Goal: Task Accomplishment & Management: Use online tool/utility

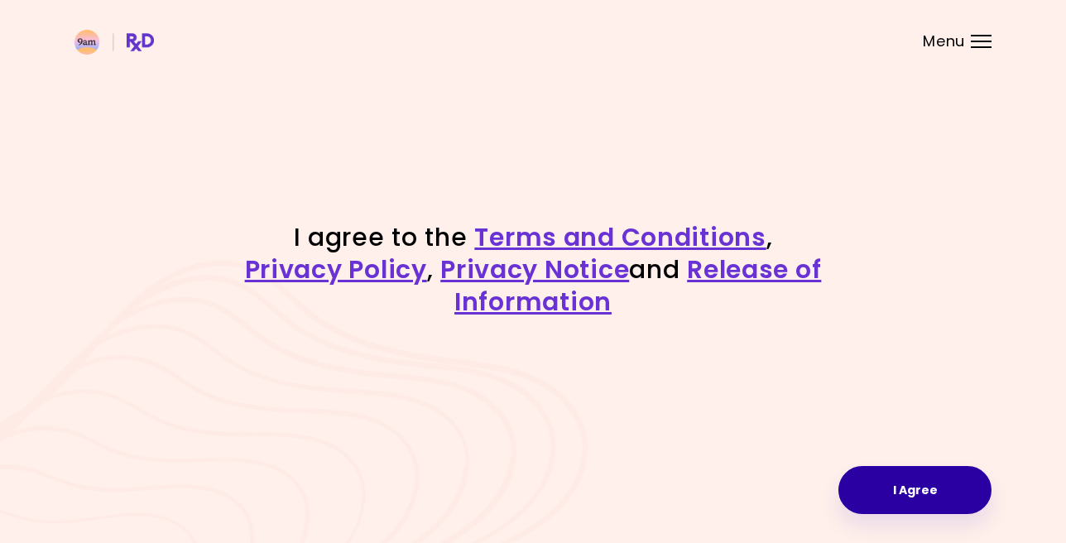
click at [908, 482] on button "I Agree" at bounding box center [914, 490] width 153 height 48
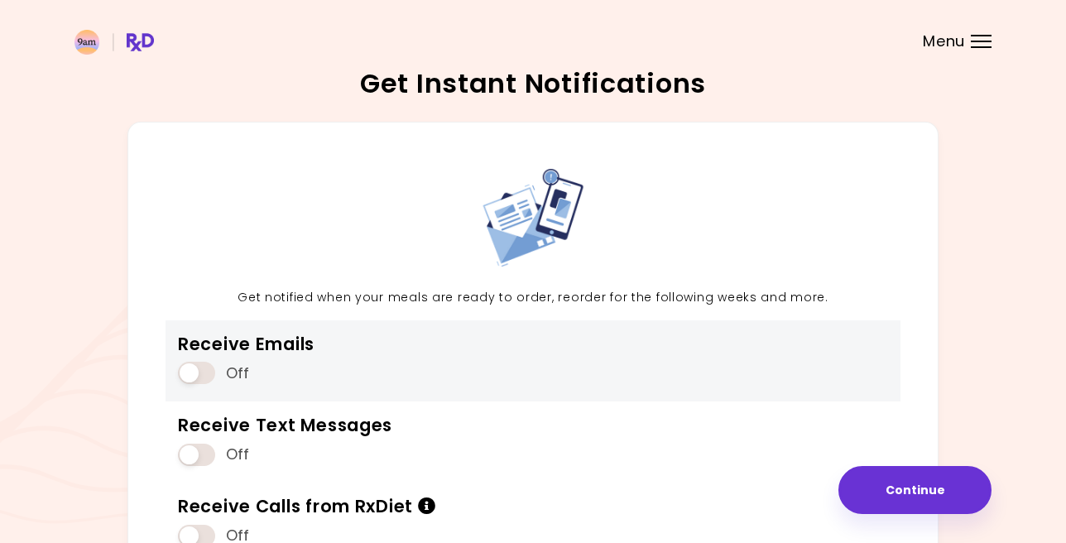
click at [228, 367] on span "Off" at bounding box center [238, 373] width 24 height 19
click at [209, 371] on span at bounding box center [196, 373] width 37 height 22
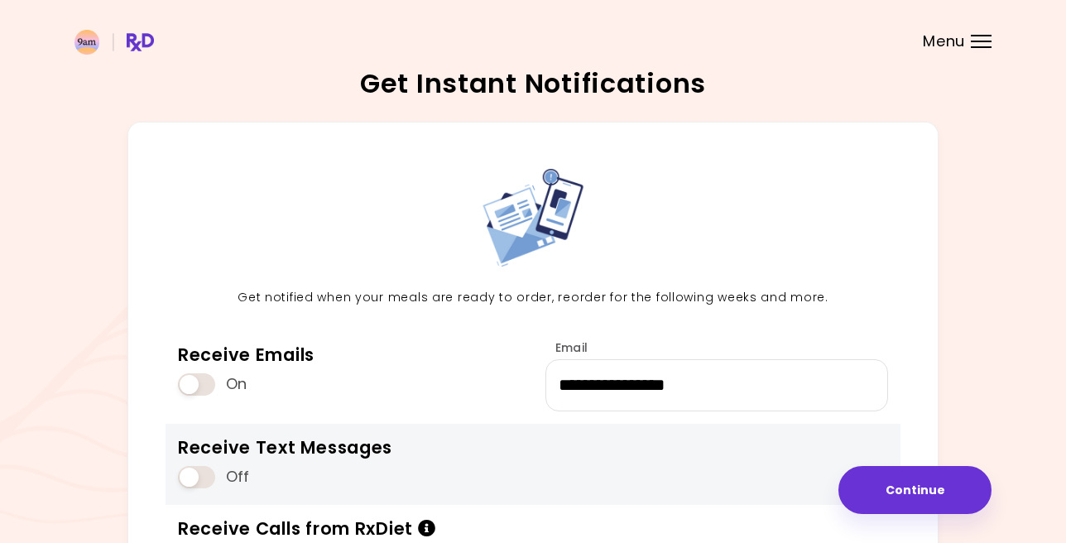
click at [210, 475] on span at bounding box center [196, 477] width 37 height 22
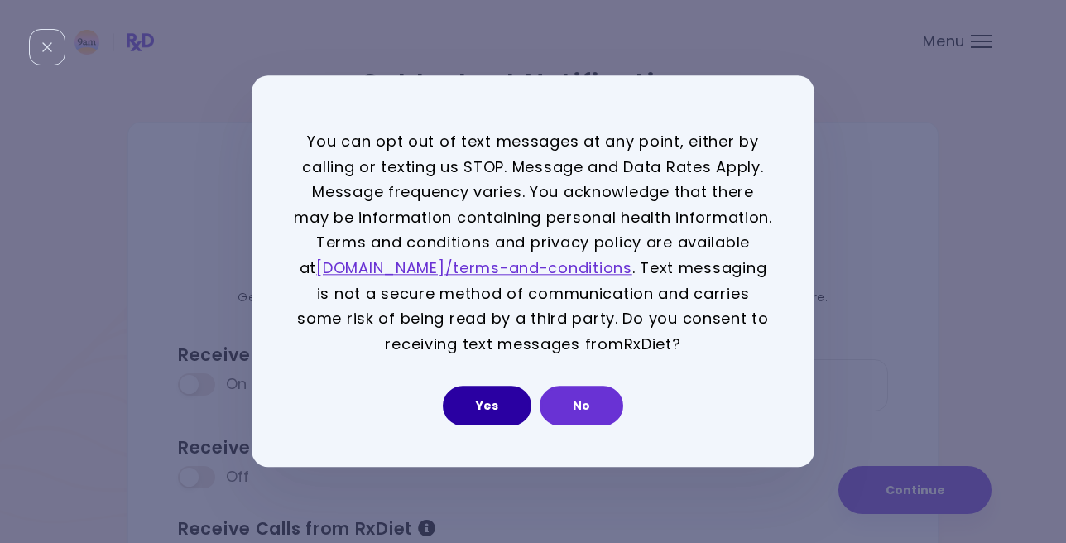
click at [482, 398] on button "Yes" at bounding box center [487, 406] width 89 height 40
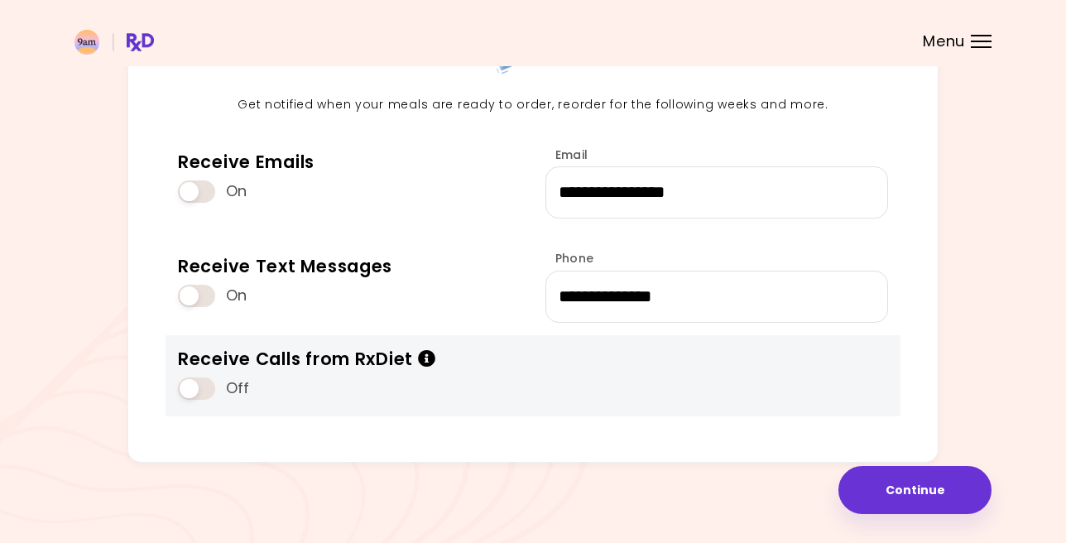
scroll to position [192, 0]
click at [433, 357] on icon "Info" at bounding box center [427, 359] width 18 height 17
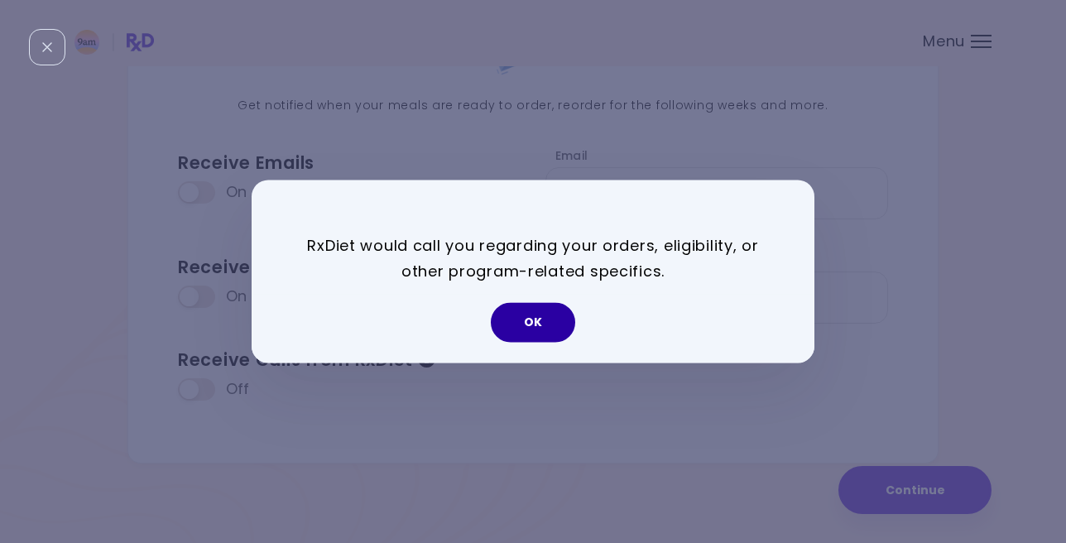
click at [536, 324] on button "OK" at bounding box center [533, 323] width 84 height 40
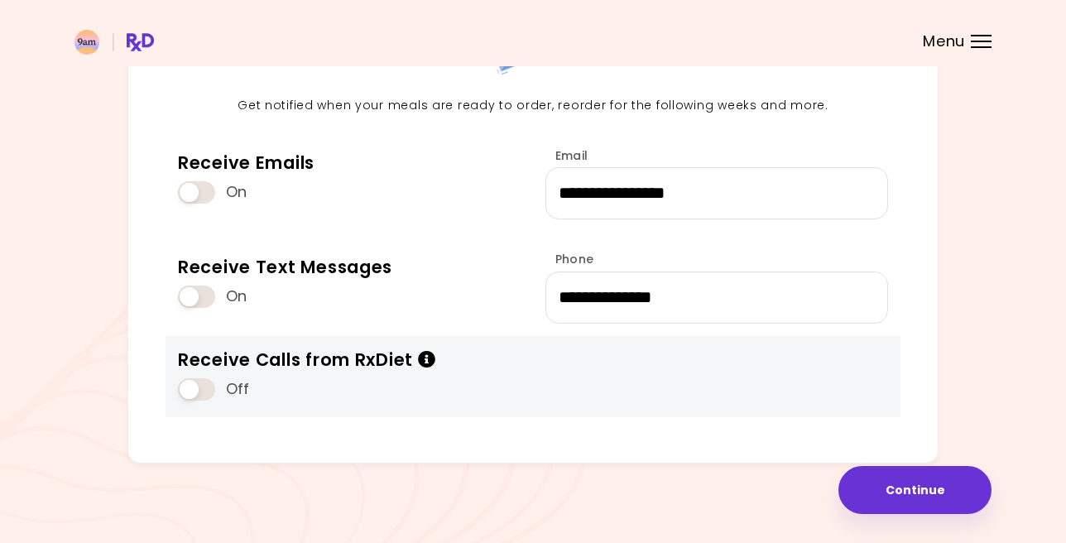
click at [213, 388] on span at bounding box center [196, 389] width 37 height 22
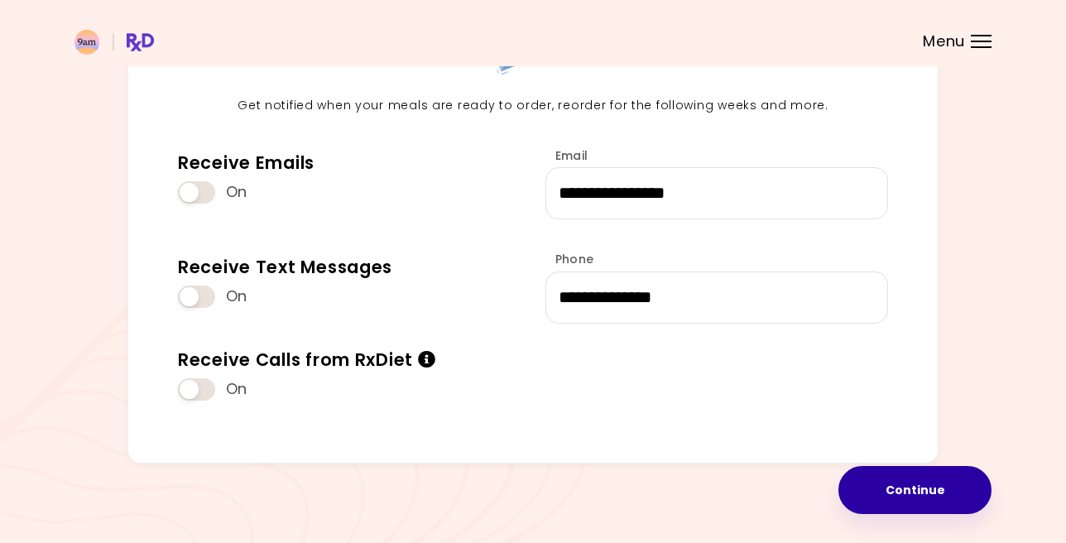
click at [921, 501] on button "Continue" at bounding box center [914, 490] width 153 height 48
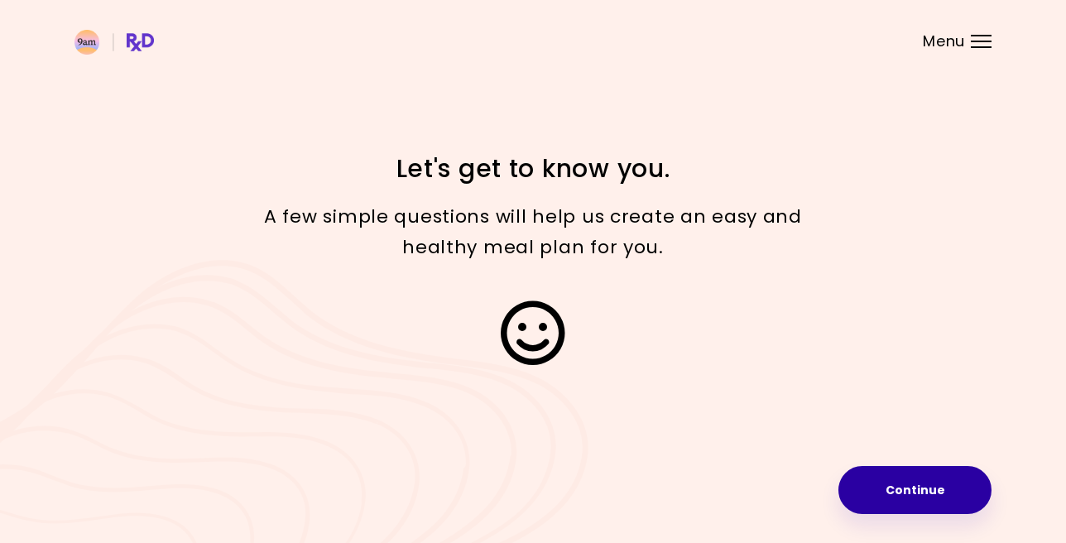
click at [921, 501] on button "Continue" at bounding box center [914, 490] width 153 height 48
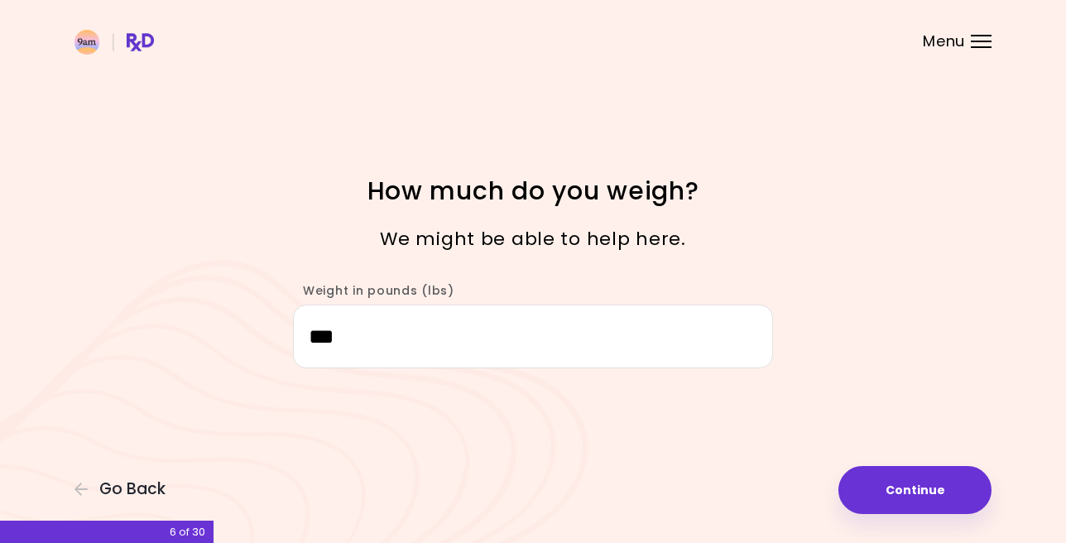
click at [921, 501] on button "Continue" at bounding box center [914, 490] width 153 height 48
select select "****"
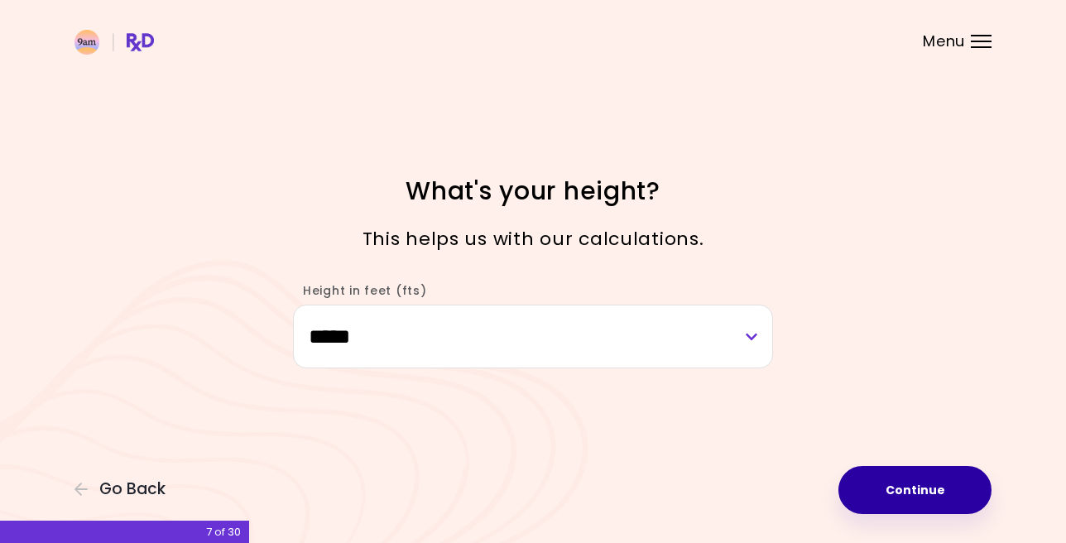
click at [921, 502] on button "Continue" at bounding box center [914, 490] width 153 height 48
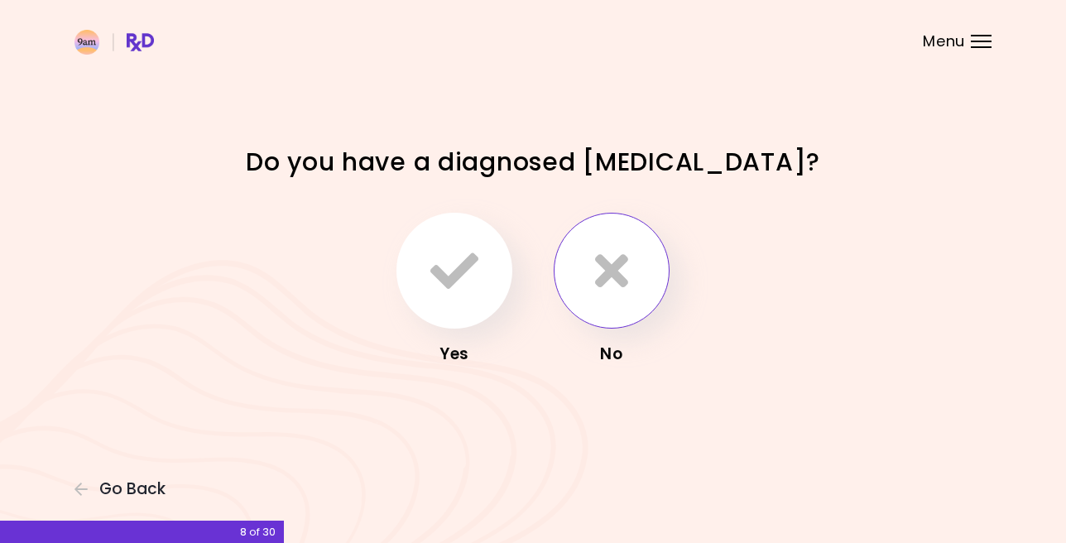
click at [608, 279] on icon "button" at bounding box center [611, 271] width 33 height 48
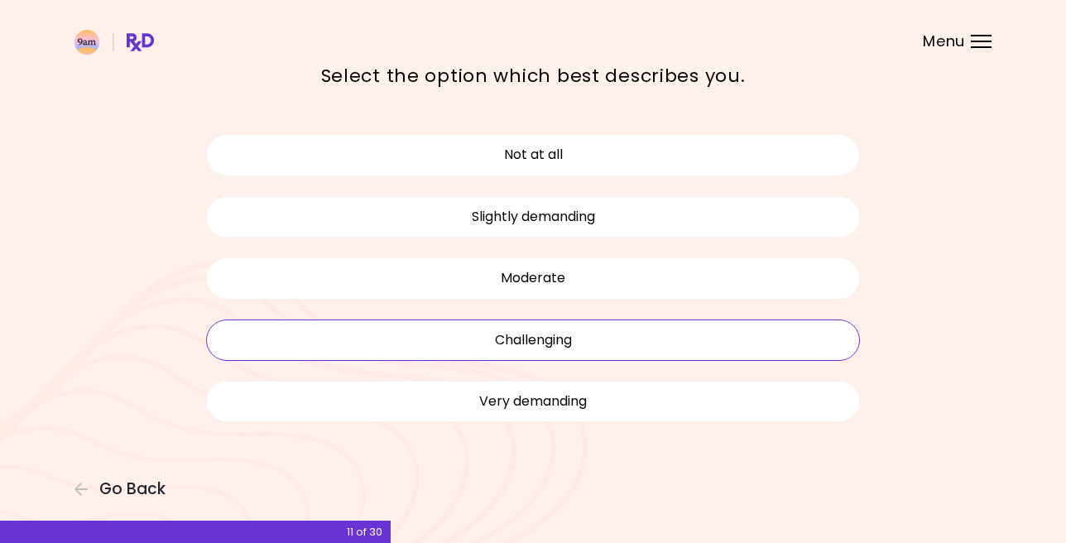
scroll to position [79, 0]
click at [570, 333] on button "Challenging" at bounding box center [533, 340] width 654 height 41
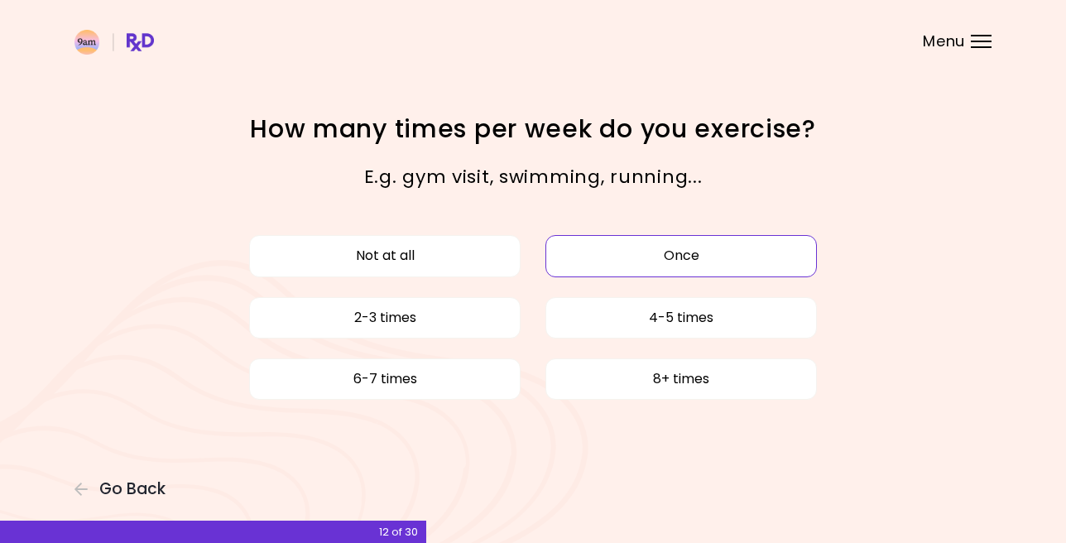
click at [666, 259] on button "Once" at bounding box center [680, 255] width 271 height 41
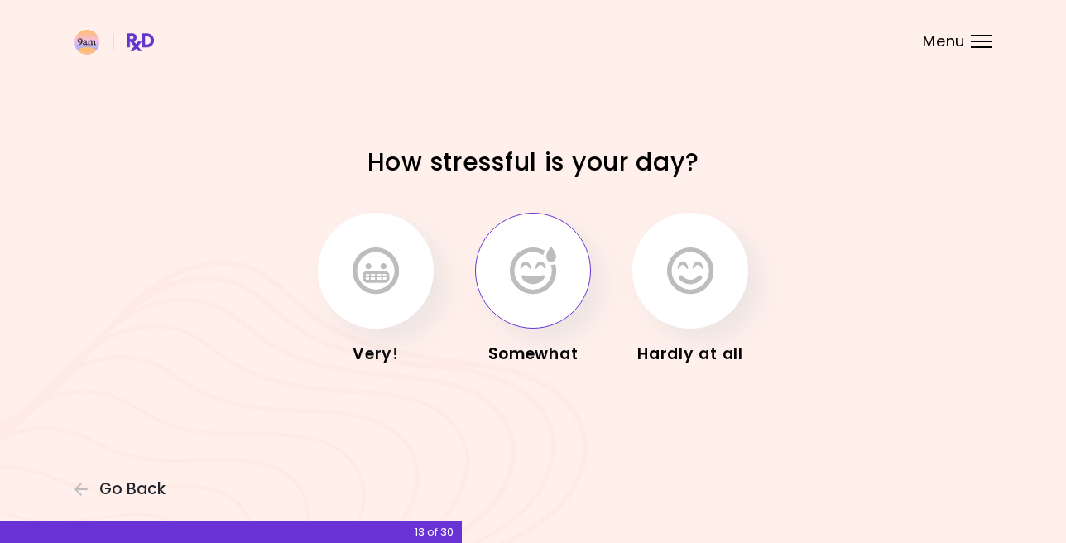
click at [537, 278] on icon "button" at bounding box center [533, 271] width 46 height 48
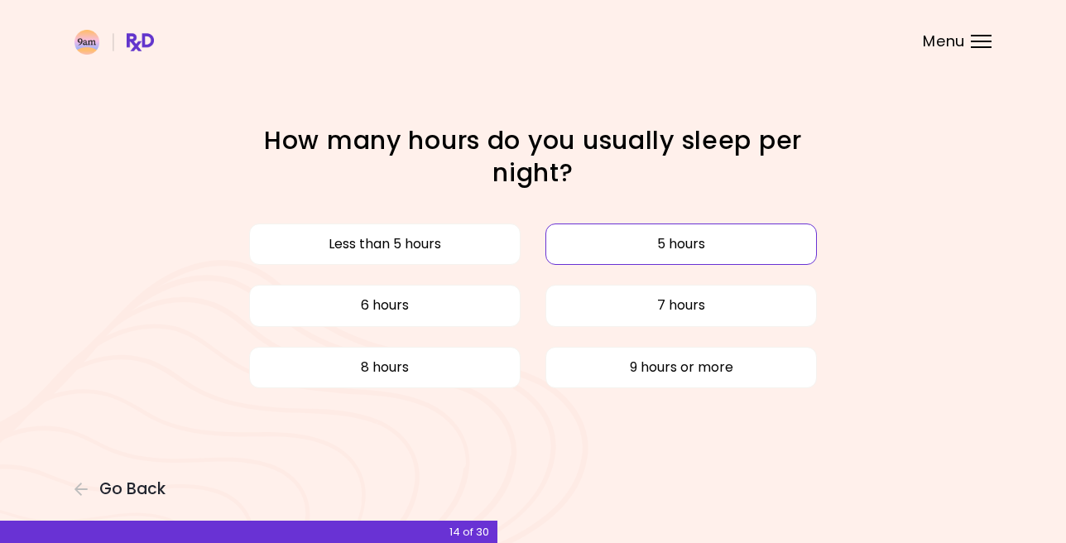
click at [717, 241] on button "5 hours" at bounding box center [680, 243] width 271 height 41
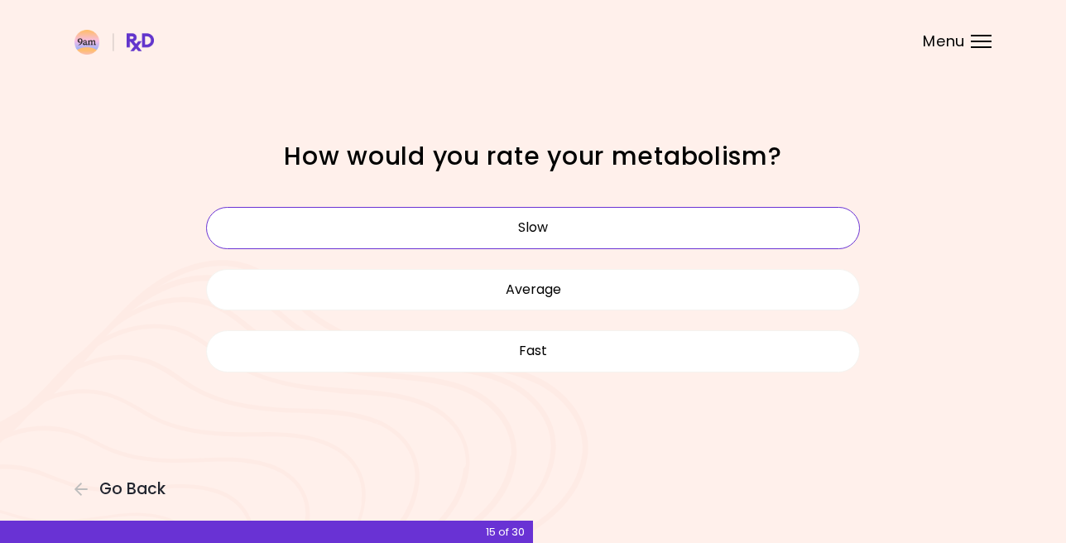
click at [571, 221] on button "Slow" at bounding box center [533, 227] width 654 height 41
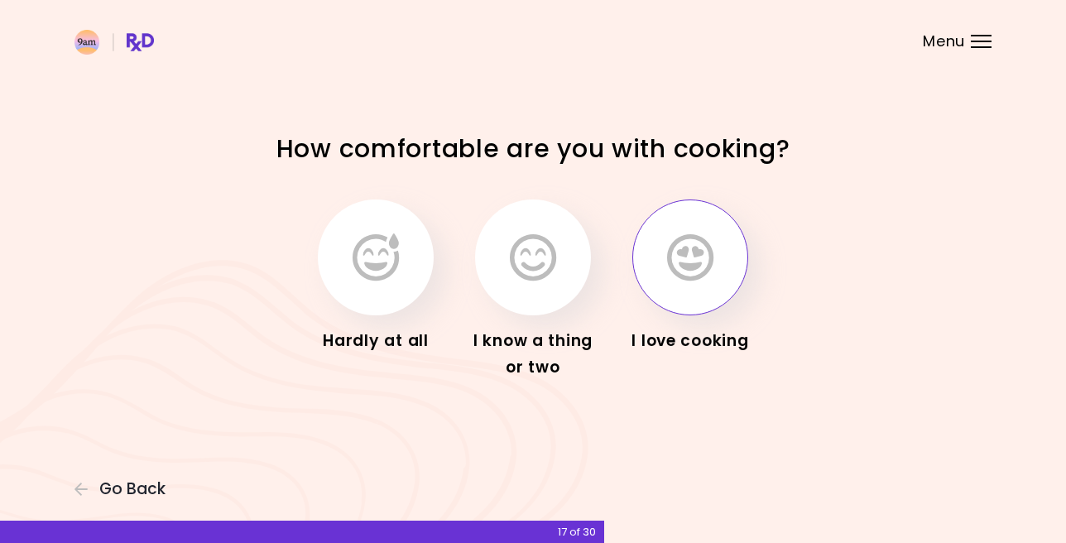
click at [715, 249] on button "button" at bounding box center [690, 257] width 116 height 116
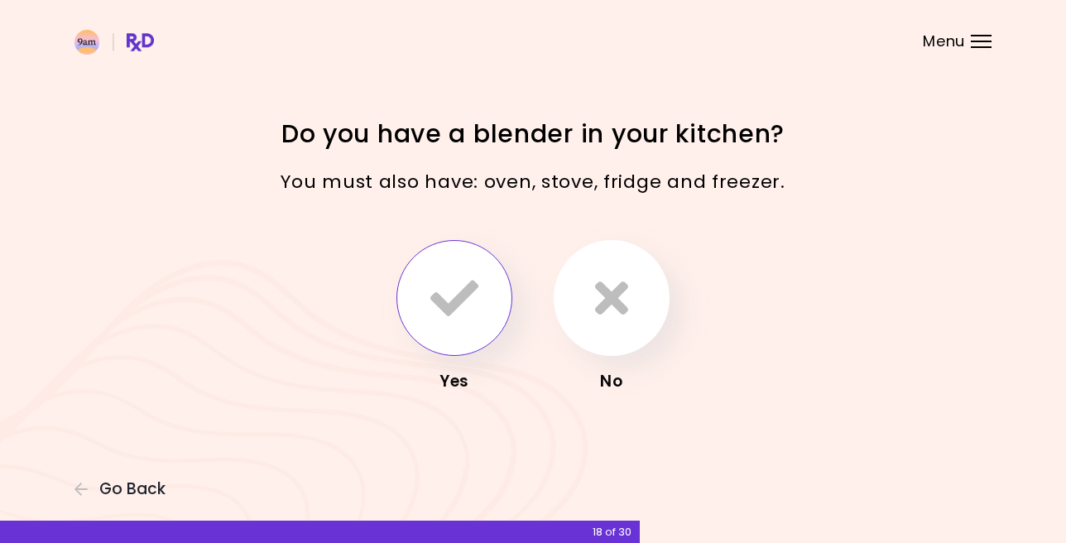
click at [439, 295] on icon "button" at bounding box center [454, 298] width 48 height 48
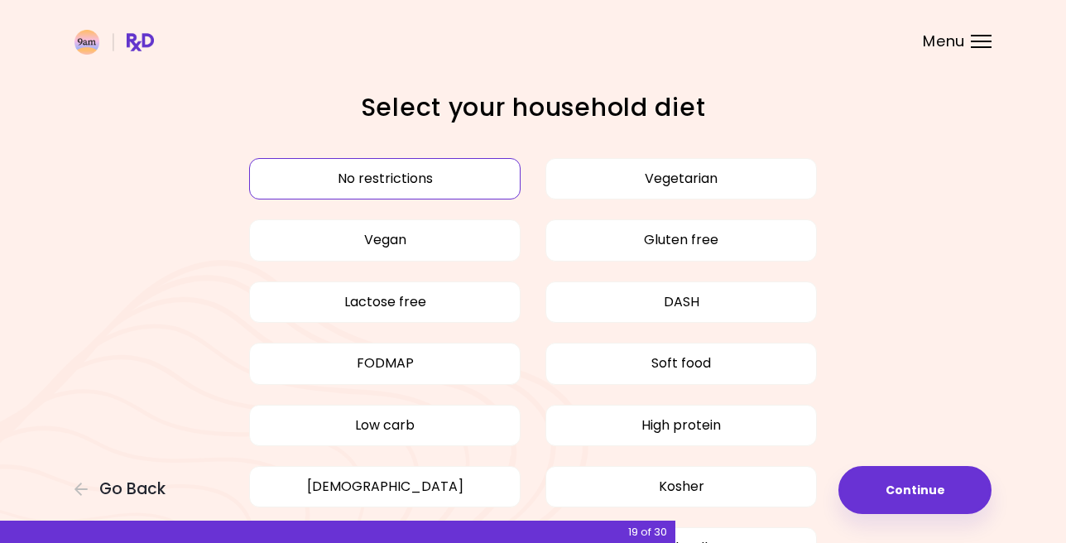
click at [434, 182] on button "No restrictions" at bounding box center [384, 178] width 271 height 41
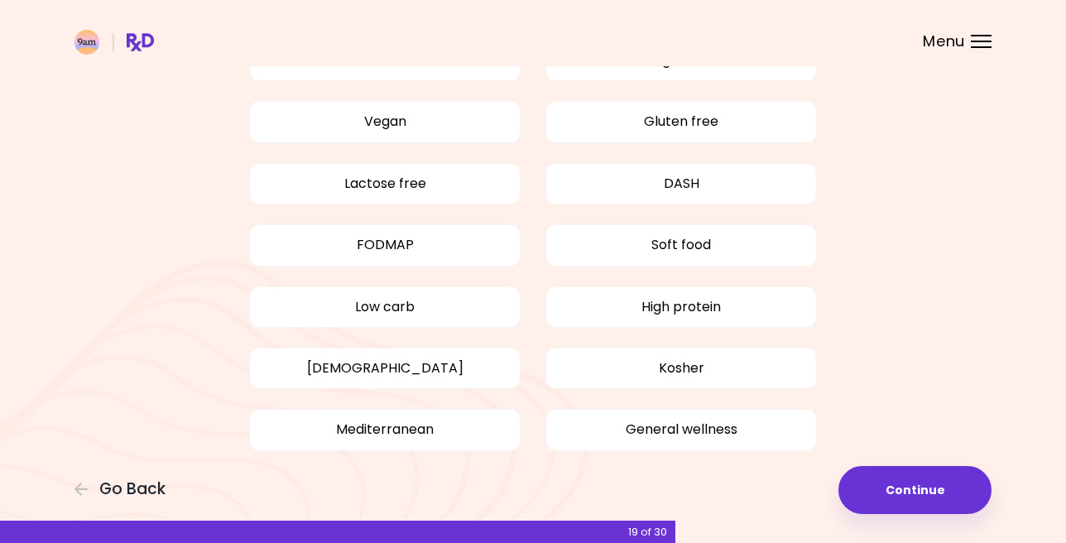
scroll to position [137, 0]
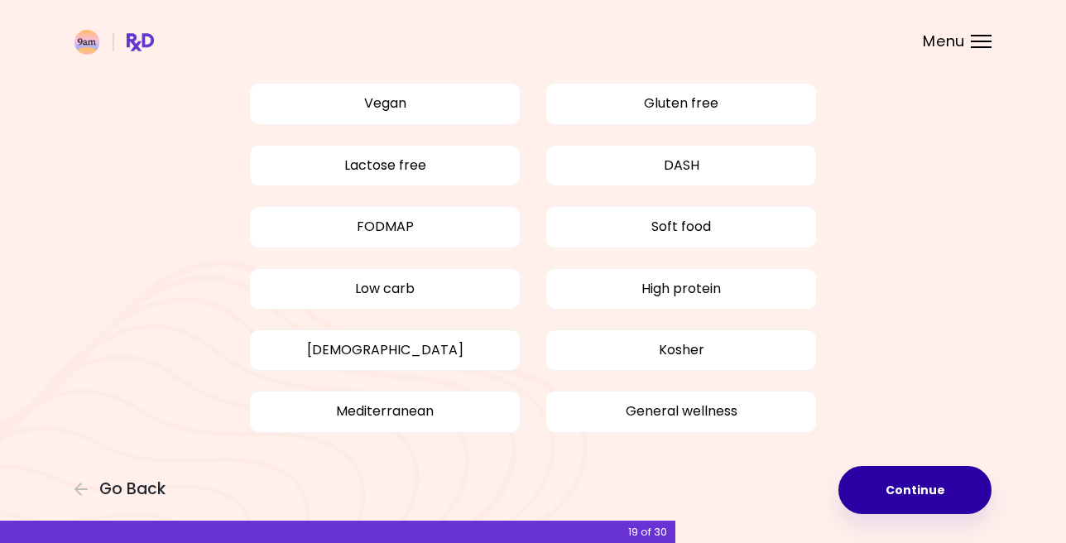
click at [923, 495] on button "Continue" at bounding box center [914, 490] width 153 height 48
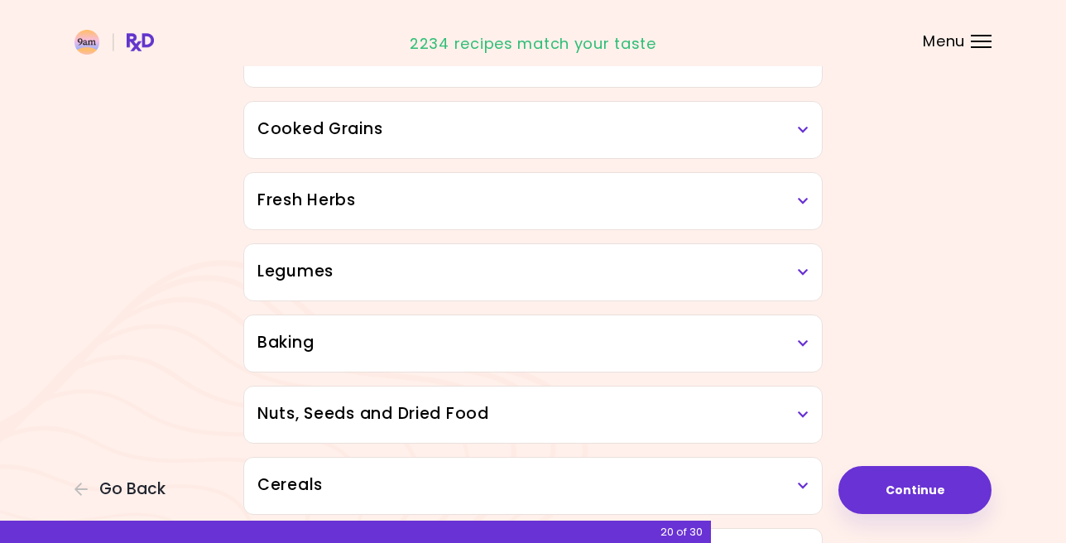
scroll to position [571, 0]
click at [540, 340] on h3 "Baking" at bounding box center [532, 341] width 551 height 24
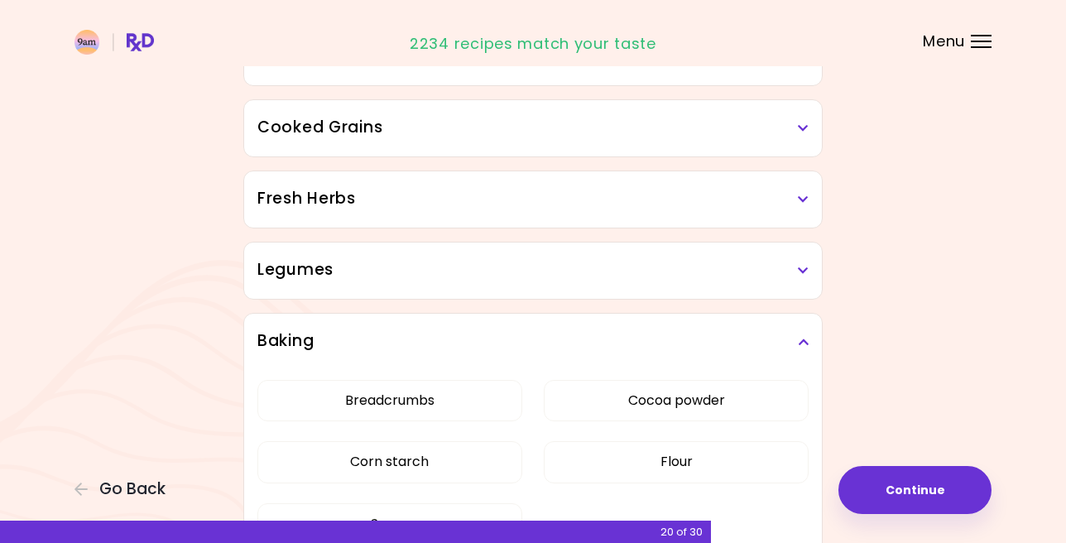
click at [540, 340] on h3 "Baking" at bounding box center [532, 341] width 551 height 24
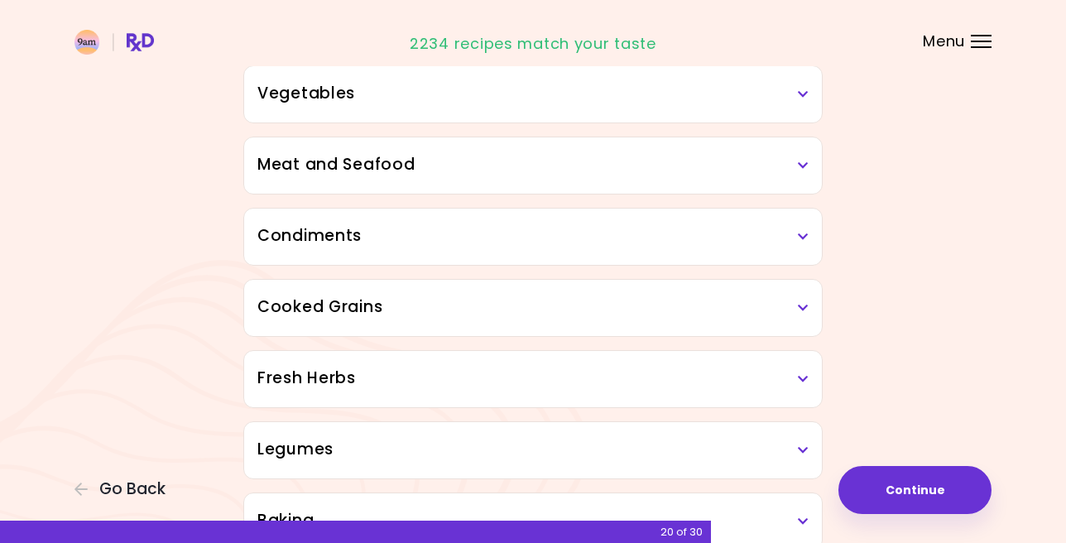
scroll to position [398, 0]
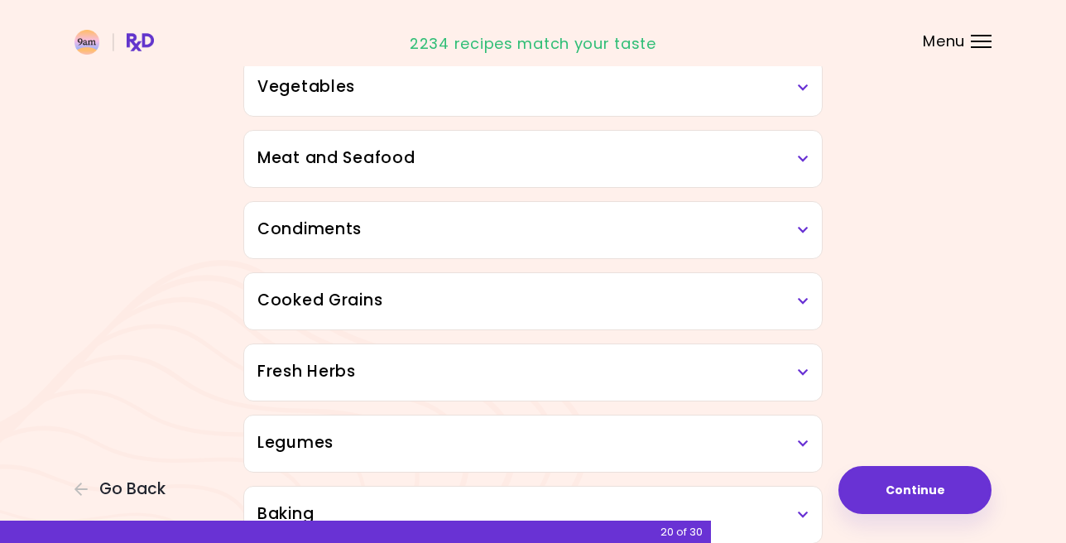
click at [567, 314] on div "Cooked Grains" at bounding box center [533, 301] width 578 height 56
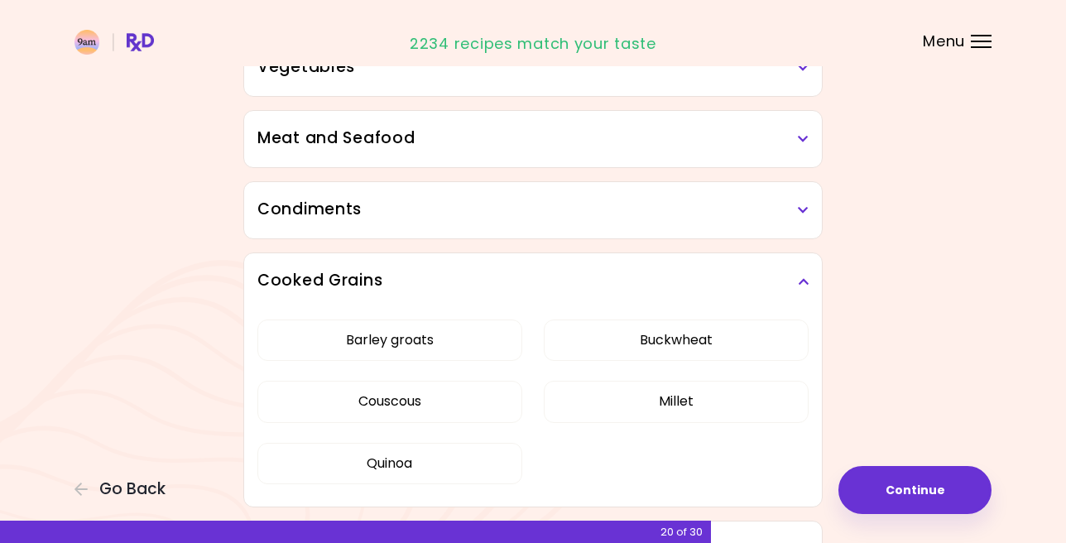
scroll to position [393, 0]
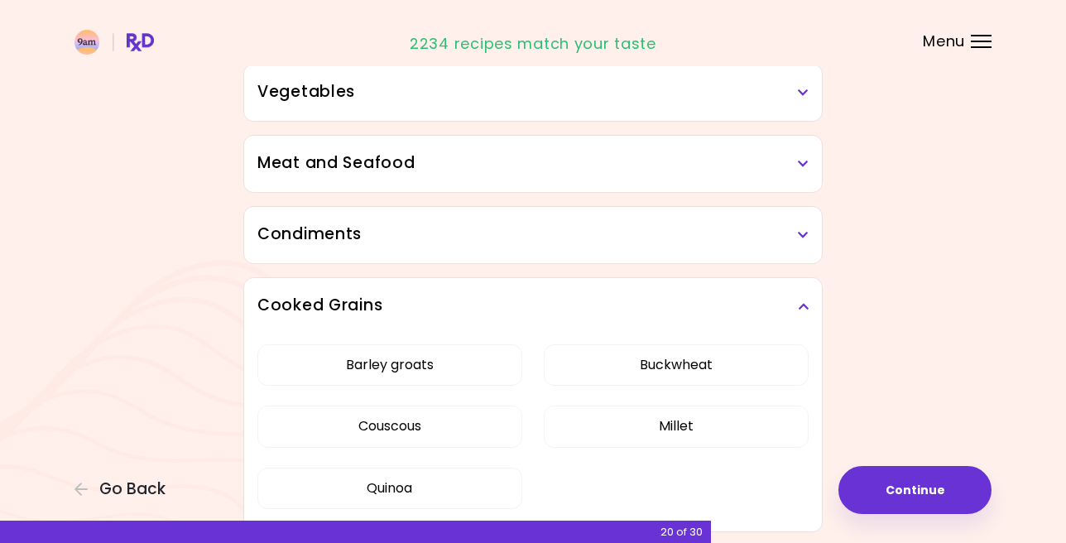
click at [581, 295] on h3 "Cooked Grains" at bounding box center [532, 306] width 551 height 24
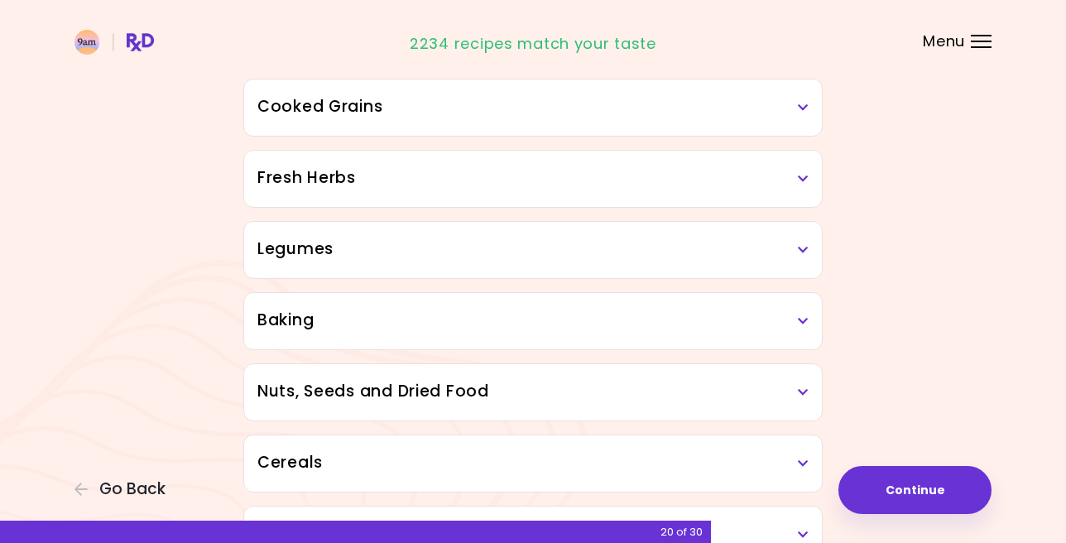
scroll to position [593, 0]
click at [598, 243] on h3 "Legumes" at bounding box center [532, 248] width 551 height 24
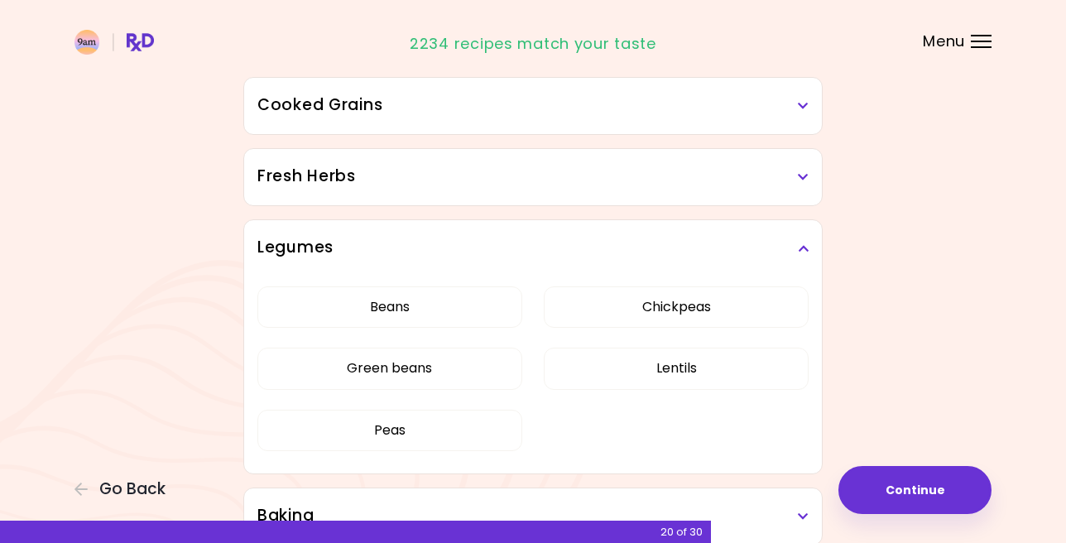
click at [553, 237] on h3 "Legumes" at bounding box center [532, 248] width 551 height 24
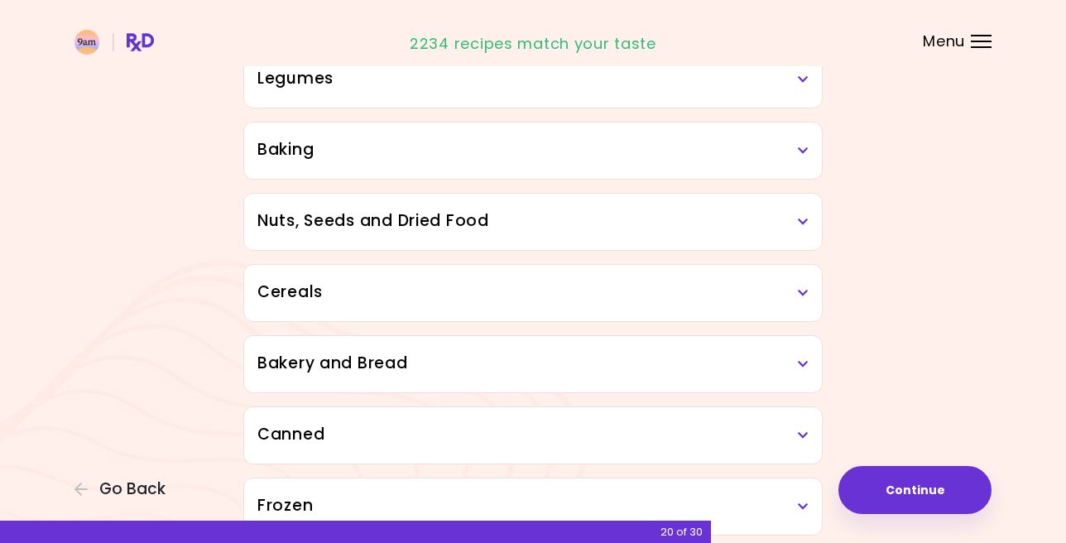
scroll to position [774, 0]
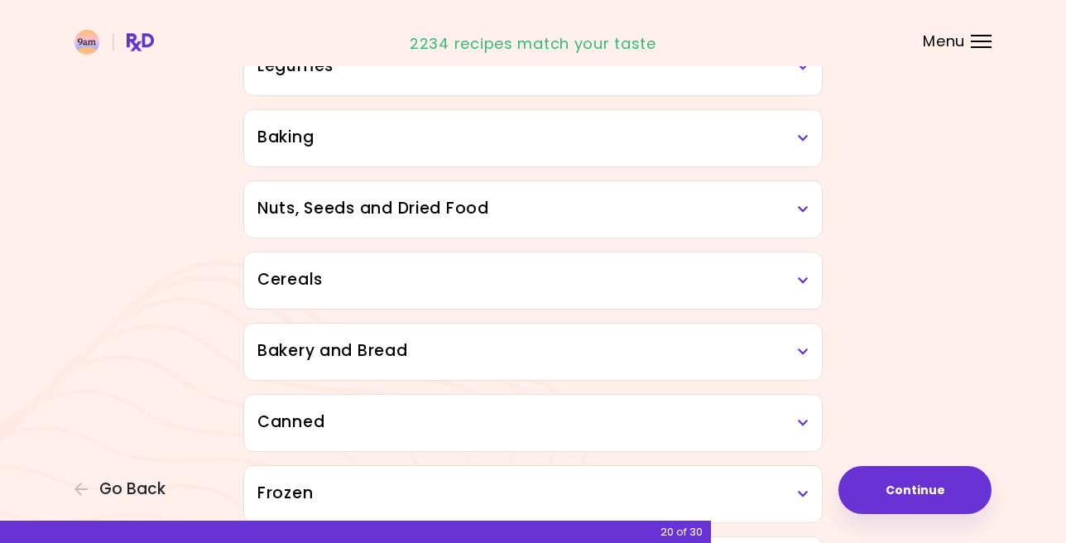
click at [521, 288] on h3 "Cereals" at bounding box center [532, 280] width 551 height 24
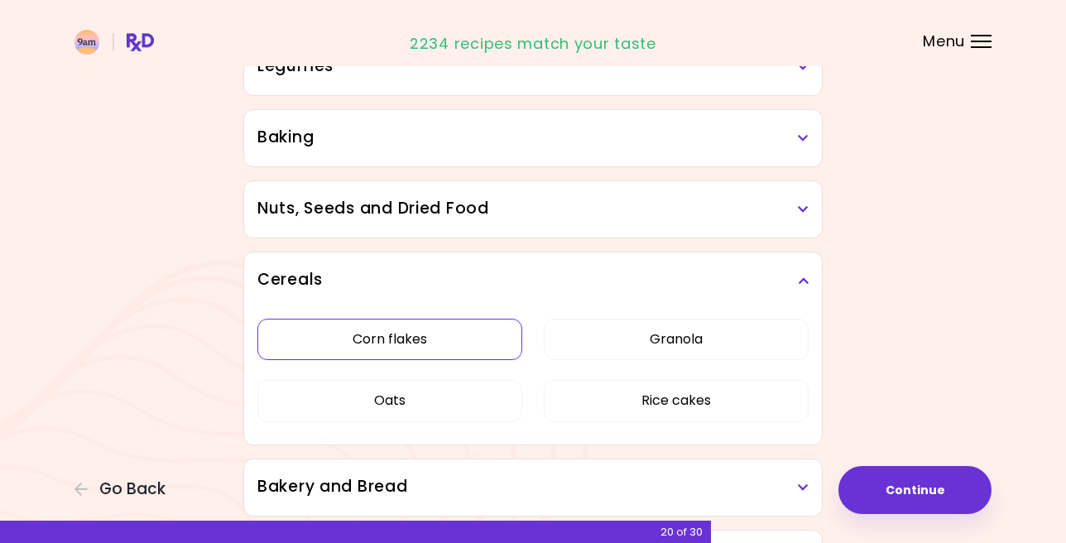
click at [428, 342] on button "Corn flakes" at bounding box center [389, 339] width 265 height 41
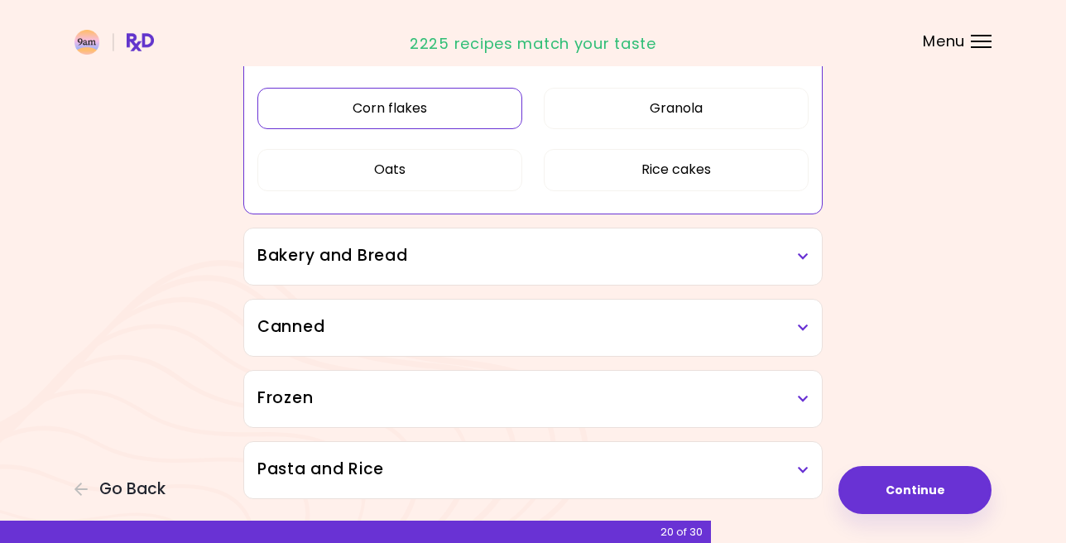
scroll to position [1009, 0]
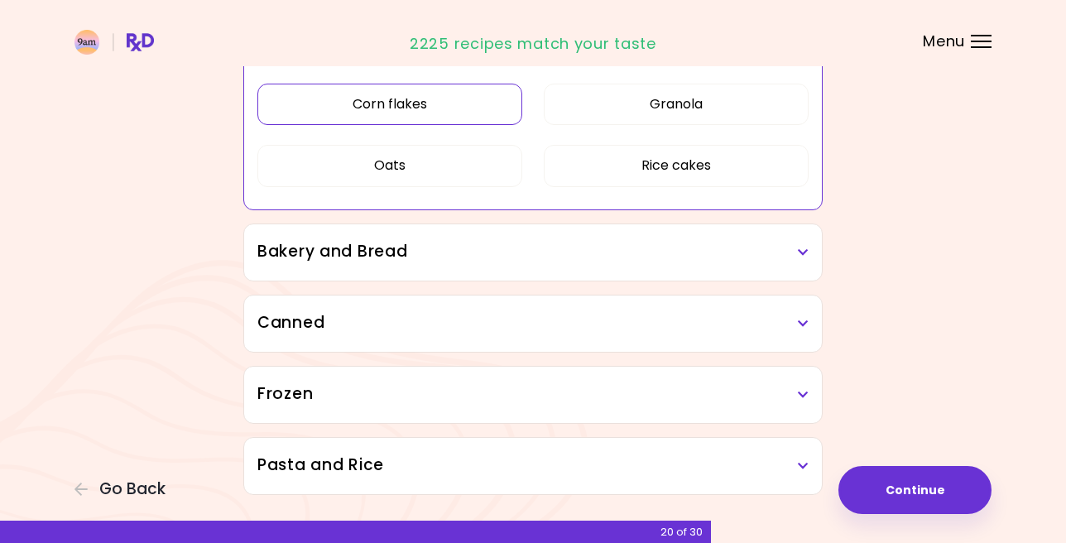
click at [475, 261] on h3 "Bakery and Bread" at bounding box center [532, 252] width 551 height 24
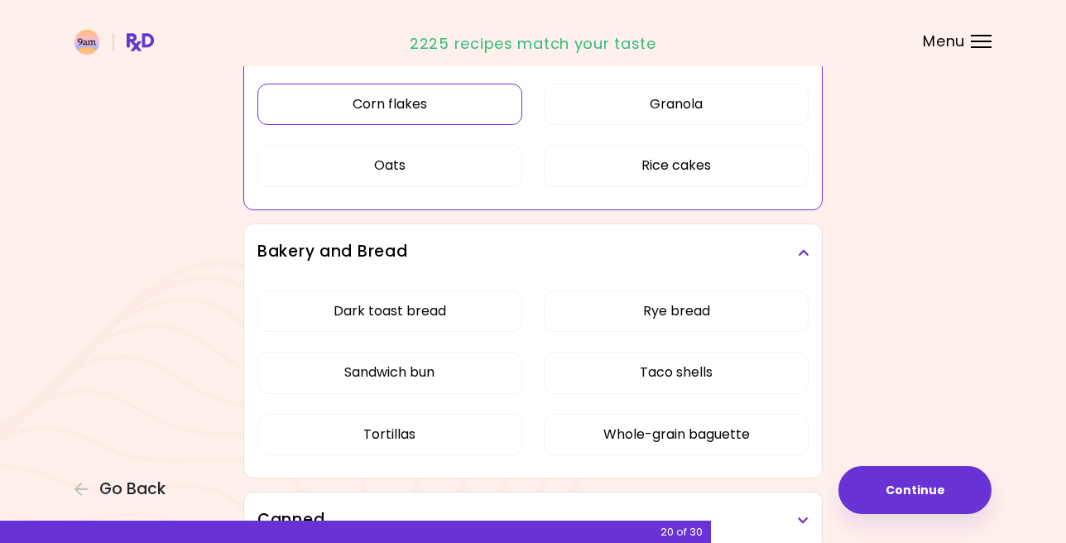
click at [391, 247] on h3 "Bakery and Bread" at bounding box center [532, 252] width 551 height 24
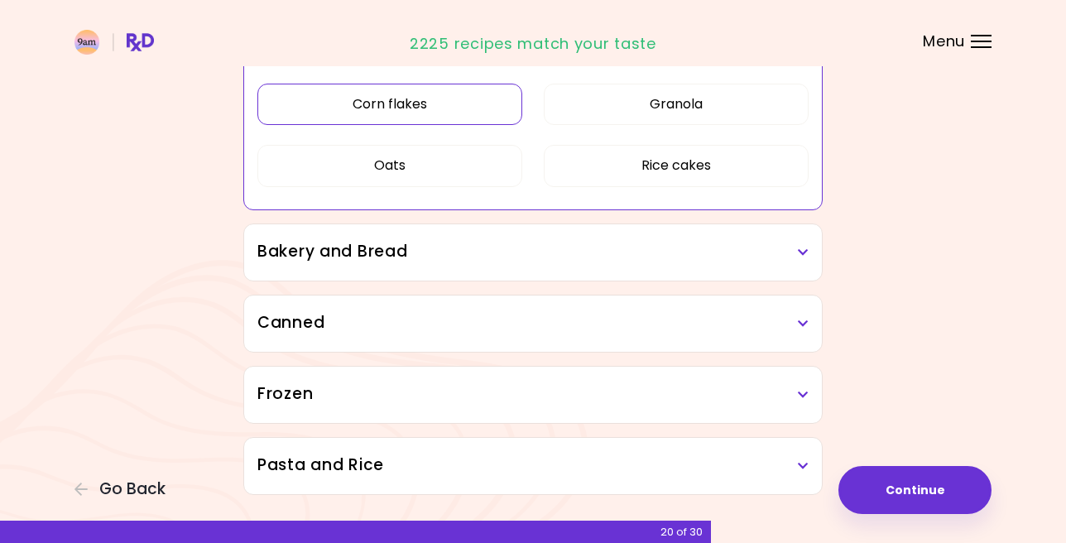
click at [361, 319] on h3 "Canned" at bounding box center [532, 323] width 551 height 24
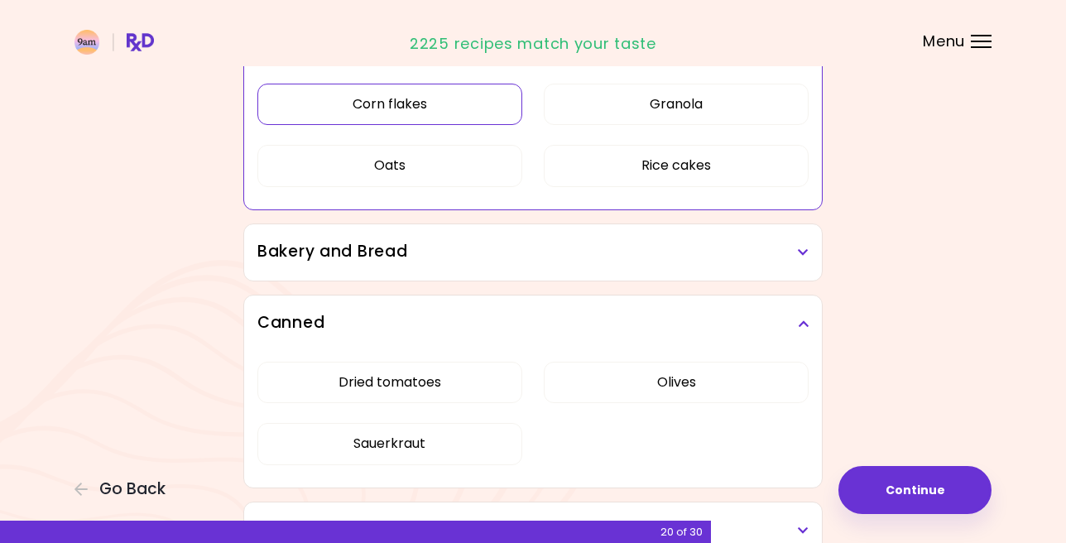
click at [361, 319] on h3 "Canned" at bounding box center [532, 323] width 551 height 24
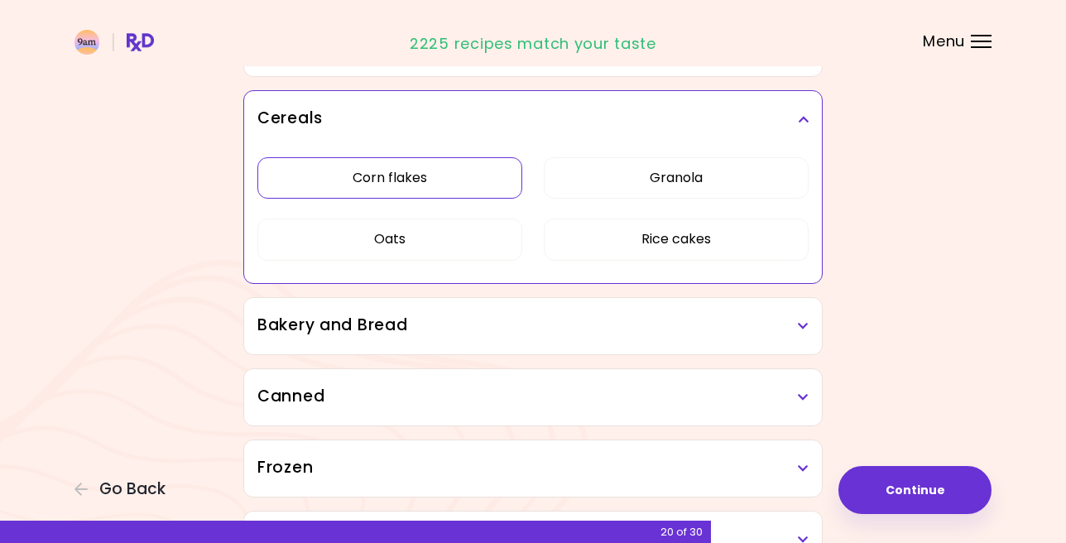
scroll to position [937, 0]
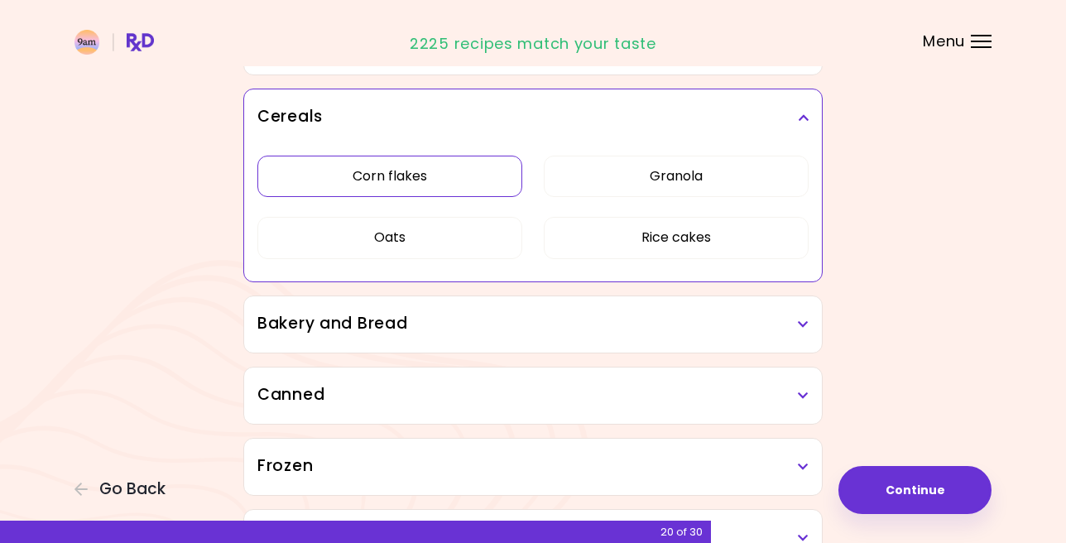
click at [393, 171] on button "Corn flakes" at bounding box center [389, 176] width 265 height 41
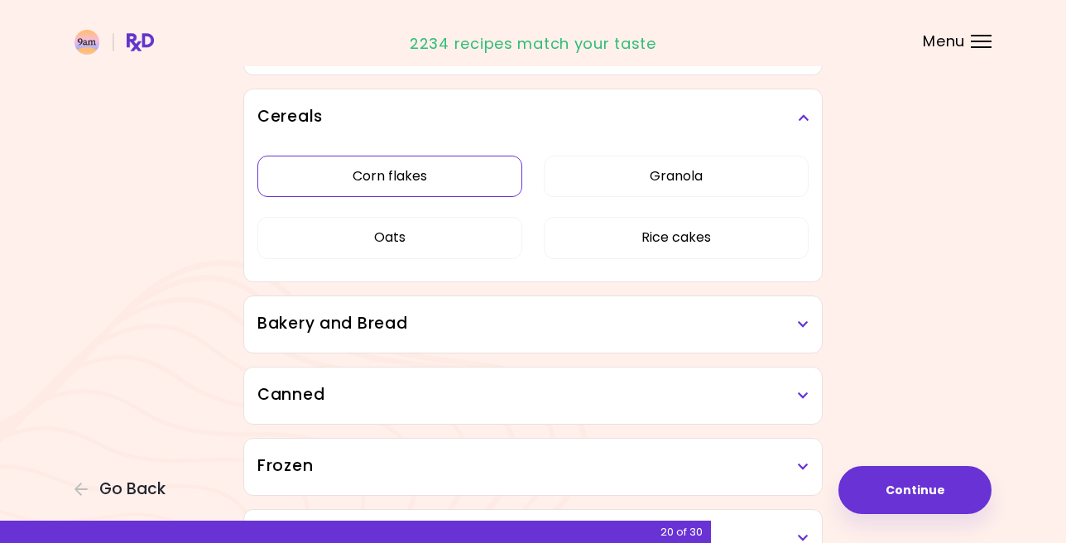
click at [395, 170] on button "Corn flakes" at bounding box center [389, 176] width 265 height 41
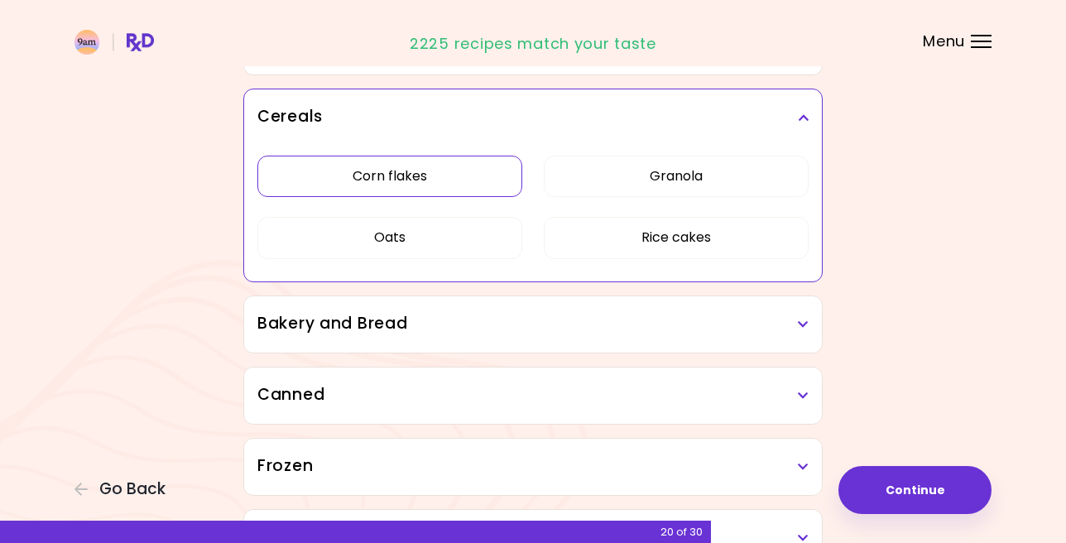
click at [415, 162] on button "Corn flakes" at bounding box center [389, 176] width 265 height 41
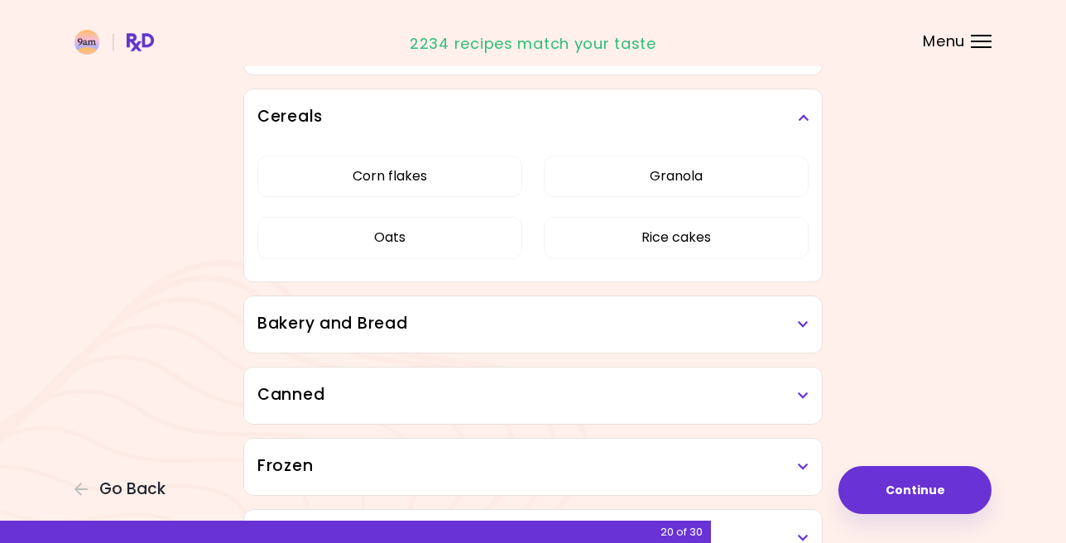
click at [354, 120] on h3 "Cereals" at bounding box center [532, 117] width 551 height 24
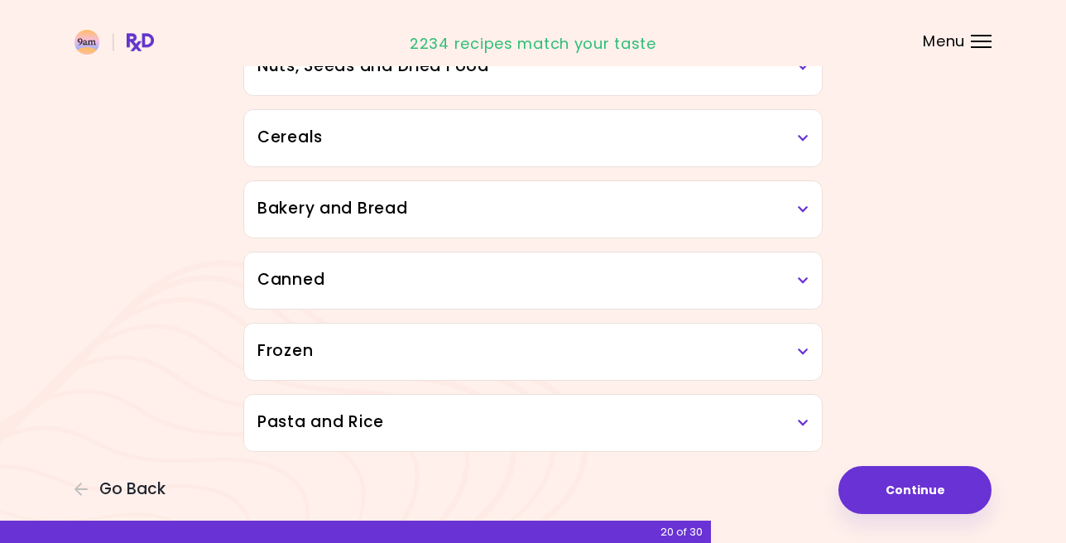
scroll to position [917, 0]
click at [929, 497] on button "Continue" at bounding box center [914, 490] width 153 height 48
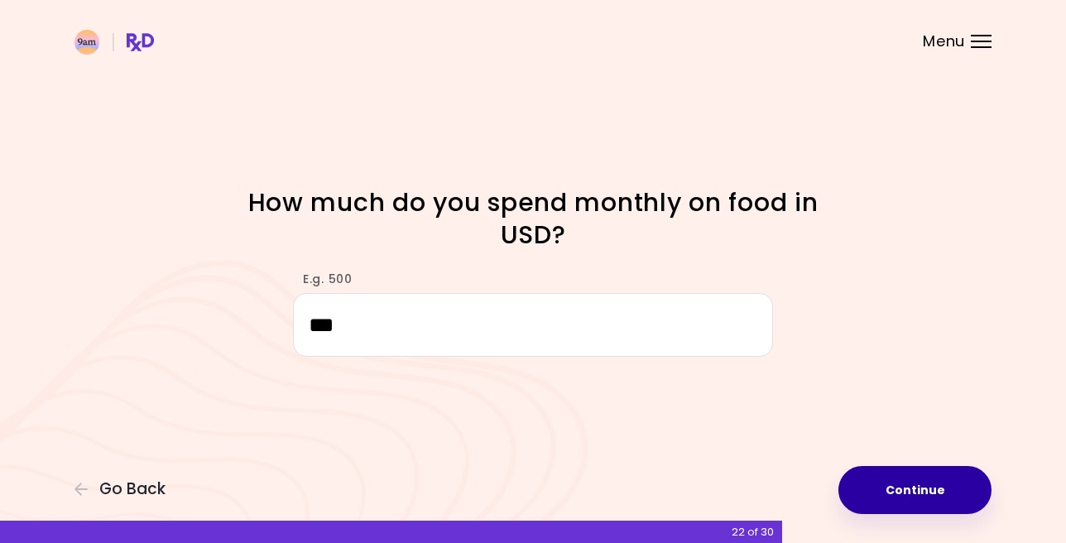
type input "***"
click at [942, 487] on button "Continue" at bounding box center [914, 490] width 153 height 48
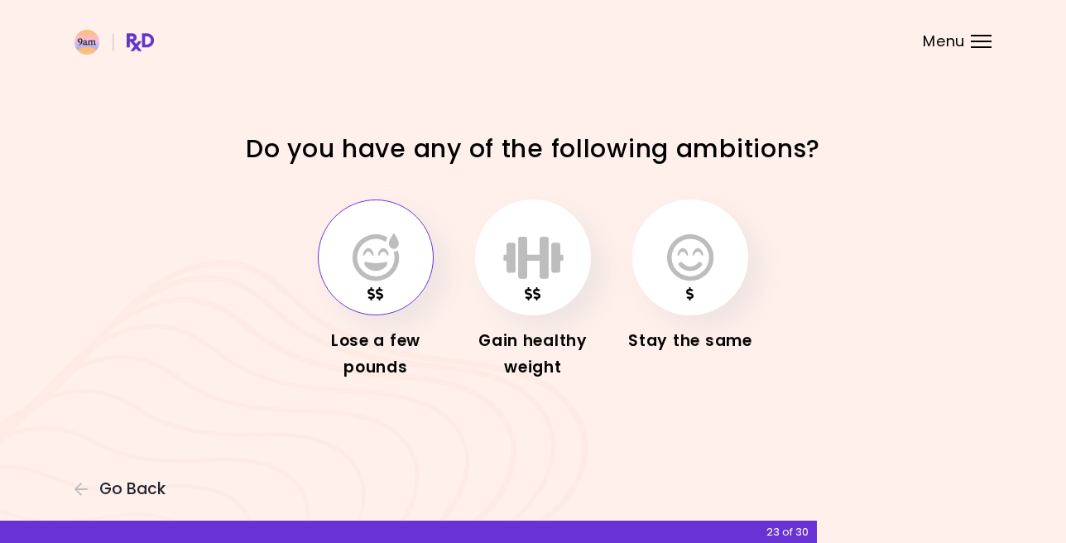
click at [383, 273] on icon "button" at bounding box center [375, 257] width 46 height 48
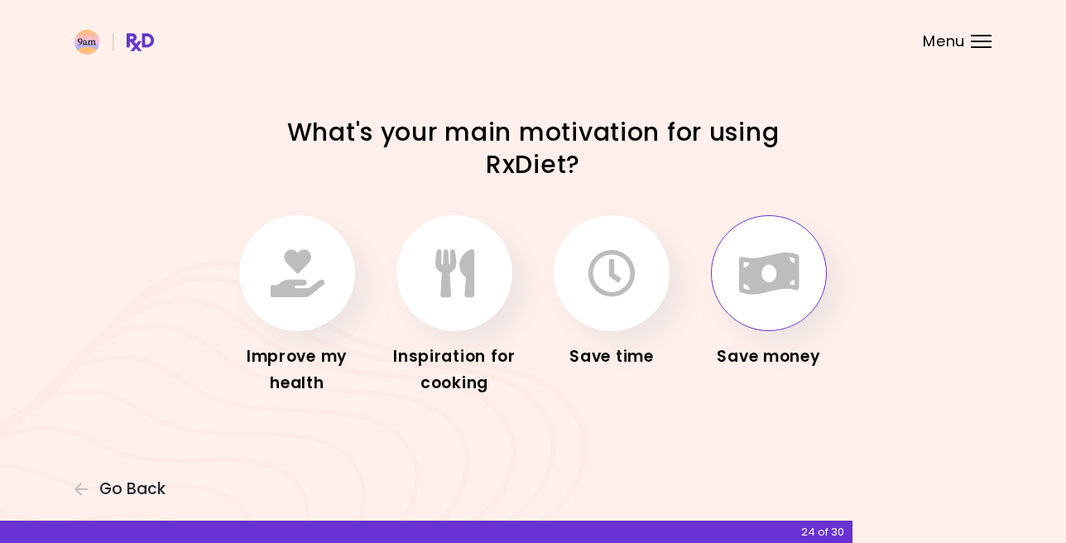
click at [772, 298] on button "button" at bounding box center [769, 273] width 116 height 116
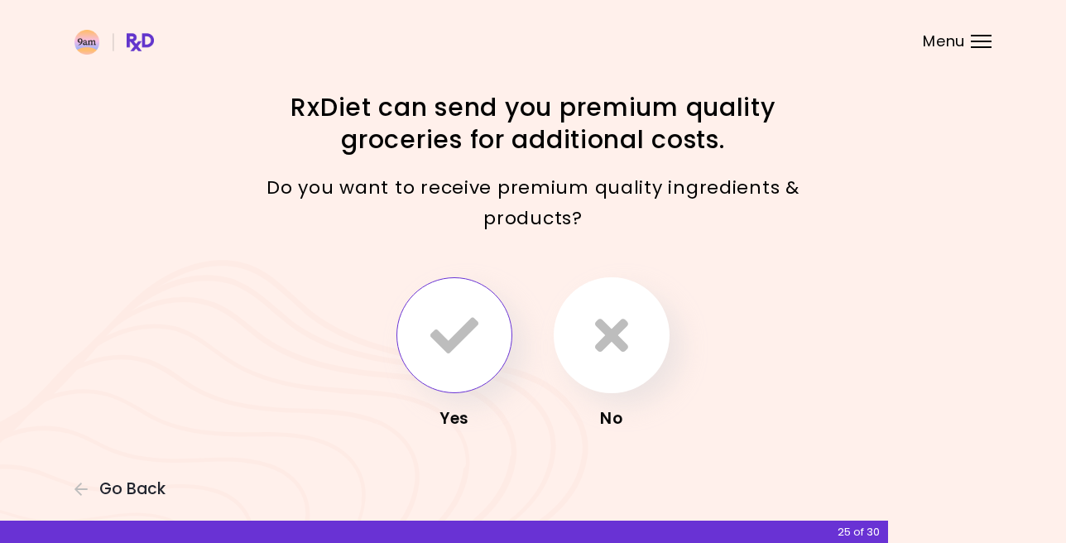
click at [472, 348] on icon "button" at bounding box center [454, 335] width 48 height 48
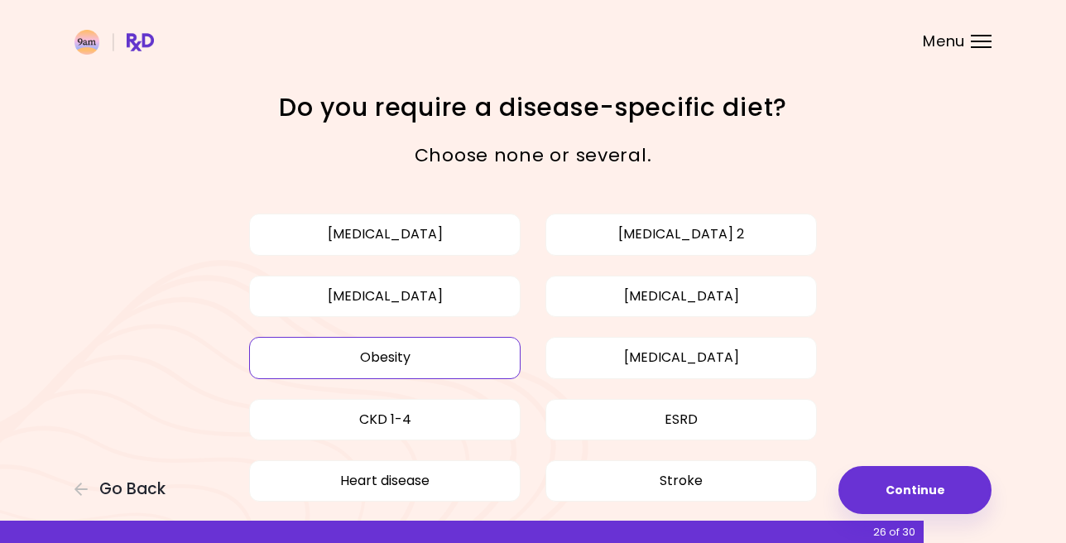
click at [466, 359] on button "Obesity" at bounding box center [384, 357] width 271 height 41
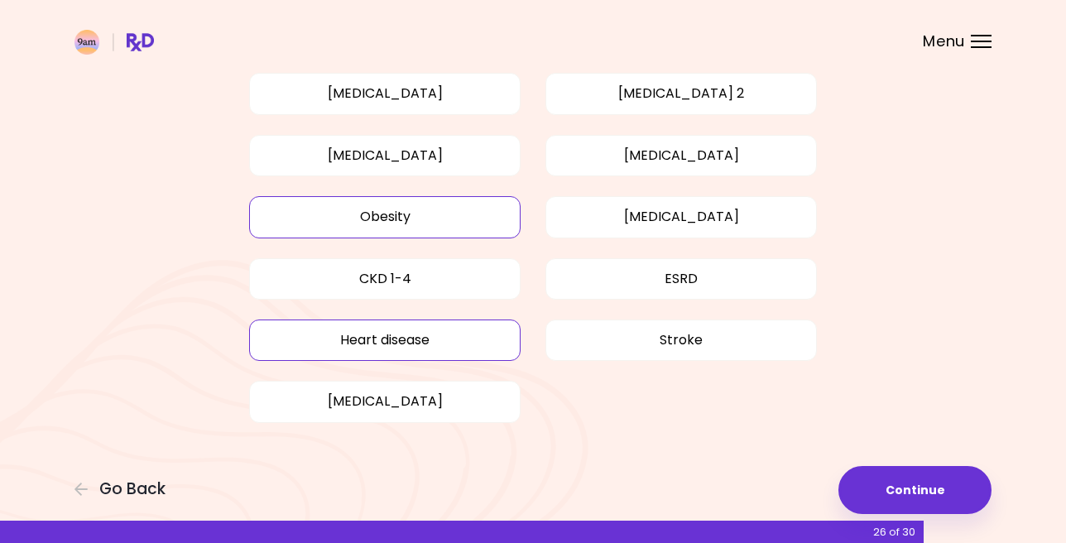
scroll to position [140, 0]
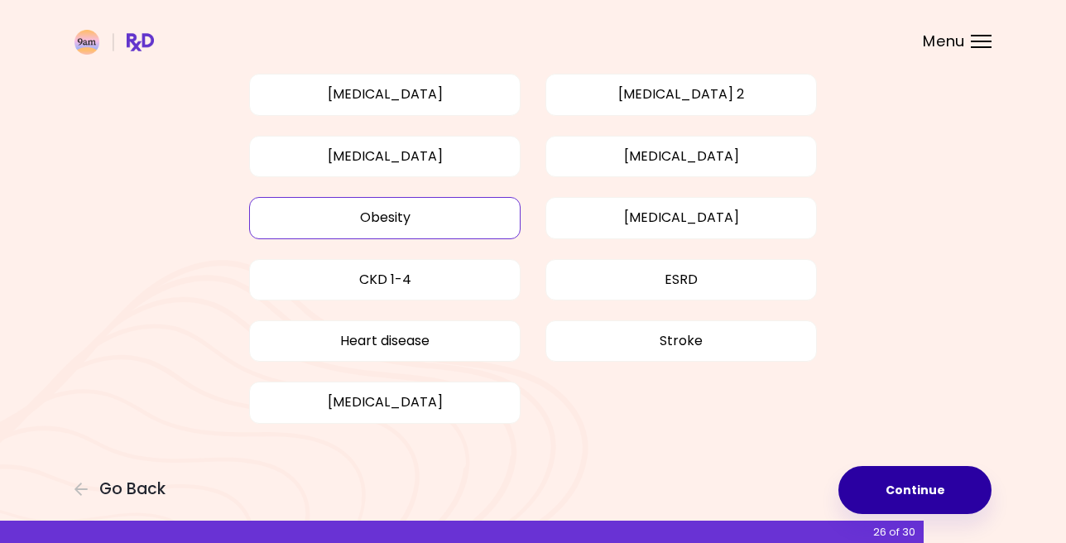
click at [908, 490] on button "Continue" at bounding box center [914, 490] width 153 height 48
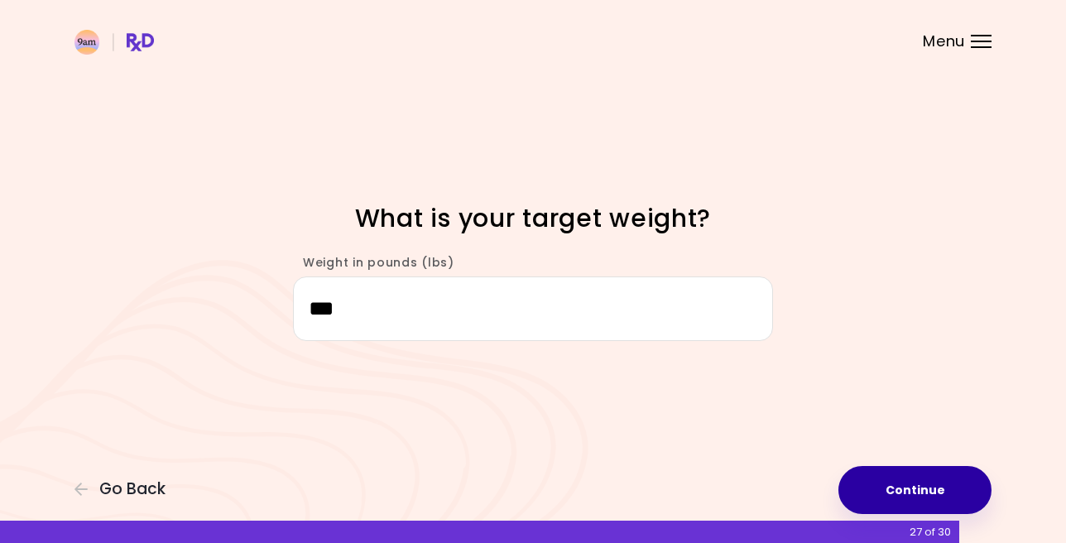
type input "***"
click at [951, 490] on button "Continue" at bounding box center [914, 490] width 153 height 48
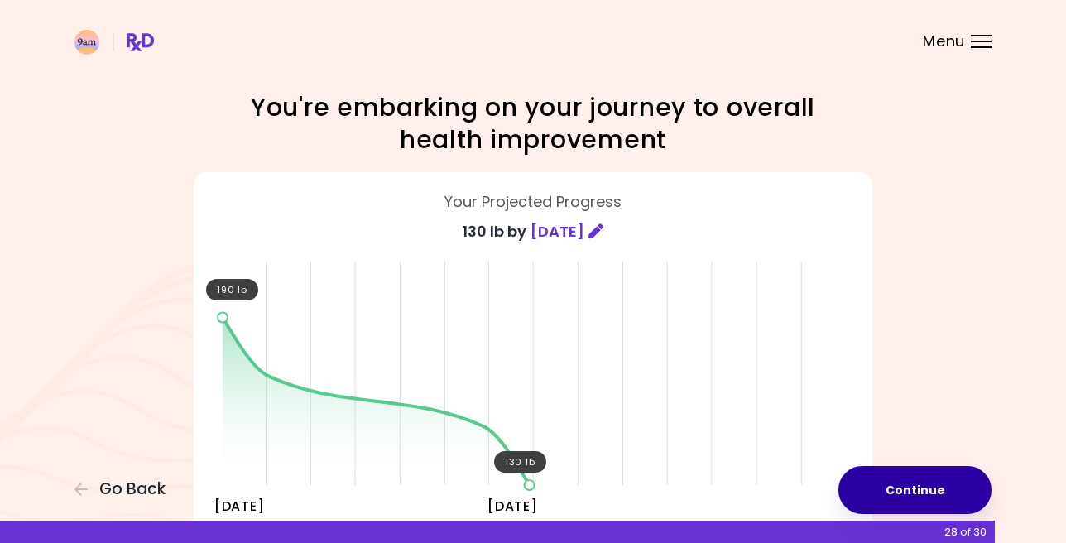
click at [918, 483] on button "Continue" at bounding box center [914, 490] width 153 height 48
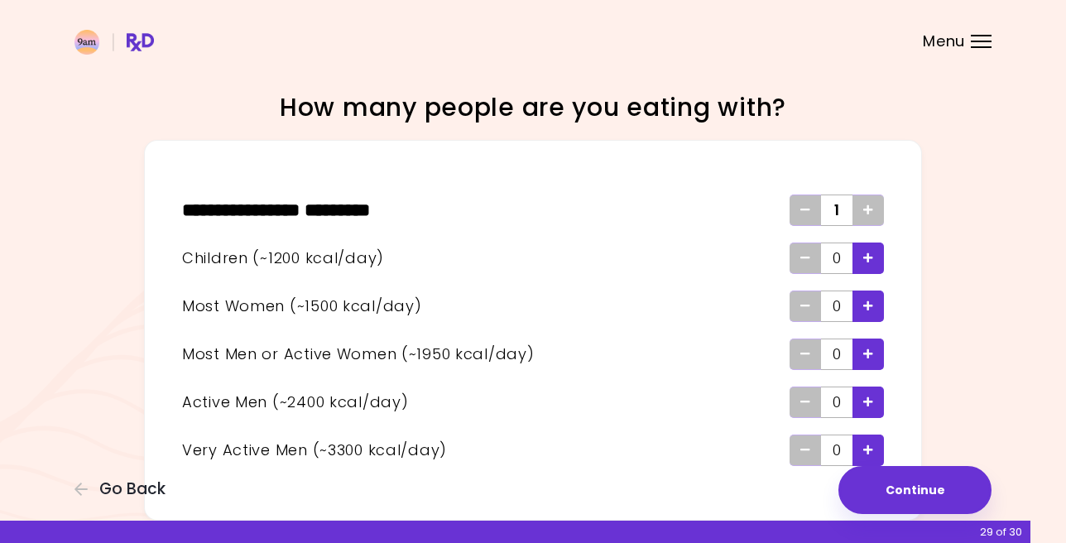
click at [878, 353] on div "Add - Man or Active Woman" at bounding box center [867, 353] width 31 height 31
click at [866, 252] on icon "Add - Child" at bounding box center [868, 257] width 10 height 11
click at [867, 253] on icon "Add - Child" at bounding box center [868, 257] width 10 height 11
click at [866, 293] on span "Add - Woman" at bounding box center [868, 306] width 10 height 26
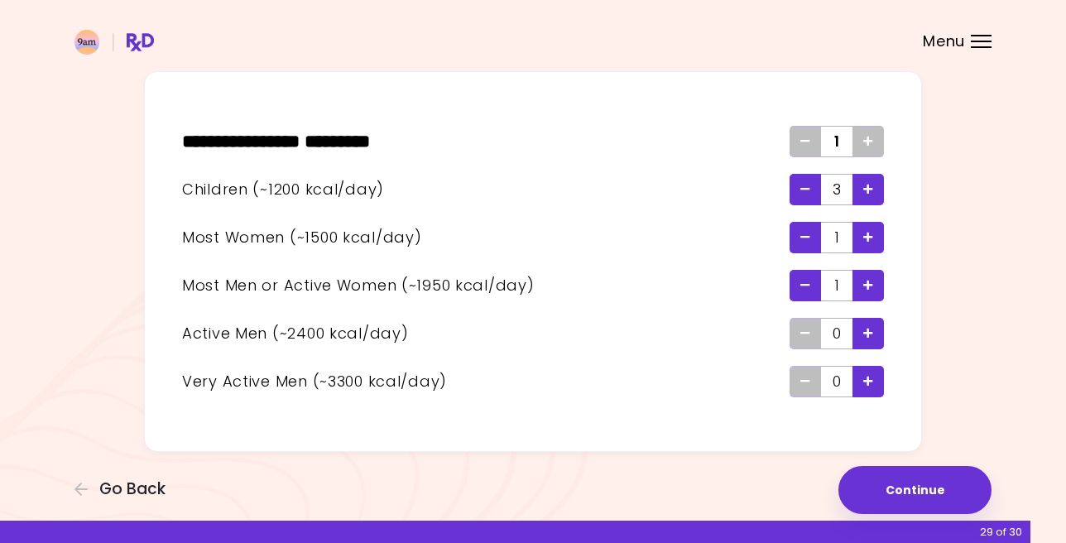
scroll to position [69, 0]
click at [904, 495] on button "Continue" at bounding box center [914, 490] width 153 height 48
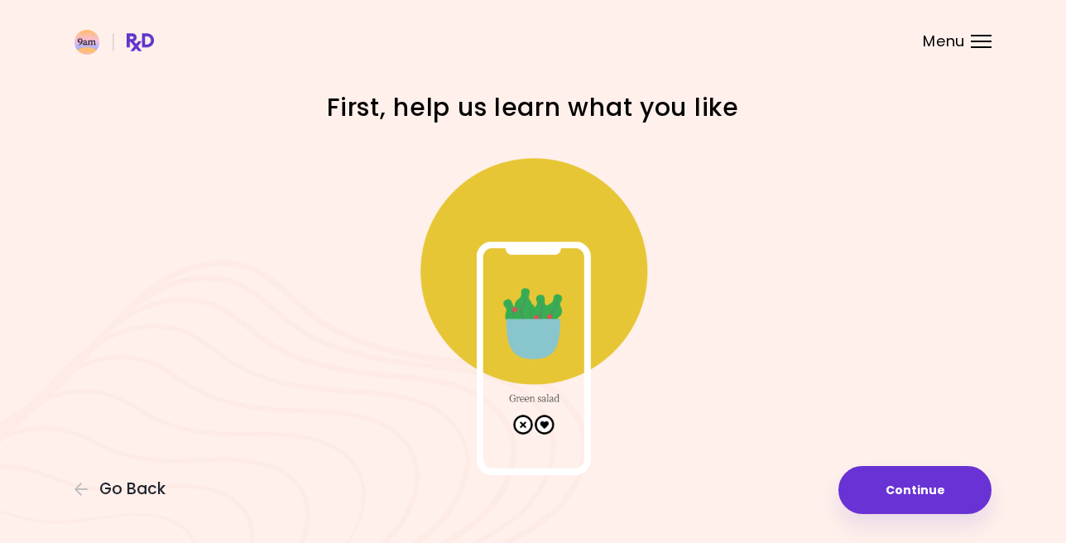
click at [514, 332] on img at bounding box center [532, 309] width 331 height 331
click at [554, 331] on img at bounding box center [532, 309] width 331 height 331
click at [546, 424] on img at bounding box center [532, 309] width 331 height 331
click at [908, 477] on button "Continue" at bounding box center [914, 490] width 153 height 48
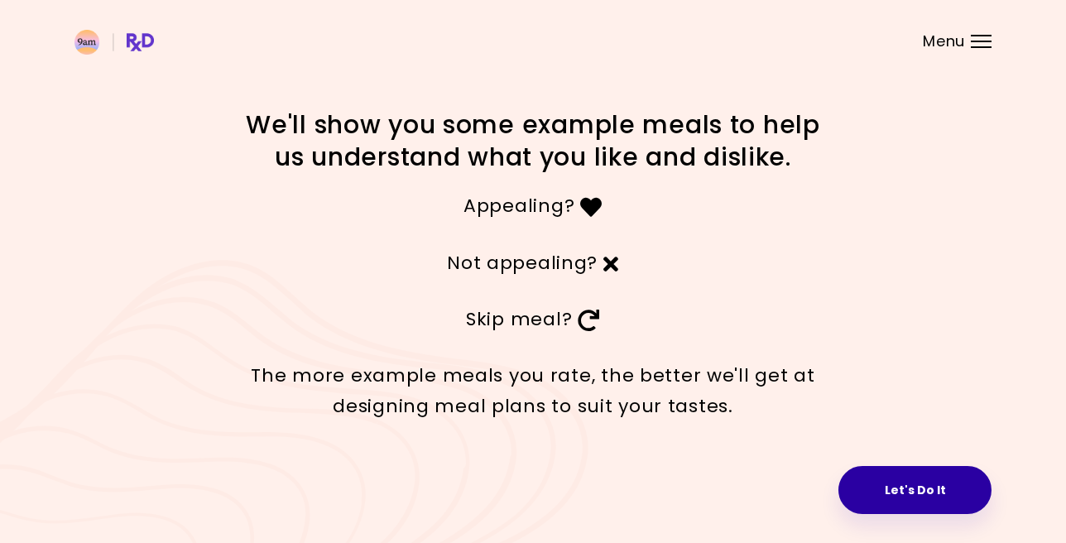
click at [924, 497] on button "Let's Do It" at bounding box center [914, 490] width 153 height 48
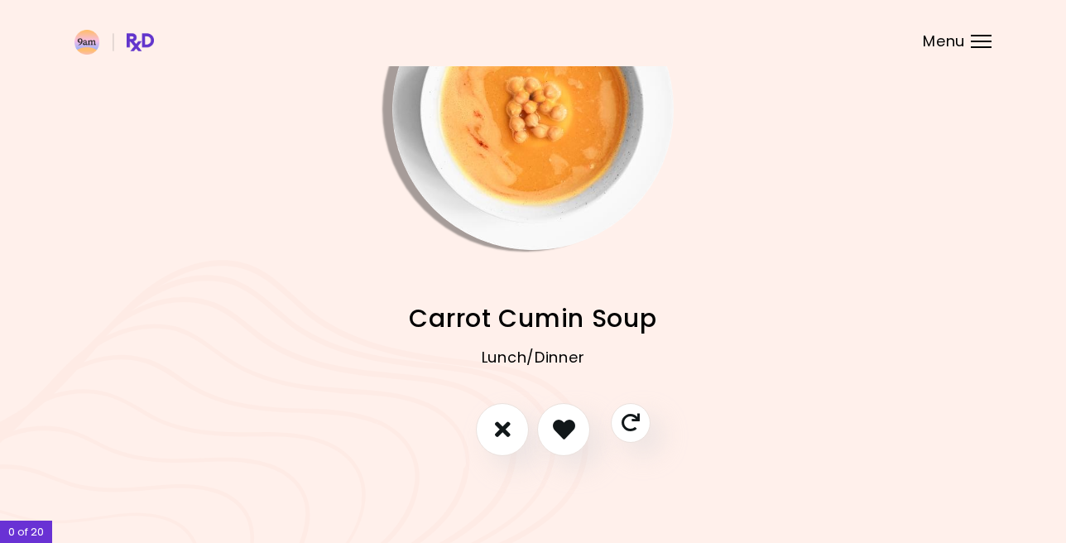
scroll to position [101, 0]
click at [504, 436] on icon "I don't like this recipe" at bounding box center [502, 430] width 18 height 26
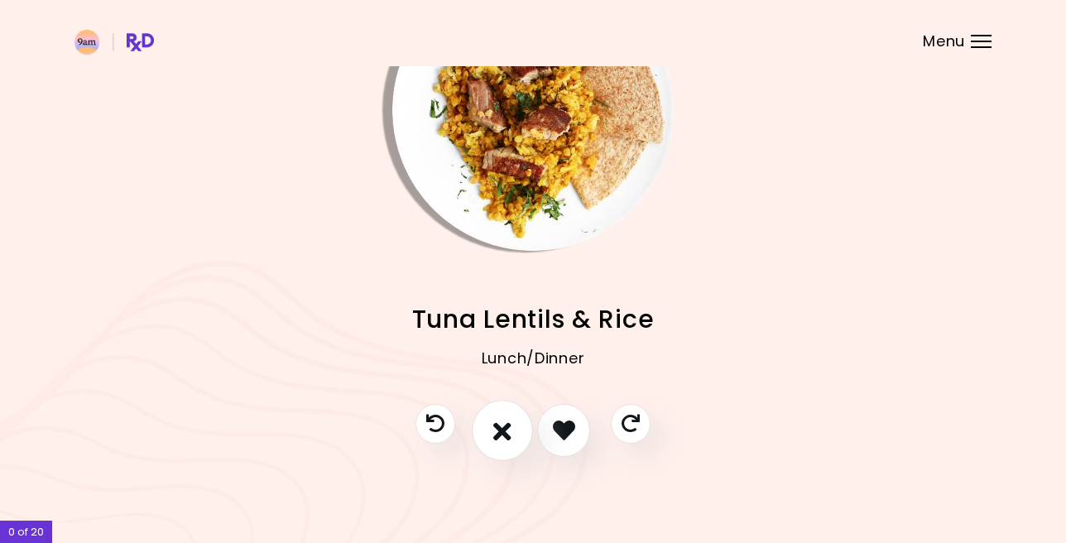
click at [501, 431] on icon "I don't like this recipe" at bounding box center [502, 430] width 18 height 26
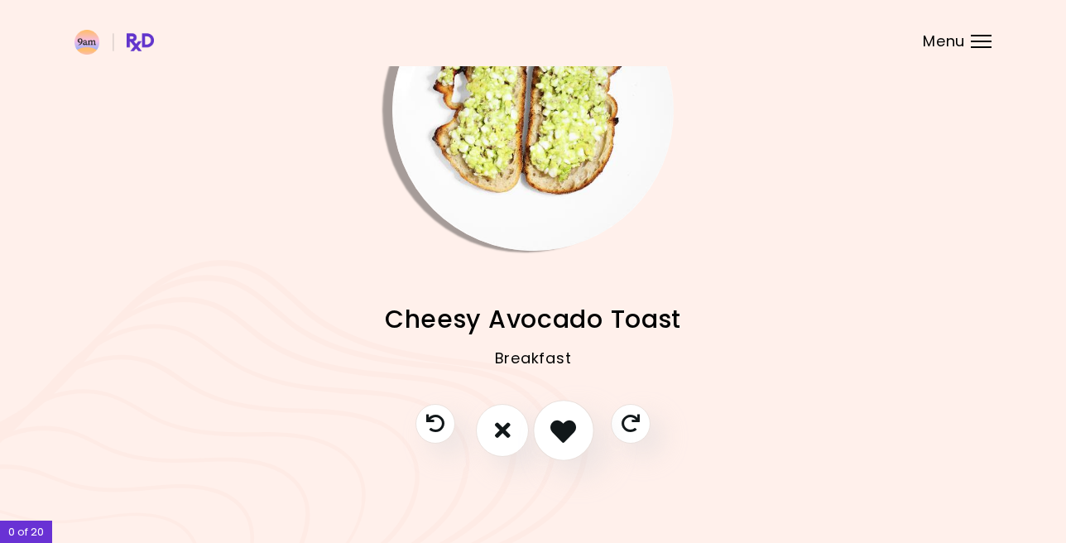
click at [564, 433] on icon "I like this recipe" at bounding box center [563, 430] width 26 height 26
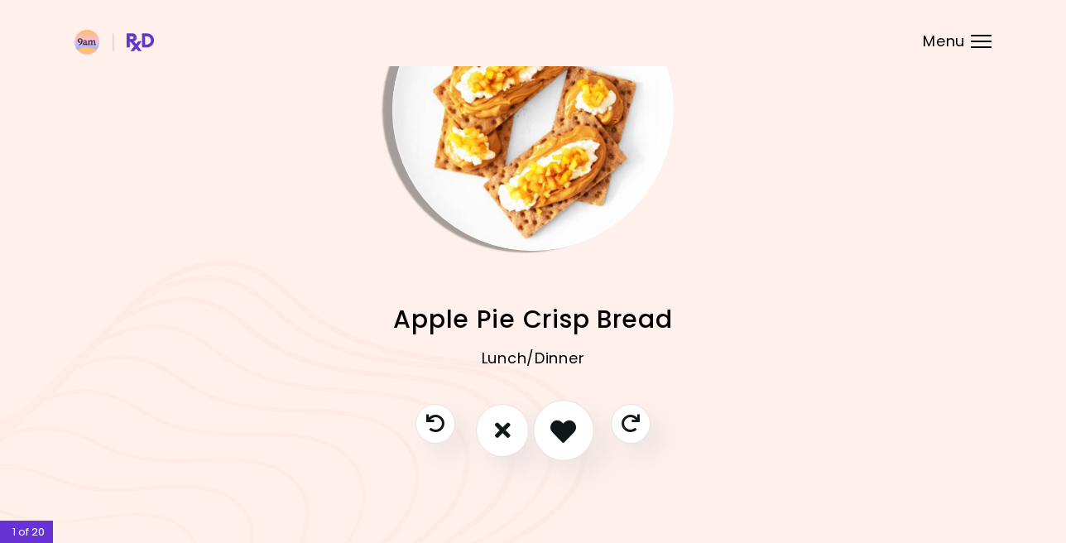
click at [563, 427] on icon "I like this recipe" at bounding box center [563, 430] width 26 height 26
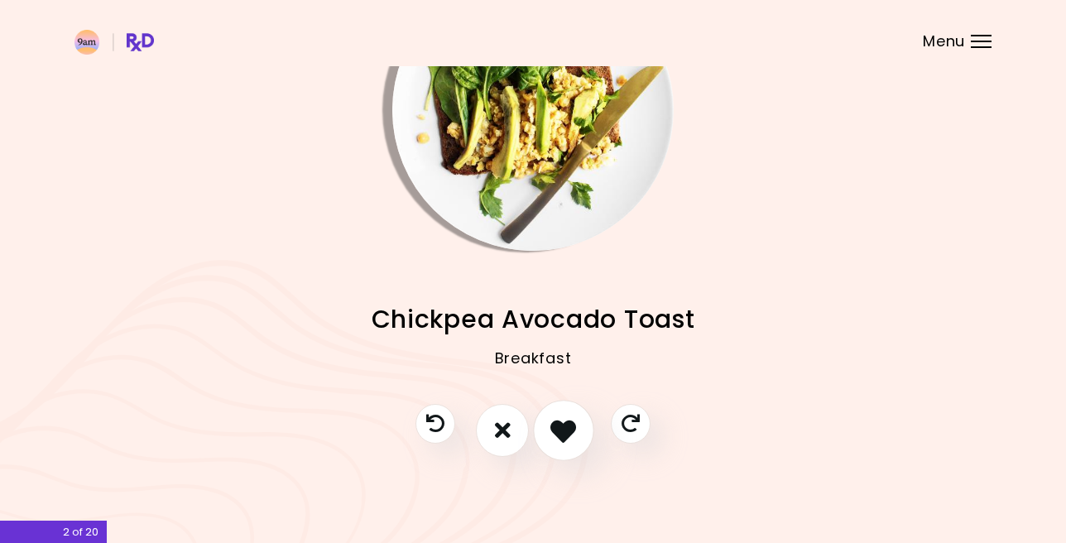
click at [563, 427] on icon "I like this recipe" at bounding box center [563, 430] width 26 height 26
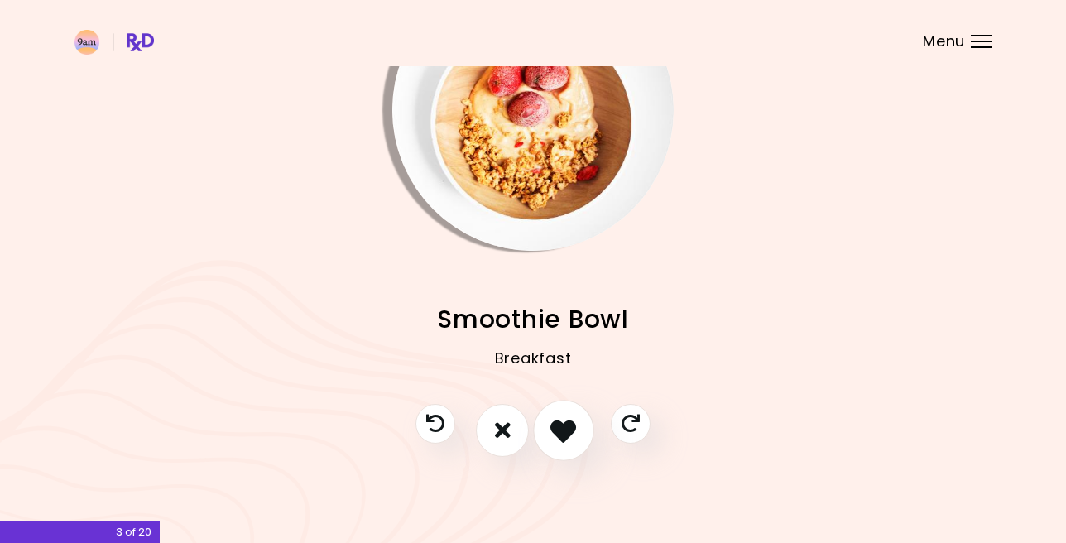
click at [563, 427] on icon "I like this recipe" at bounding box center [563, 430] width 26 height 26
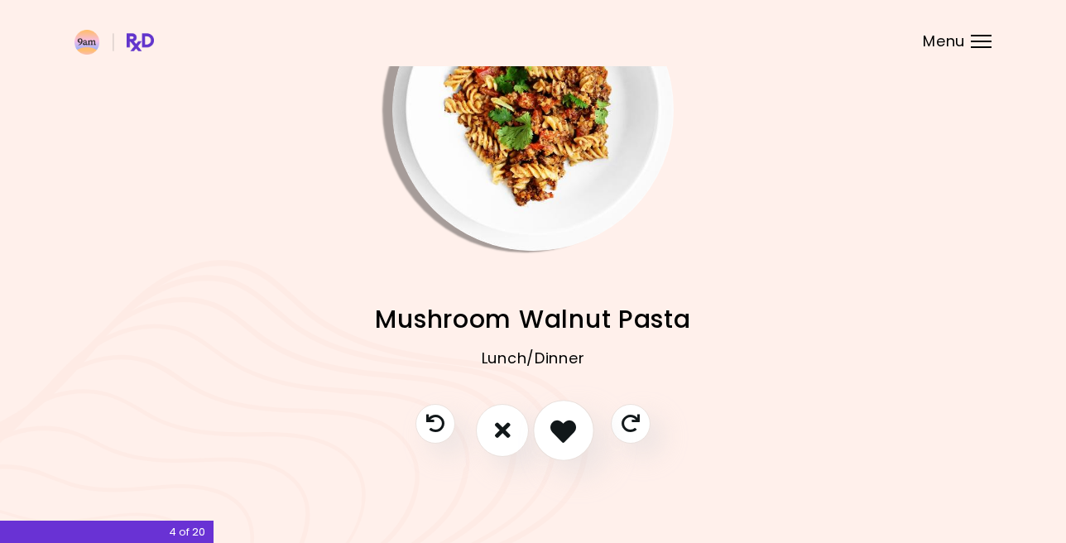
click at [563, 427] on icon "I like this recipe" at bounding box center [563, 430] width 26 height 26
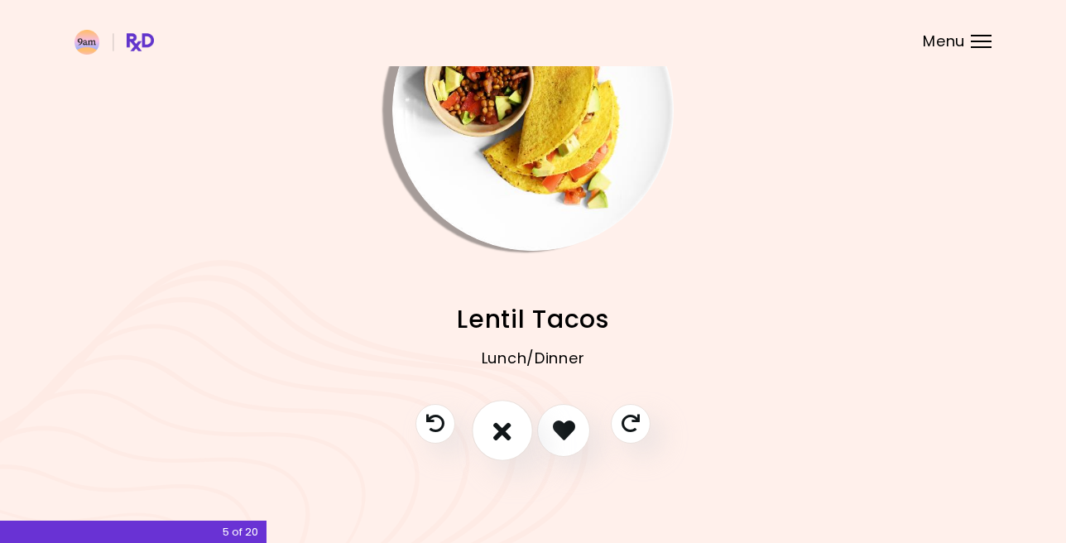
click at [501, 432] on icon "I don't like this recipe" at bounding box center [502, 430] width 18 height 26
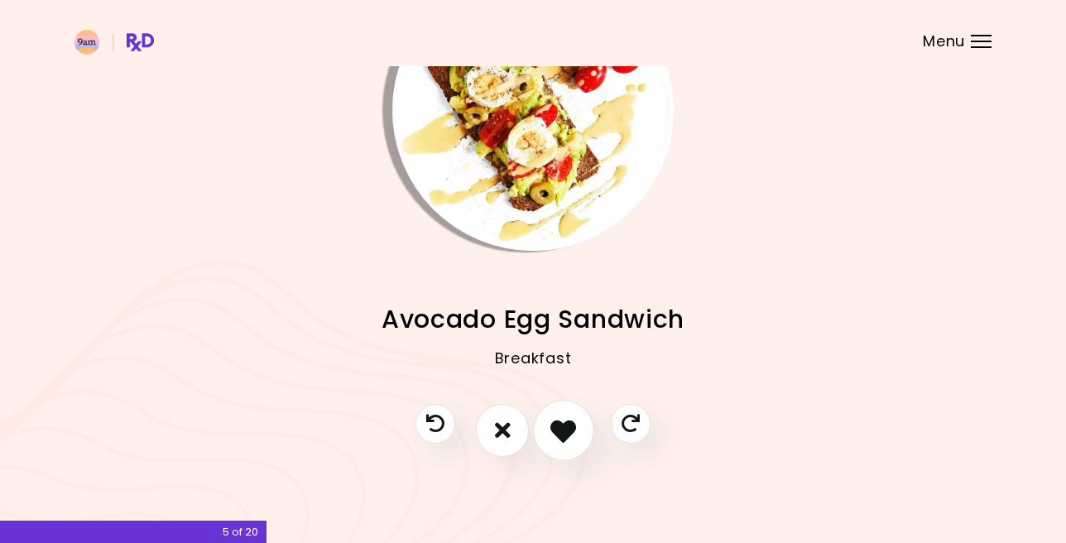
click at [564, 428] on icon "I like this recipe" at bounding box center [563, 430] width 26 height 26
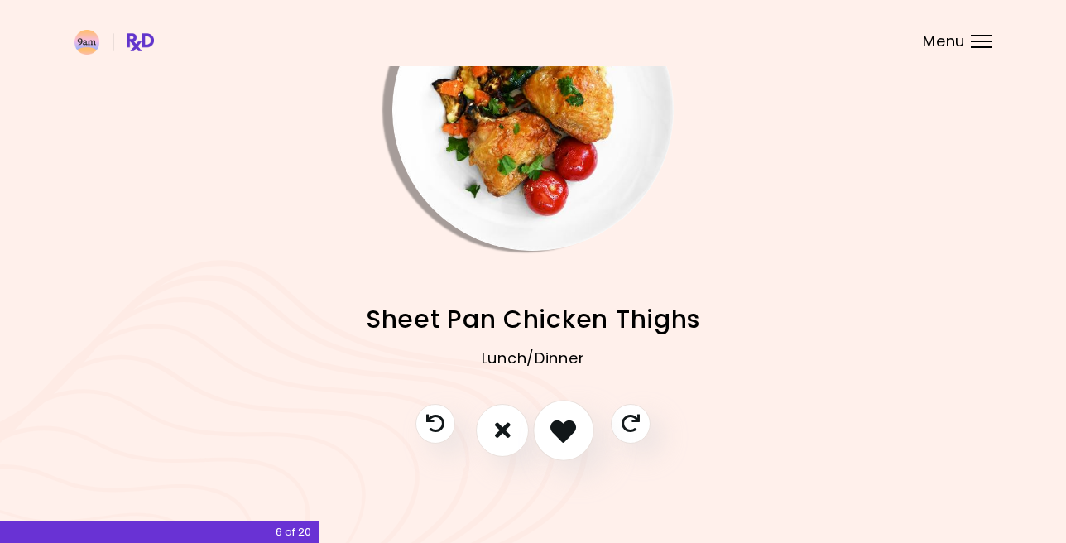
click at [564, 428] on icon "I like this recipe" at bounding box center [563, 430] width 26 height 26
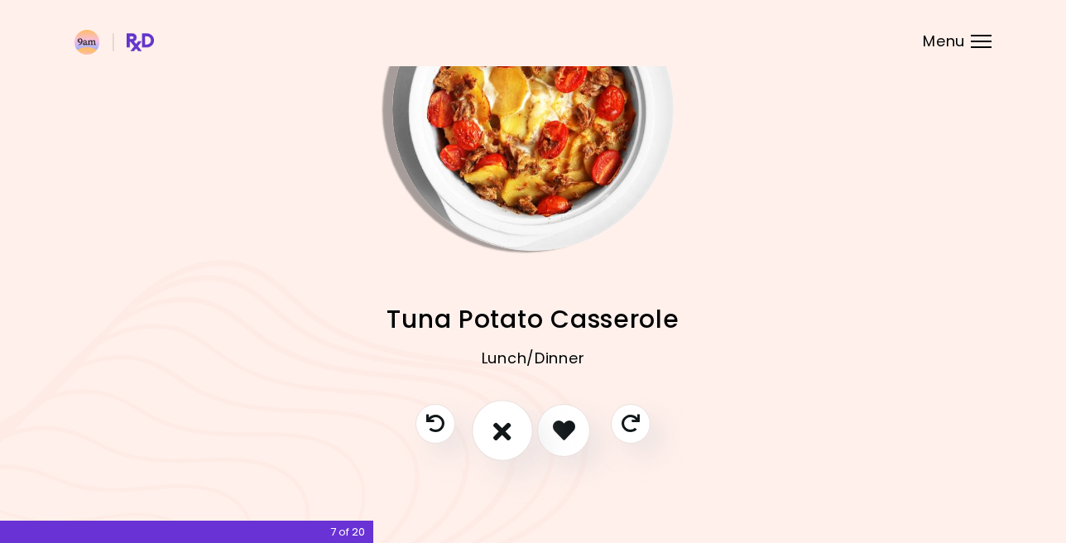
click at [504, 431] on icon "I don't like this recipe" at bounding box center [502, 430] width 18 height 26
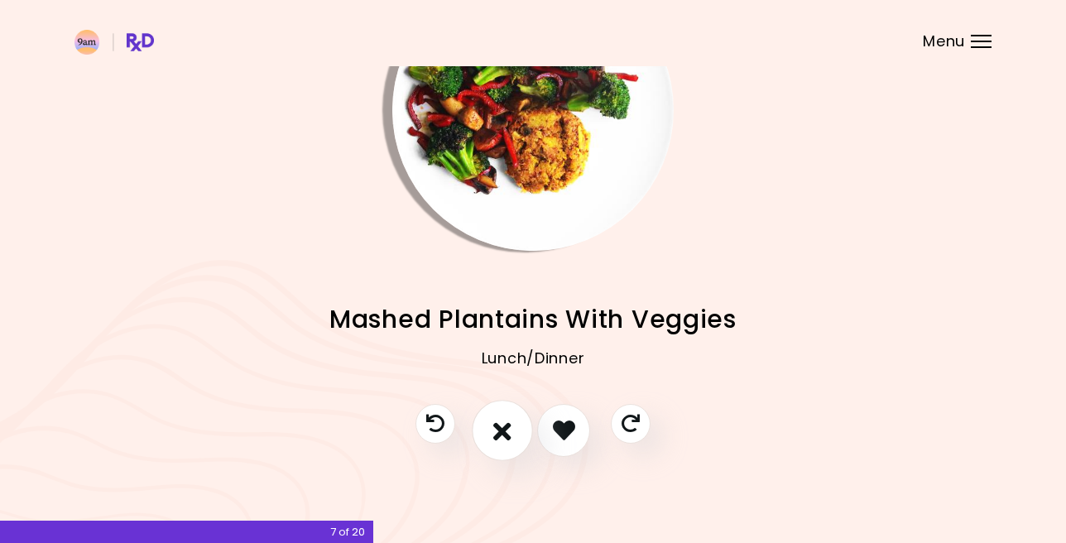
click at [504, 429] on icon "I don't like this recipe" at bounding box center [502, 430] width 18 height 26
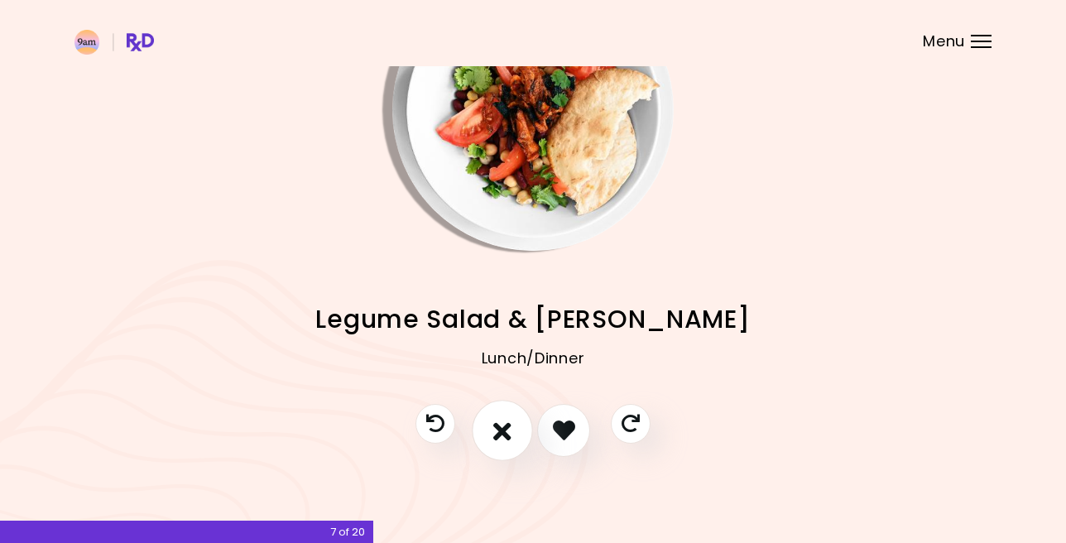
click at [504, 429] on icon "I don't like this recipe" at bounding box center [502, 430] width 18 height 26
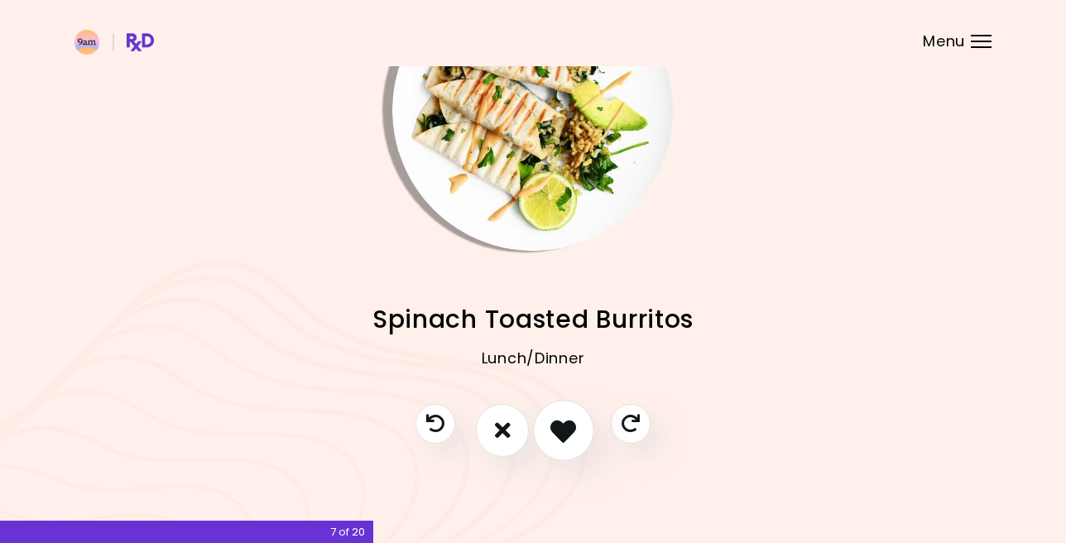
click at [560, 429] on icon "I like this recipe" at bounding box center [563, 430] width 26 height 26
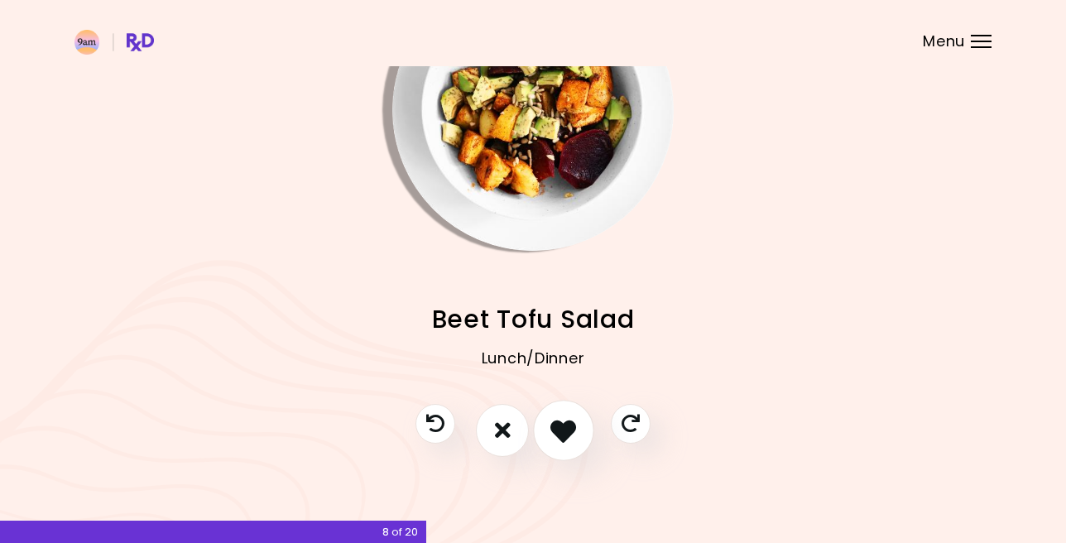
click at [560, 429] on icon "I like this recipe" at bounding box center [563, 430] width 26 height 26
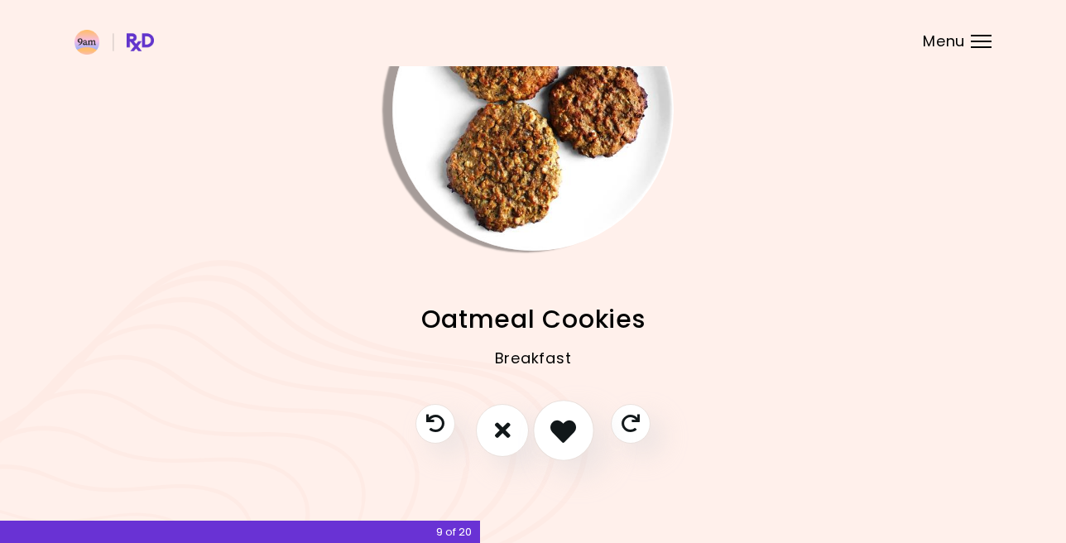
click at [560, 429] on icon "I like this recipe" at bounding box center [563, 430] width 26 height 26
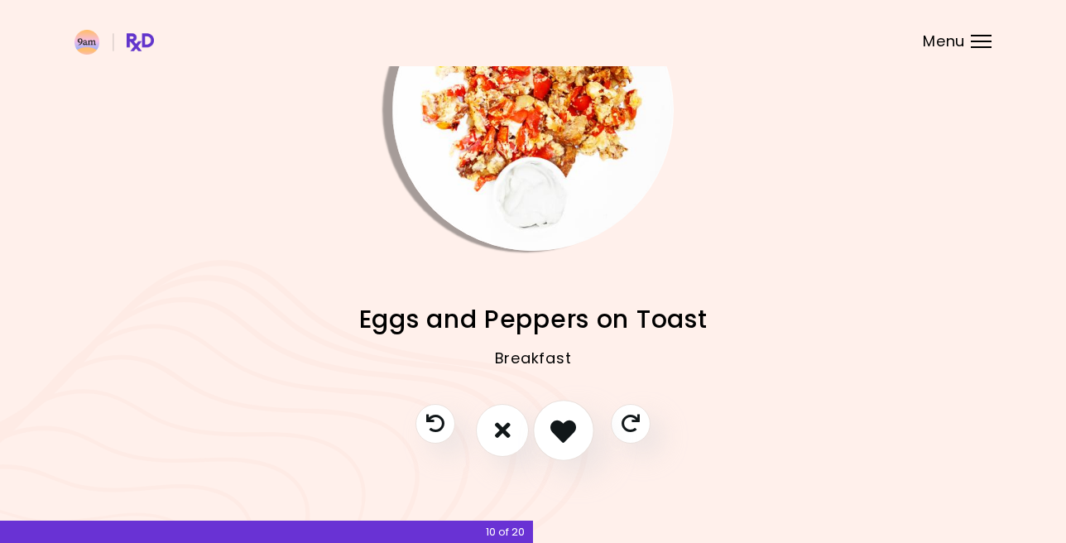
click at [560, 429] on icon "I like this recipe" at bounding box center [563, 430] width 26 height 26
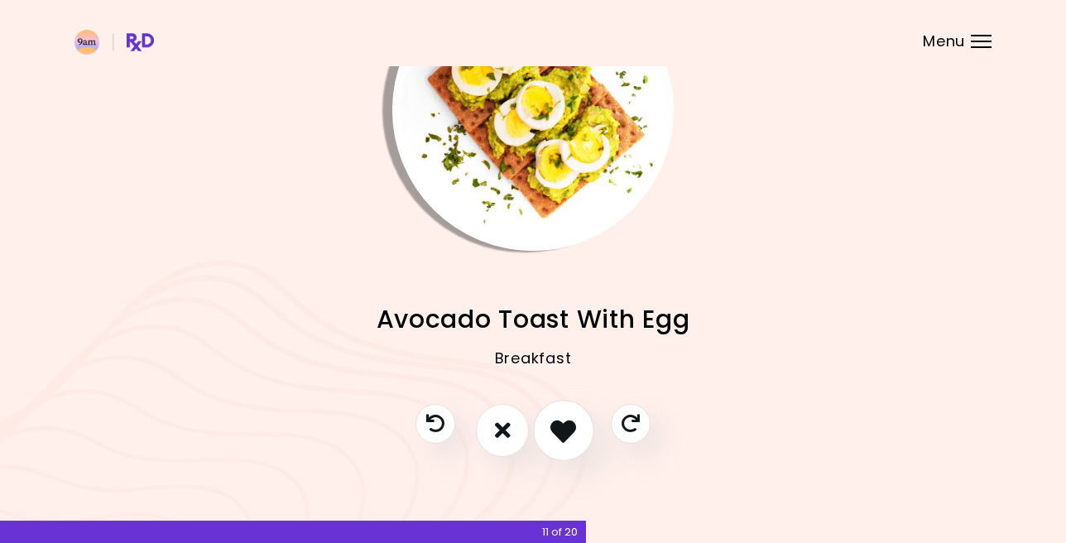
click at [560, 429] on icon "I like this recipe" at bounding box center [563, 430] width 26 height 26
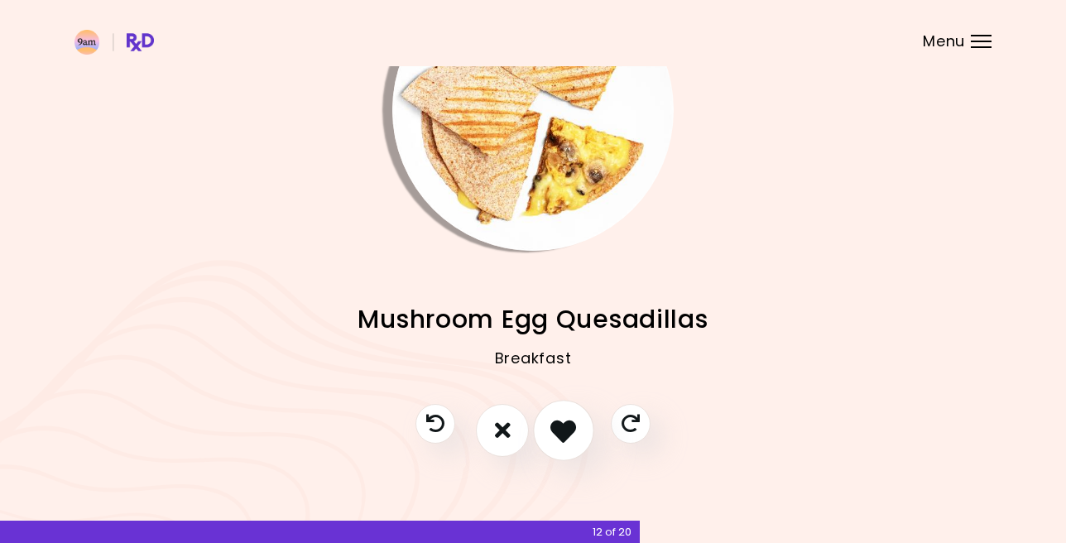
click at [560, 429] on icon "I like this recipe" at bounding box center [563, 430] width 26 height 26
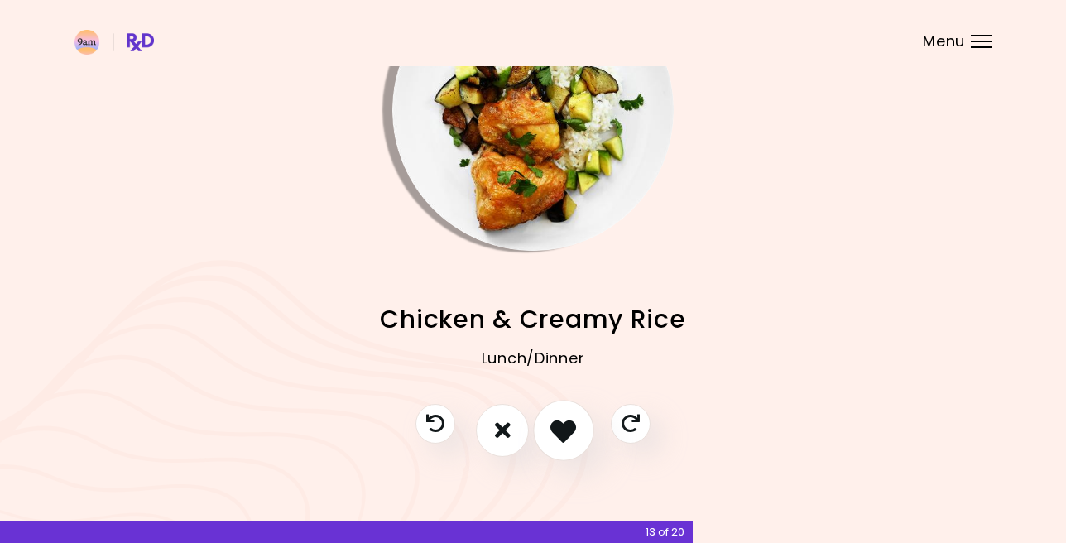
click at [560, 429] on icon "I like this recipe" at bounding box center [563, 430] width 26 height 26
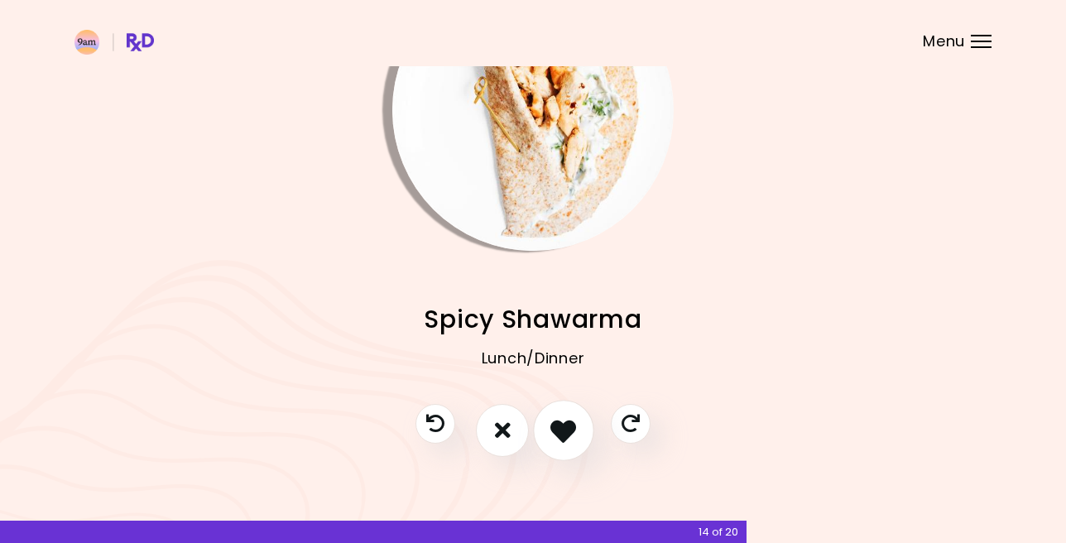
click at [560, 429] on icon "I like this recipe" at bounding box center [563, 430] width 26 height 26
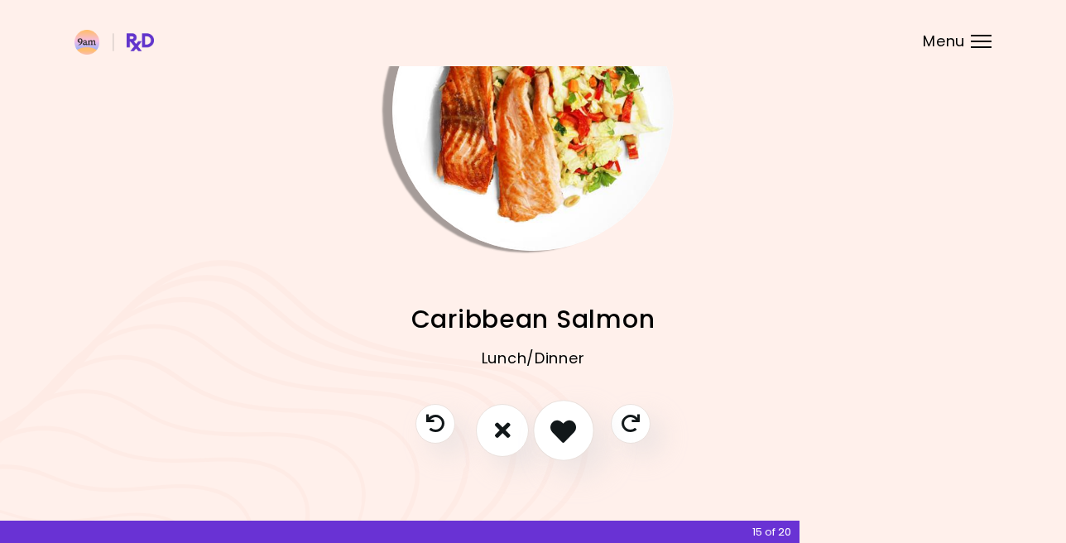
click at [560, 429] on icon "I like this recipe" at bounding box center [563, 430] width 26 height 26
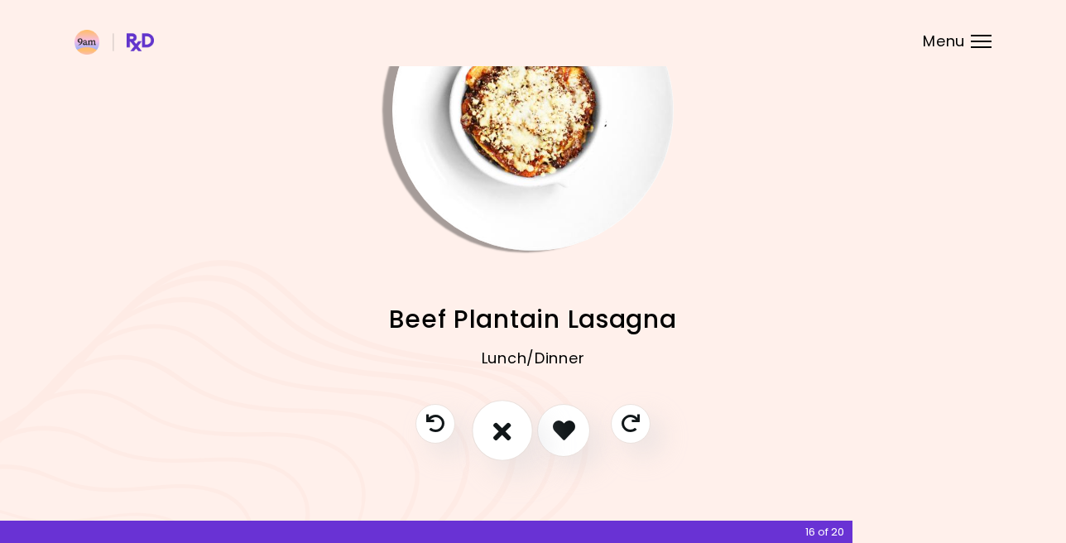
click at [503, 434] on icon "I don't like this recipe" at bounding box center [502, 430] width 18 height 26
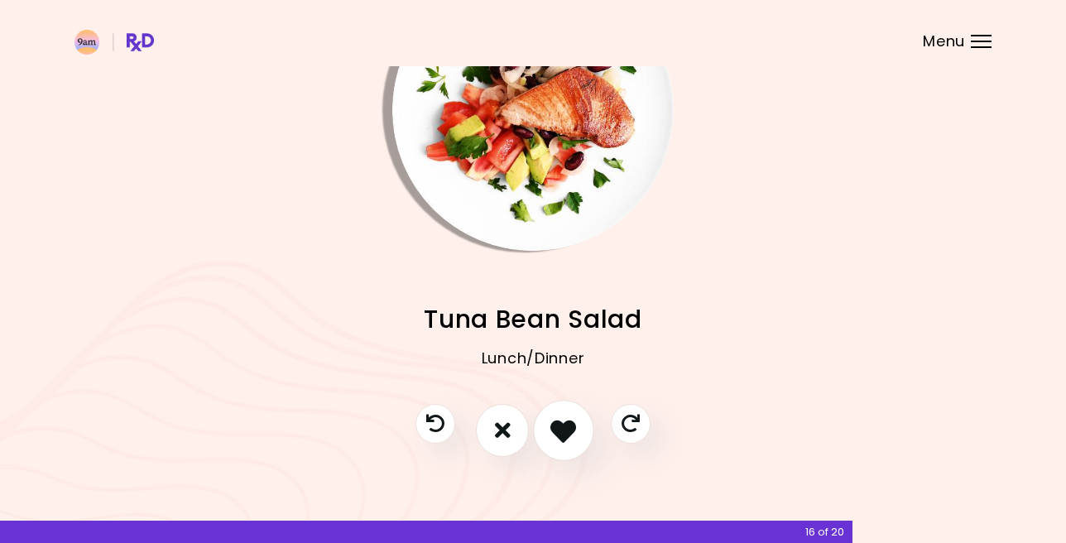
click at [565, 431] on icon "I like this recipe" at bounding box center [563, 430] width 26 height 26
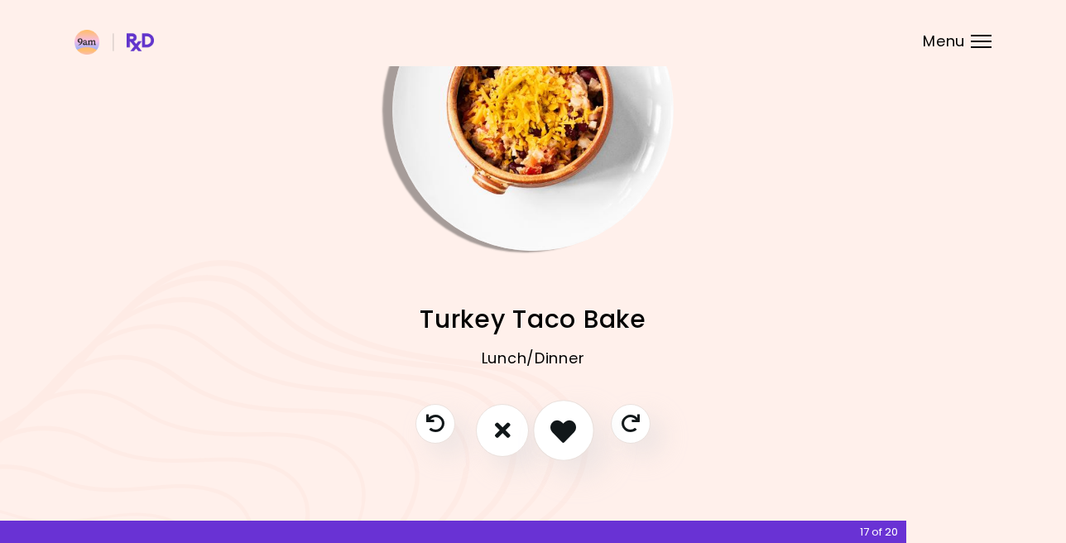
click at [565, 431] on icon "I like this recipe" at bounding box center [563, 430] width 26 height 26
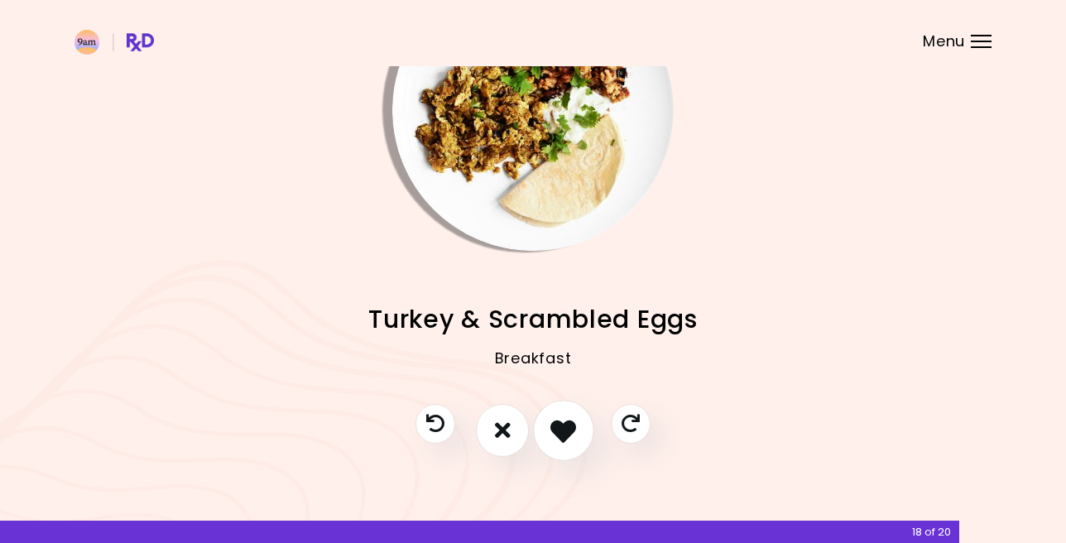
click at [565, 431] on icon "I like this recipe" at bounding box center [563, 430] width 26 height 26
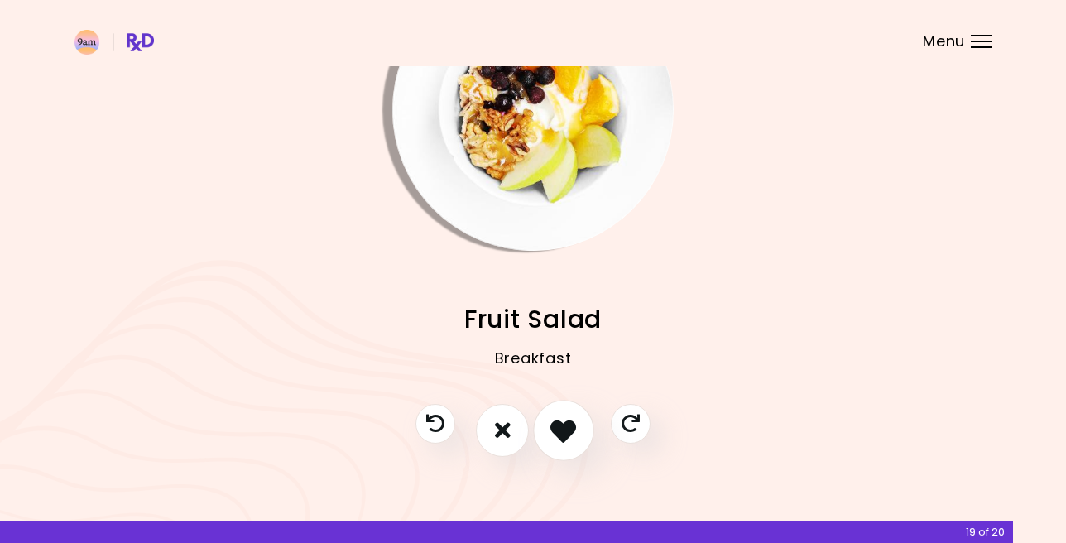
click at [565, 431] on icon "I like this recipe" at bounding box center [563, 430] width 26 height 26
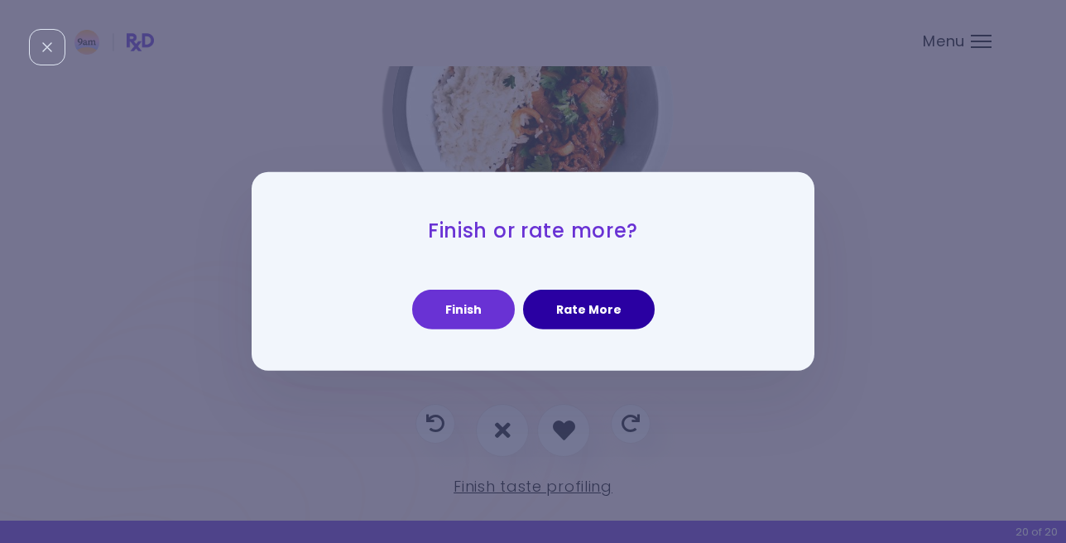
click at [580, 312] on button "Rate More" at bounding box center [589, 310] width 132 height 40
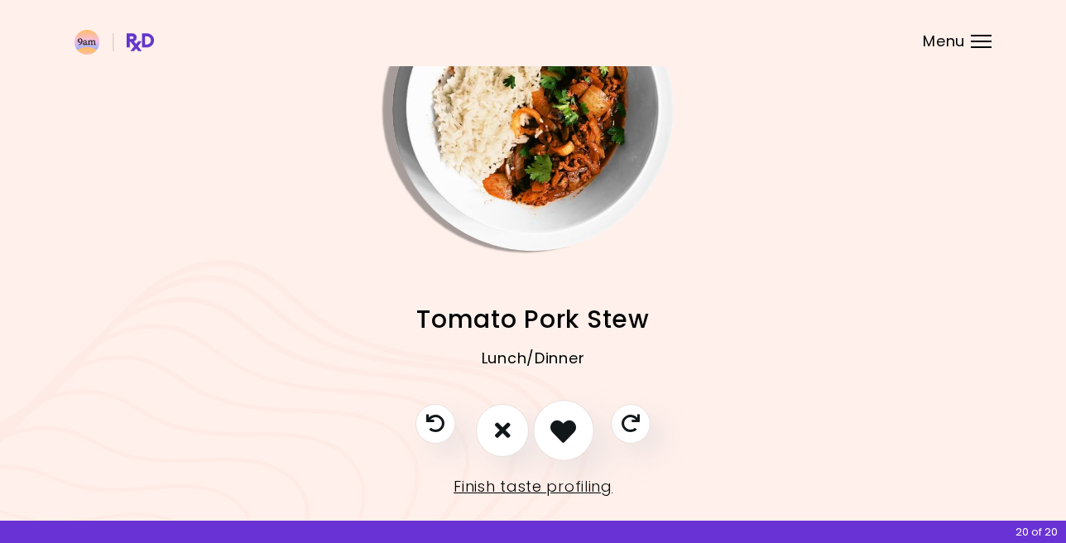
click at [559, 432] on icon "I like this recipe" at bounding box center [563, 430] width 26 height 26
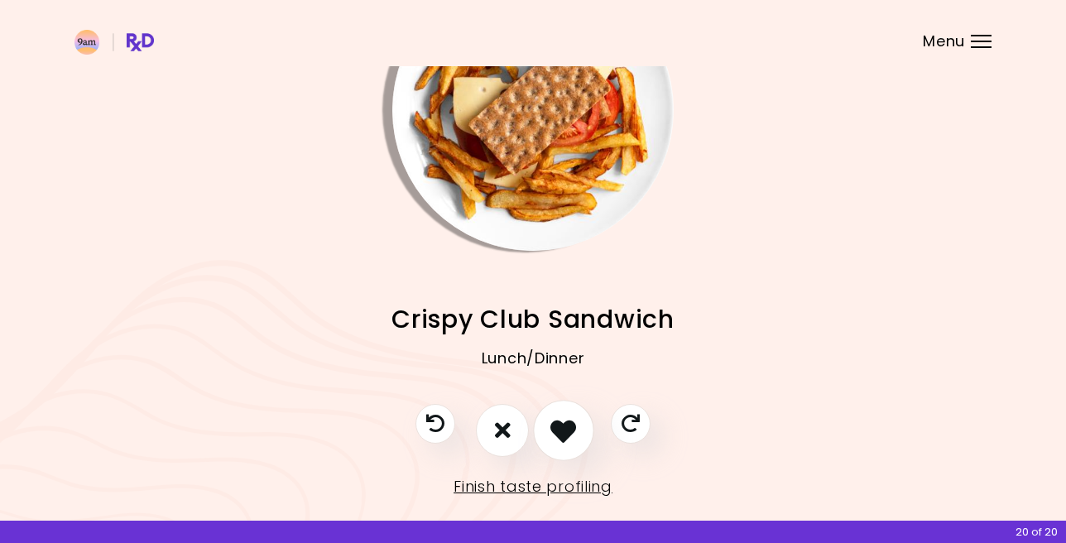
click at [559, 432] on icon "I like this recipe" at bounding box center [563, 430] width 26 height 26
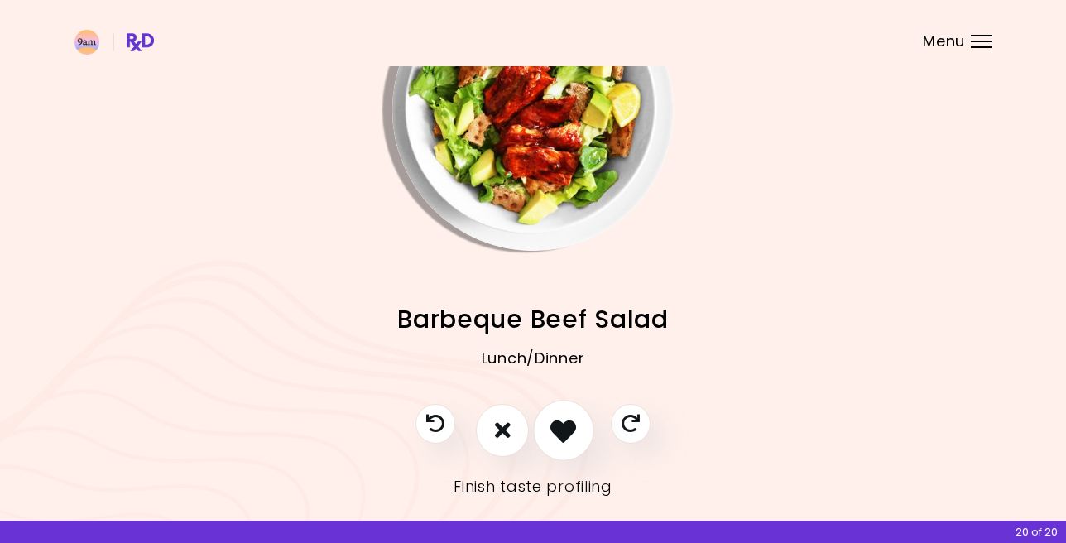
click at [559, 432] on icon "I like this recipe" at bounding box center [563, 430] width 26 height 26
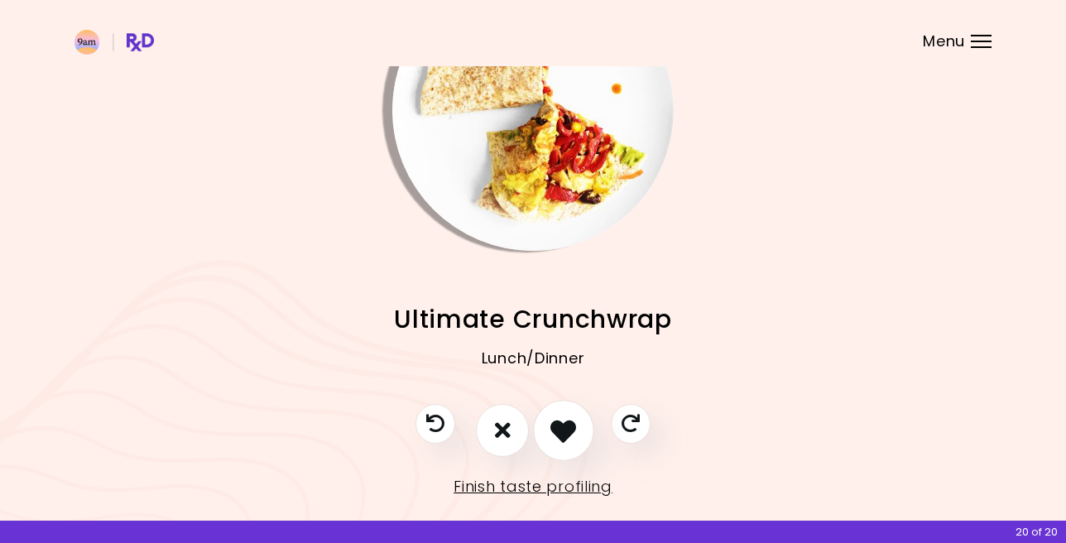
click at [559, 432] on icon "I like this recipe" at bounding box center [563, 430] width 26 height 26
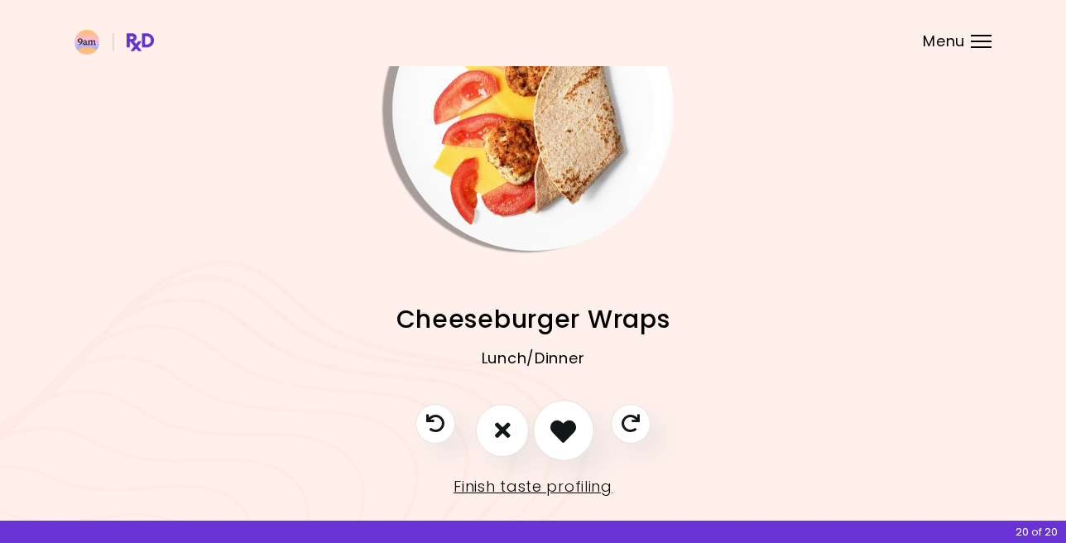
click at [559, 432] on icon "I like this recipe" at bounding box center [563, 430] width 26 height 26
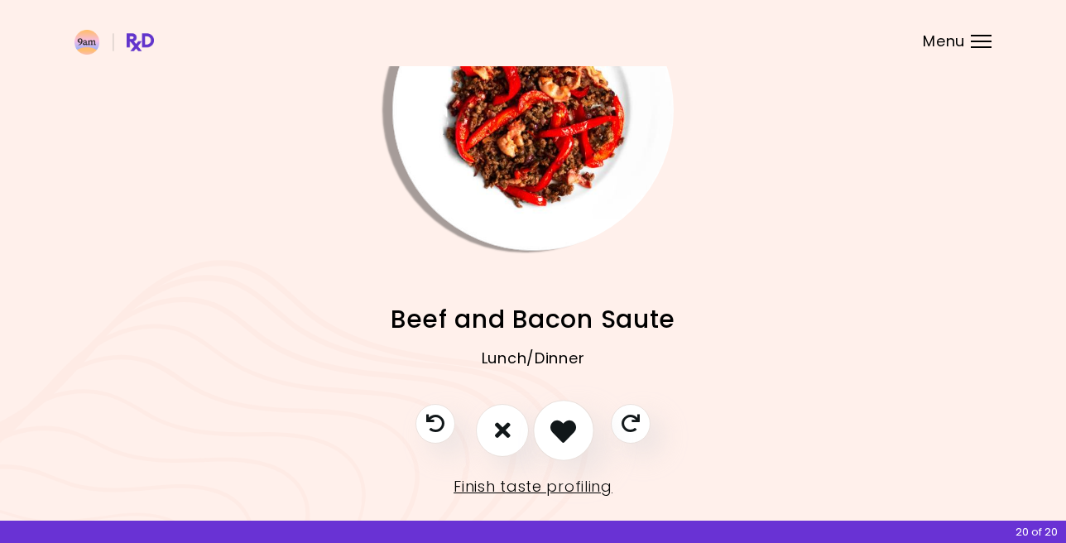
click at [559, 432] on icon "I like this recipe" at bounding box center [563, 430] width 26 height 26
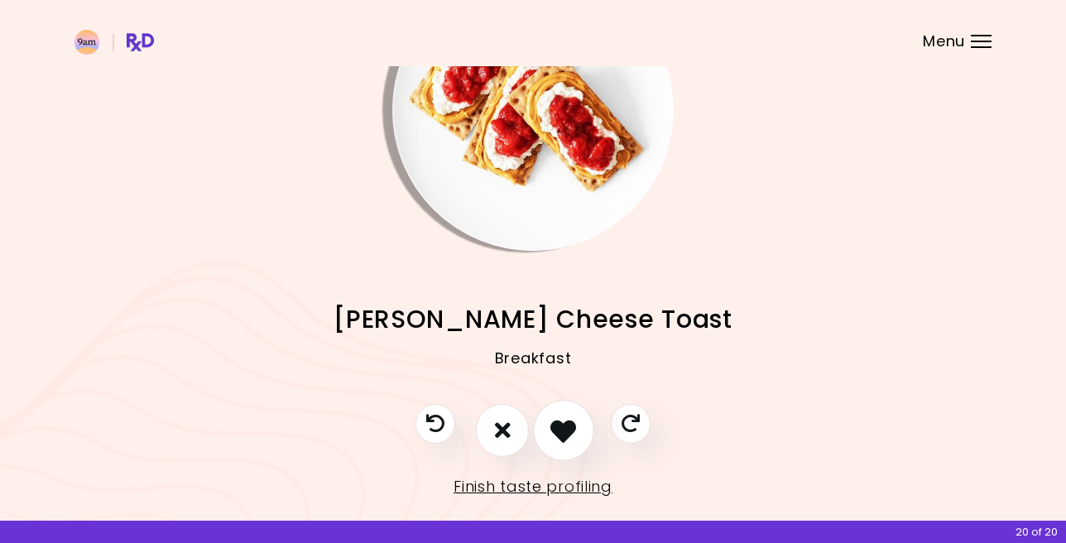
click at [559, 432] on icon "I like this recipe" at bounding box center [563, 430] width 26 height 26
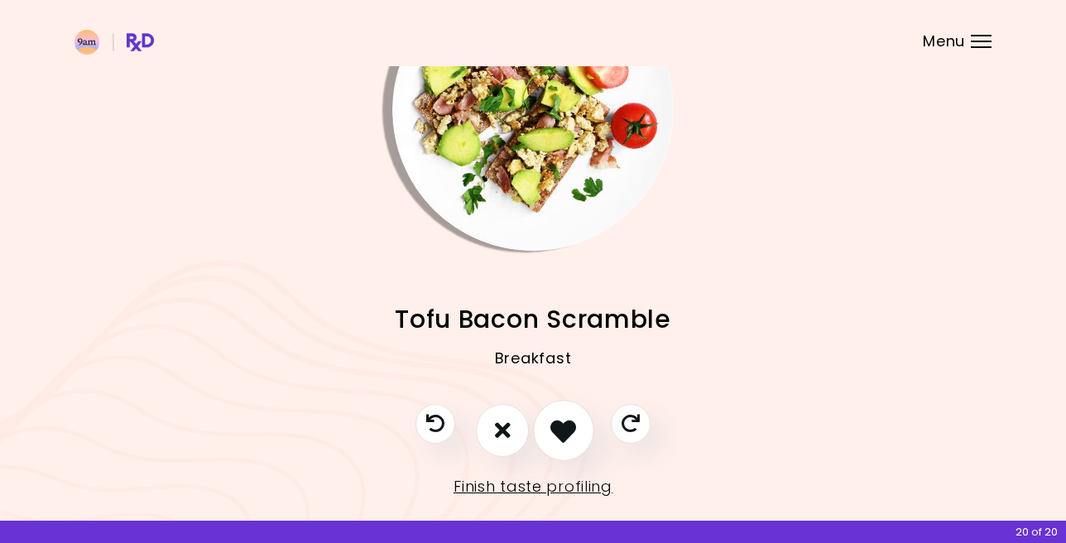
click at [559, 432] on icon "I like this recipe" at bounding box center [563, 430] width 26 height 26
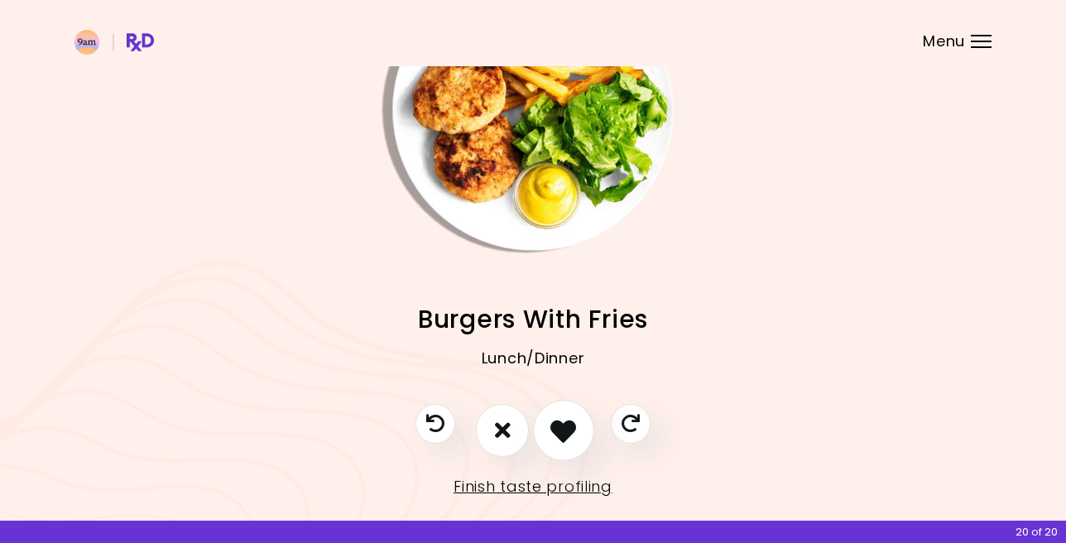
click at [559, 432] on icon "I like this recipe" at bounding box center [563, 430] width 26 height 26
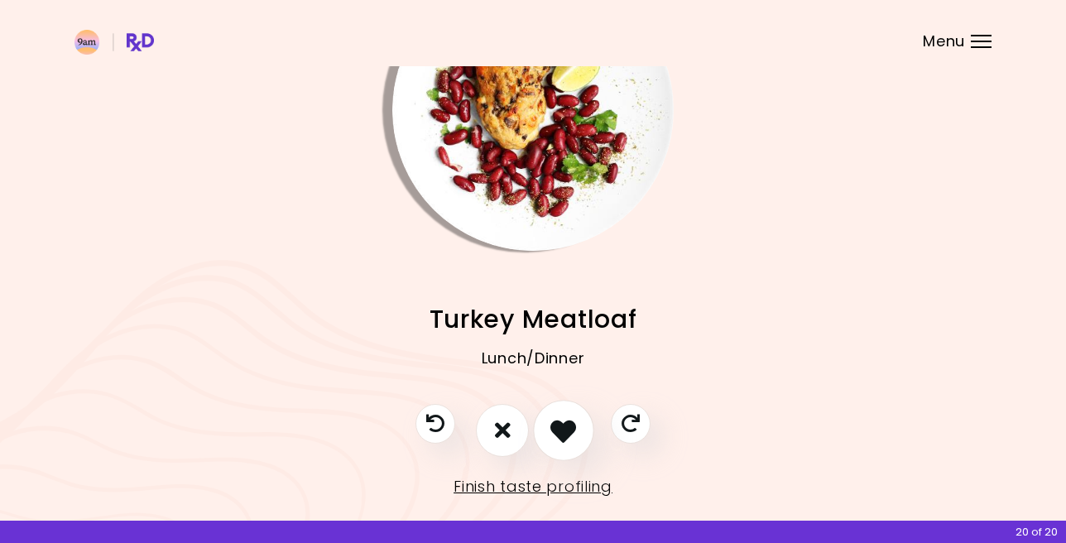
click at [559, 432] on icon "I like this recipe" at bounding box center [563, 430] width 26 height 26
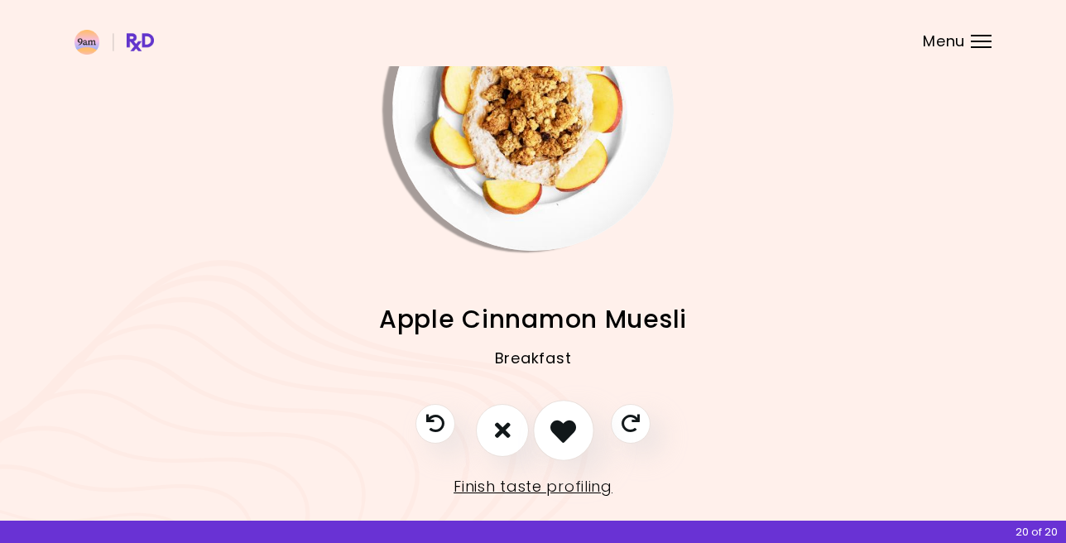
click at [559, 432] on icon "I like this recipe" at bounding box center [563, 430] width 26 height 26
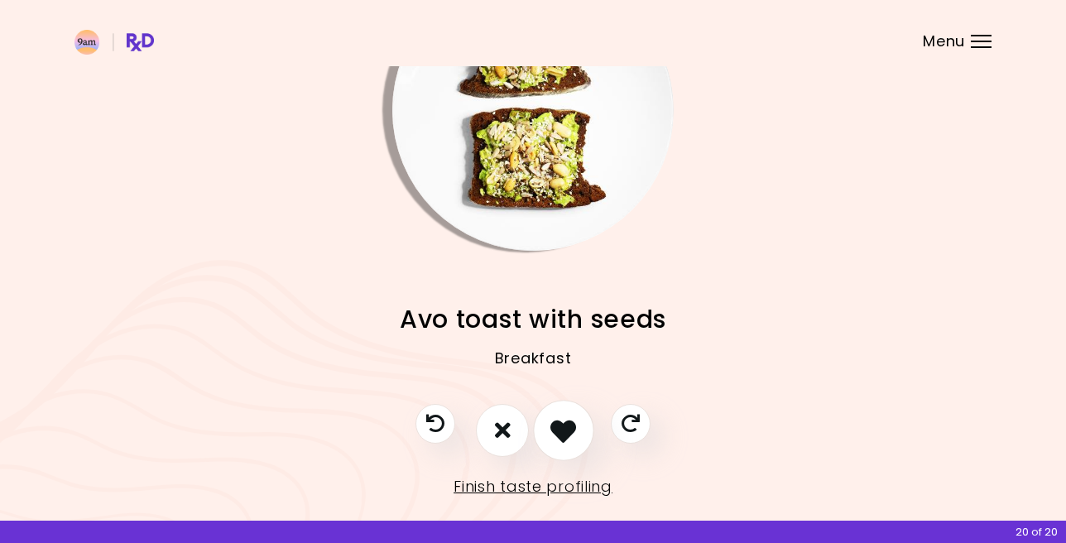
click at [559, 432] on icon "I like this recipe" at bounding box center [563, 430] width 26 height 26
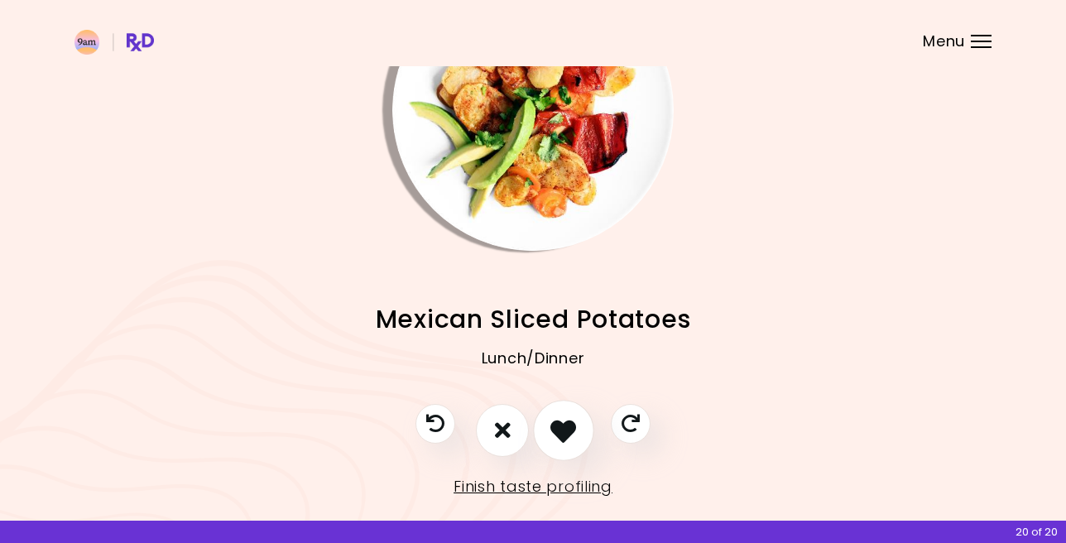
click at [559, 432] on icon "I like this recipe" at bounding box center [563, 430] width 26 height 26
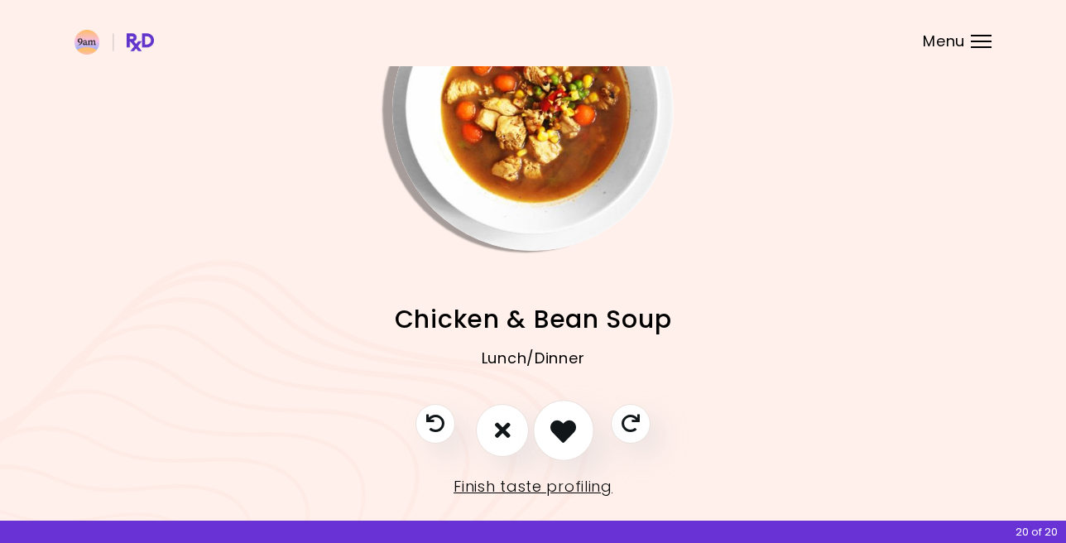
click at [559, 432] on icon "I like this recipe" at bounding box center [563, 430] width 26 height 26
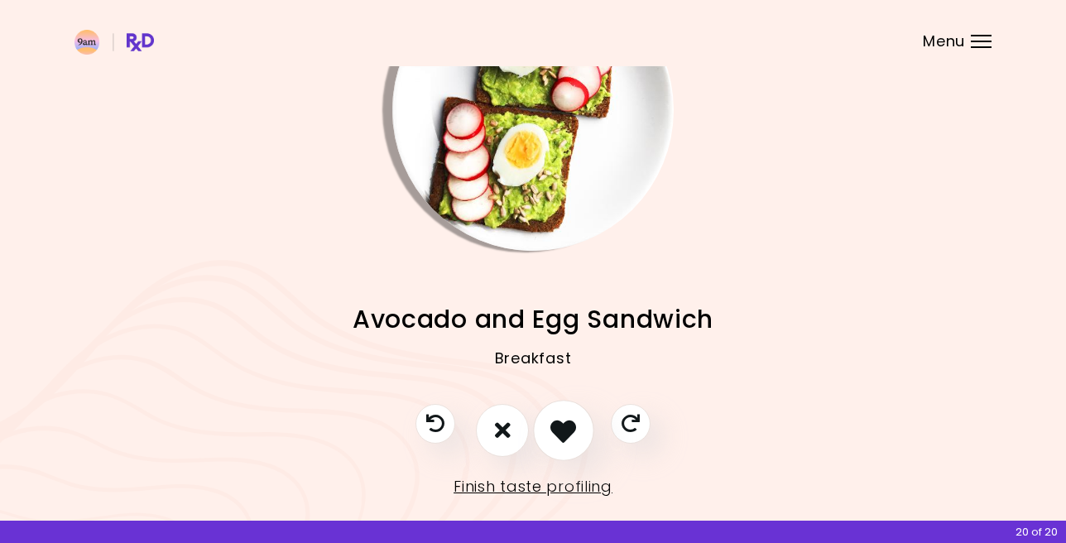
click at [559, 432] on icon "I like this recipe" at bounding box center [563, 430] width 26 height 26
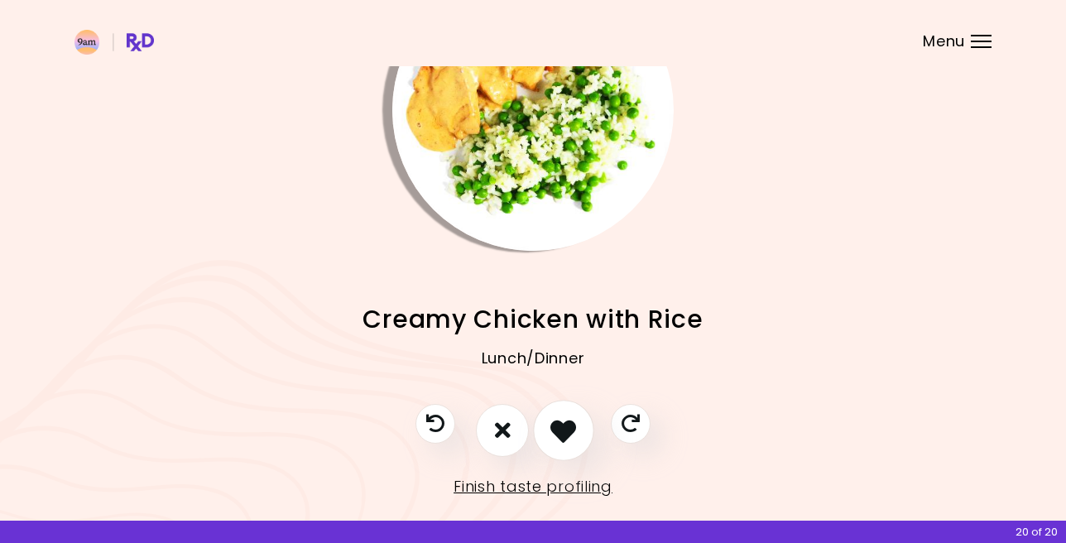
click at [559, 432] on icon "I like this recipe" at bounding box center [563, 430] width 26 height 26
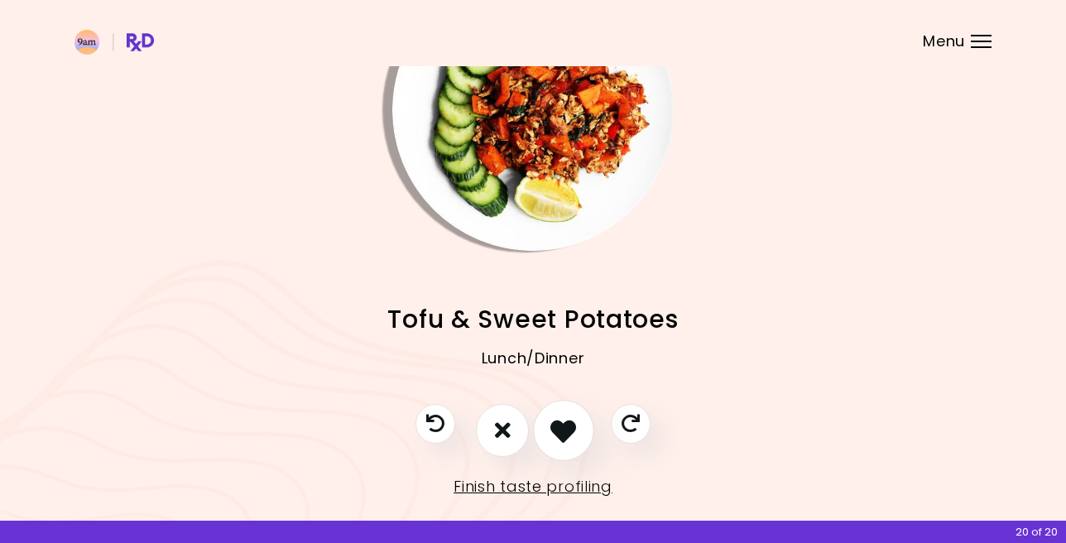
click at [559, 432] on icon "I like this recipe" at bounding box center [563, 430] width 26 height 26
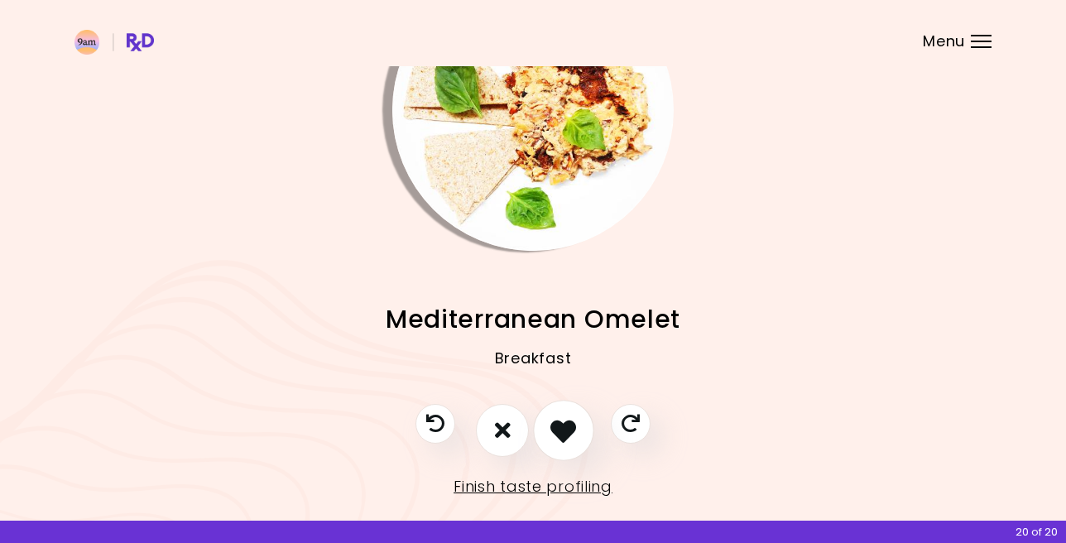
click at [559, 432] on icon "I like this recipe" at bounding box center [563, 430] width 26 height 26
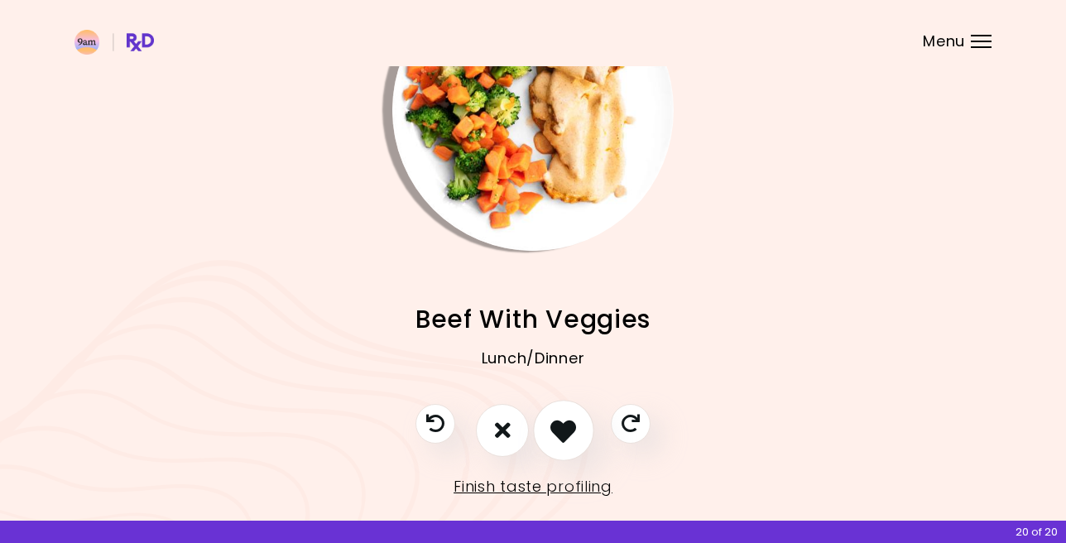
click at [559, 432] on icon "I like this recipe" at bounding box center [563, 430] width 26 height 26
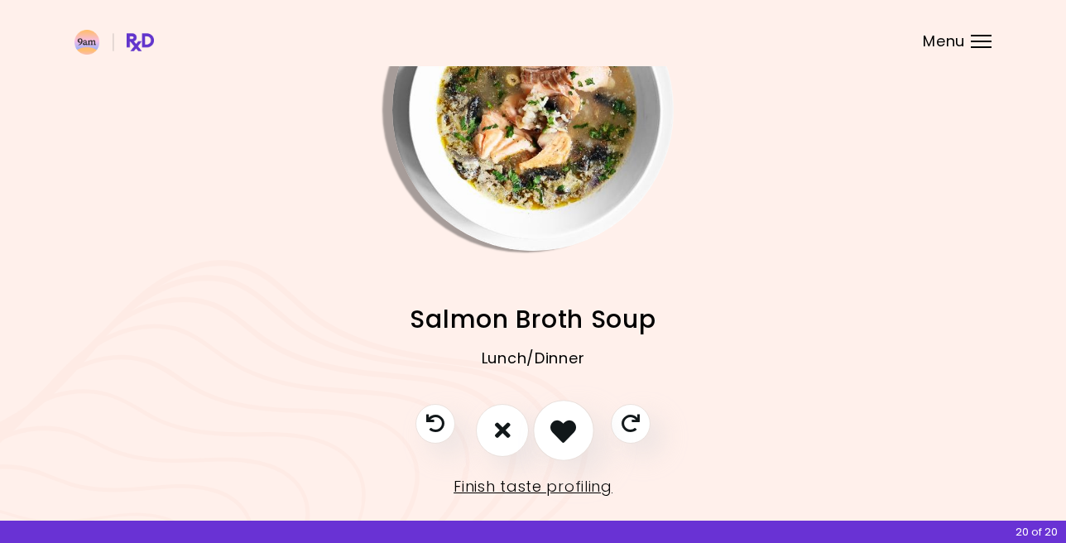
click at [559, 432] on icon "I like this recipe" at bounding box center [563, 430] width 26 height 26
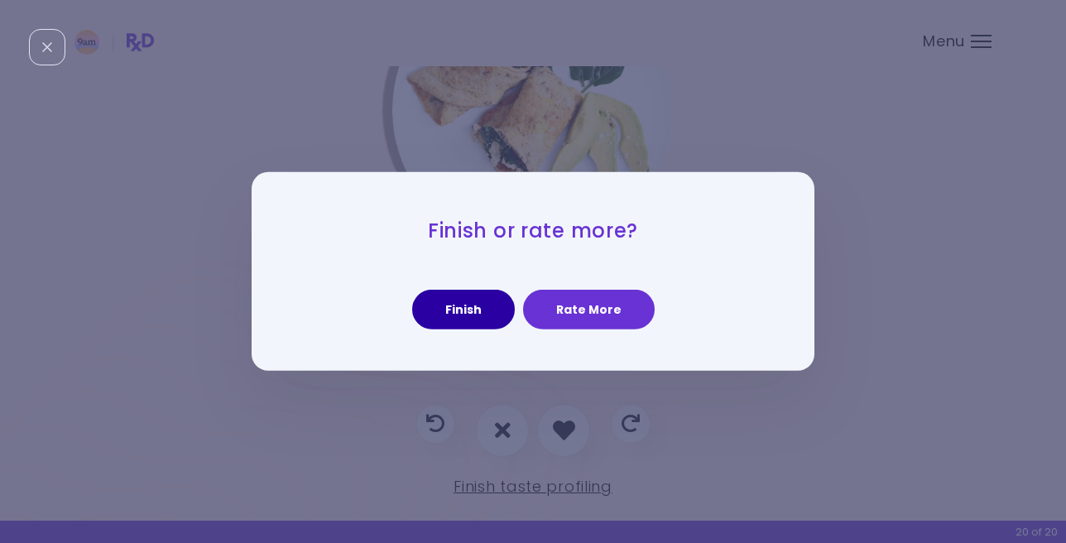
click at [476, 315] on button "Finish" at bounding box center [463, 310] width 103 height 40
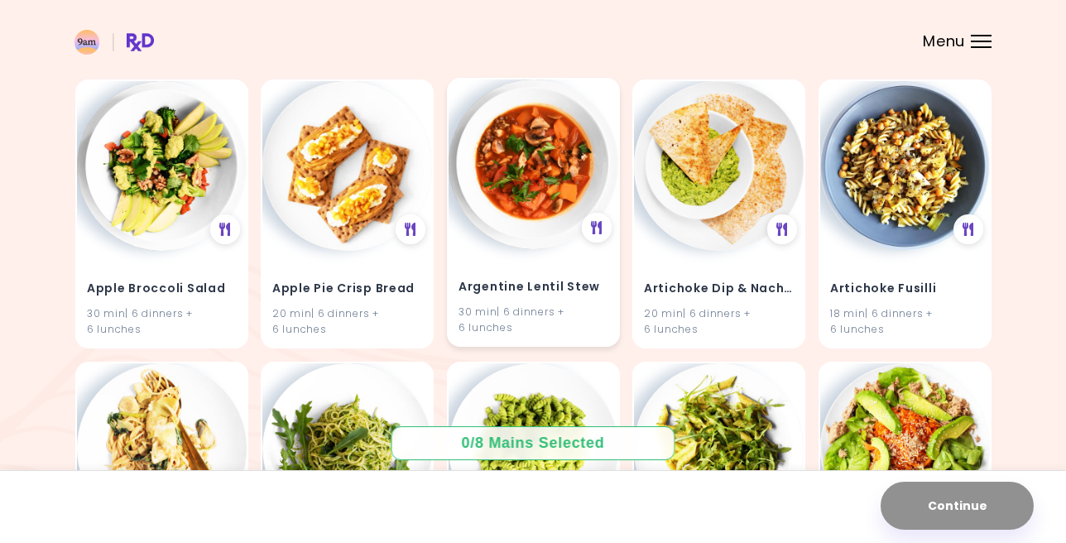
scroll to position [160, 0]
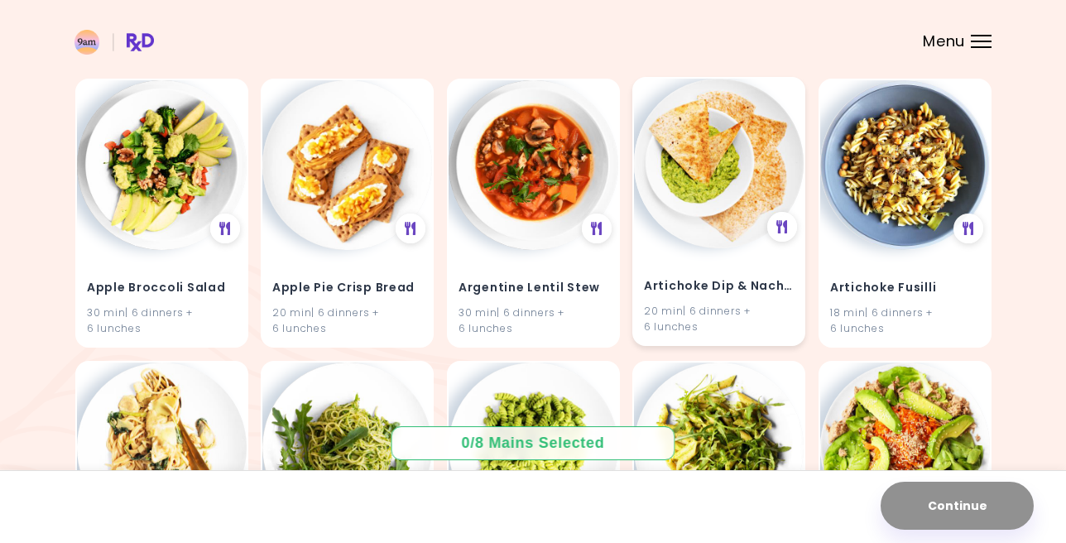
click at [707, 231] on img at bounding box center [719, 164] width 170 height 170
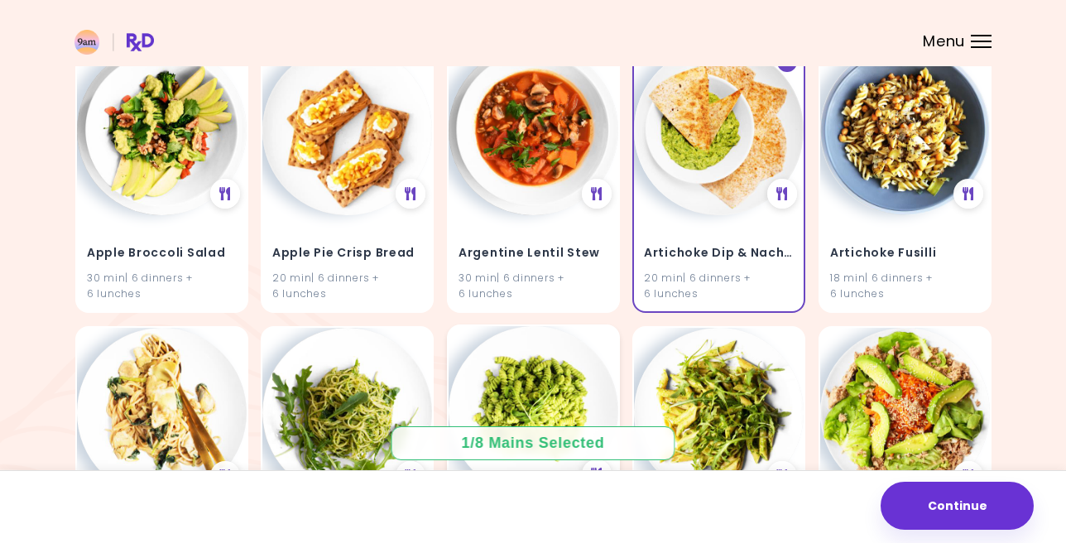
scroll to position [172, 0]
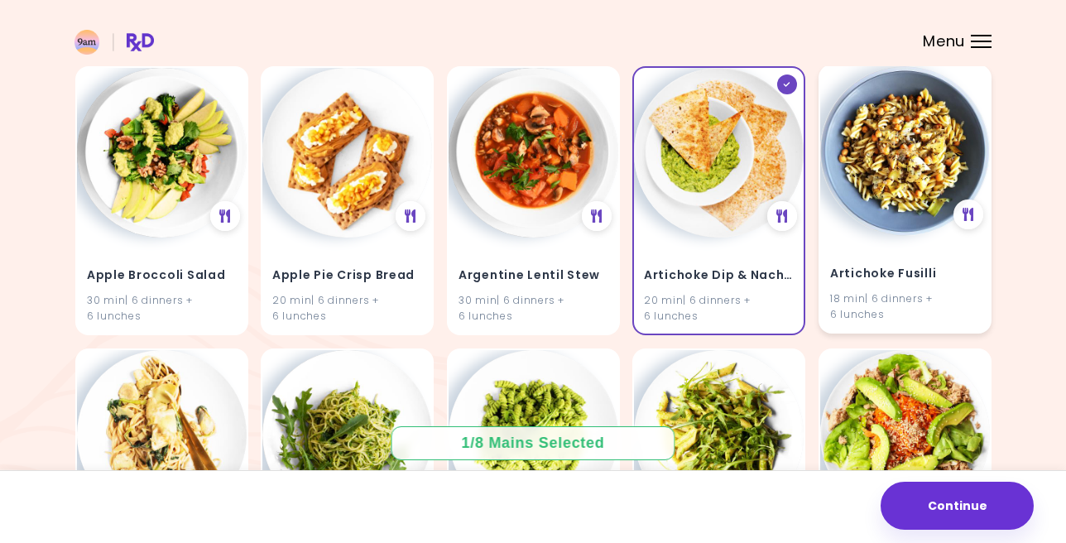
click at [884, 238] on div "Artichoke Fusilli 18 min | 6 dinners + 6 lunches" at bounding box center [905, 283] width 170 height 97
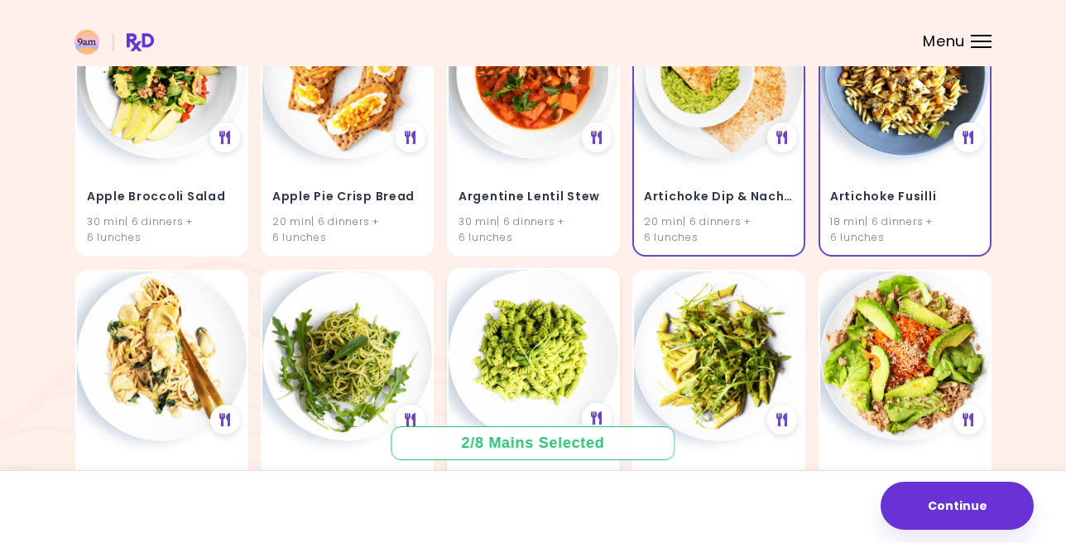
scroll to position [252, 0]
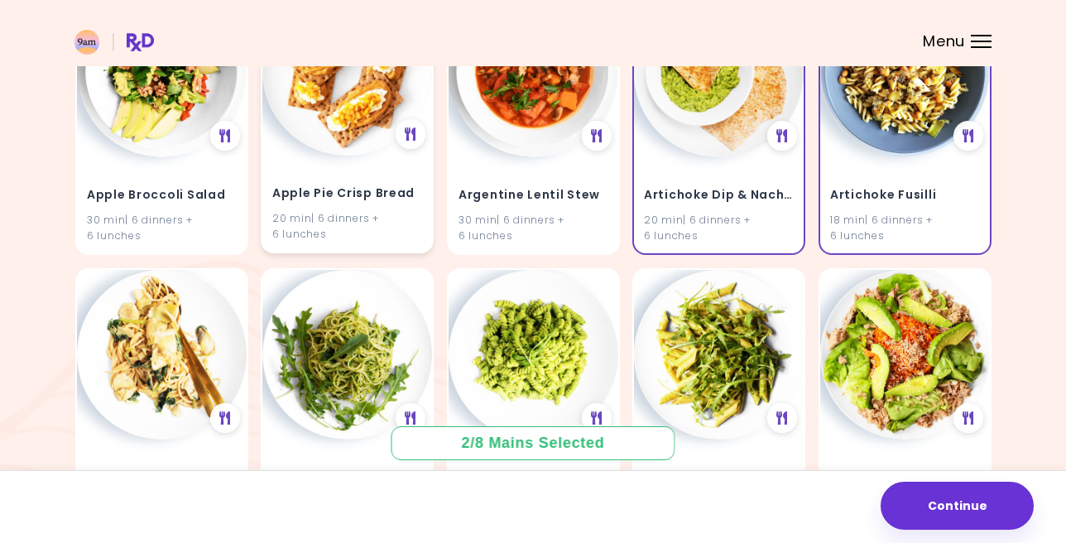
click at [374, 213] on div "20 min | 6 dinners + 6 lunches" at bounding box center [347, 225] width 150 height 31
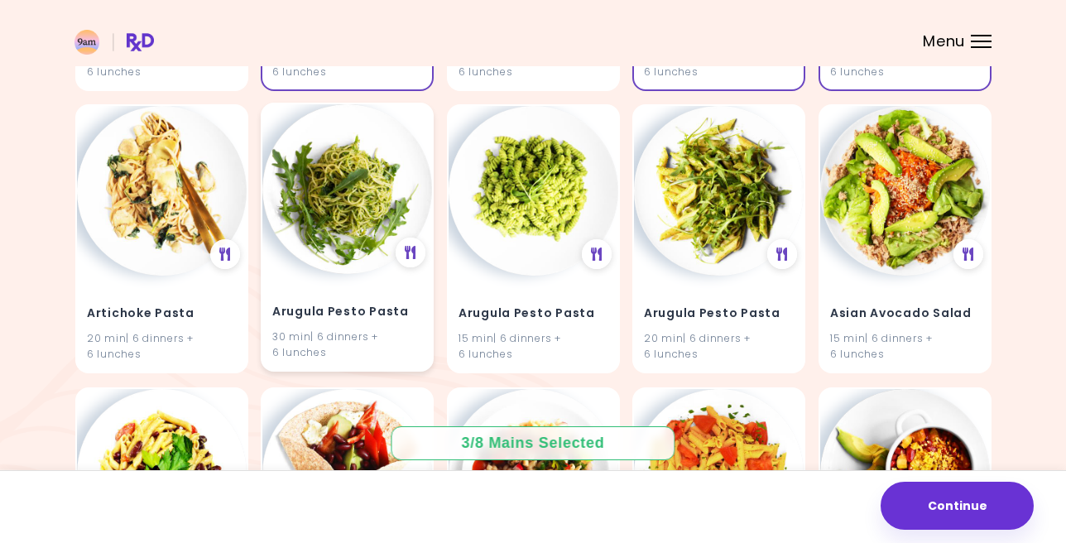
scroll to position [420, 0]
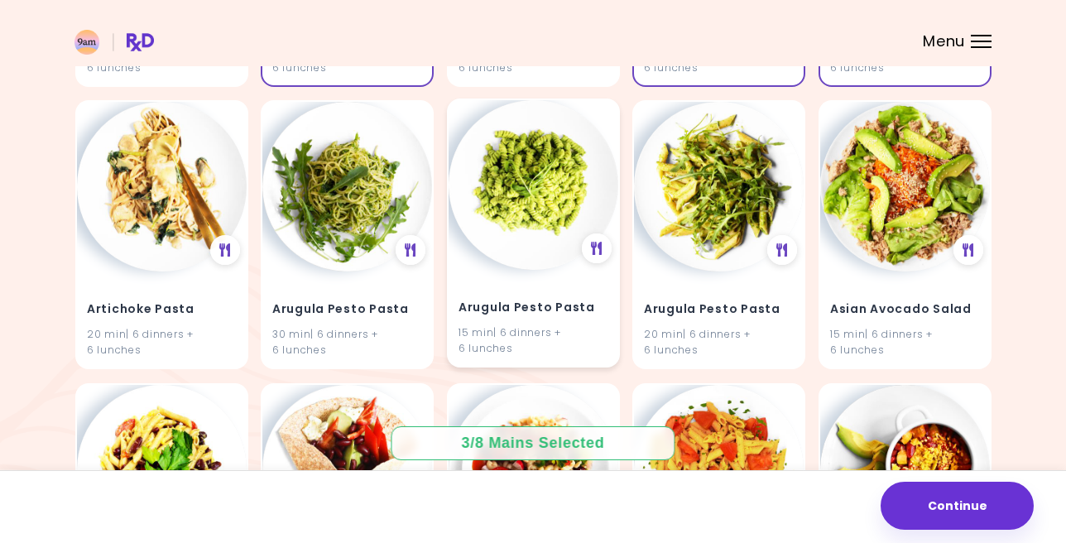
click at [512, 313] on h4 "Arugula Pesto Pasta" at bounding box center [533, 308] width 150 height 26
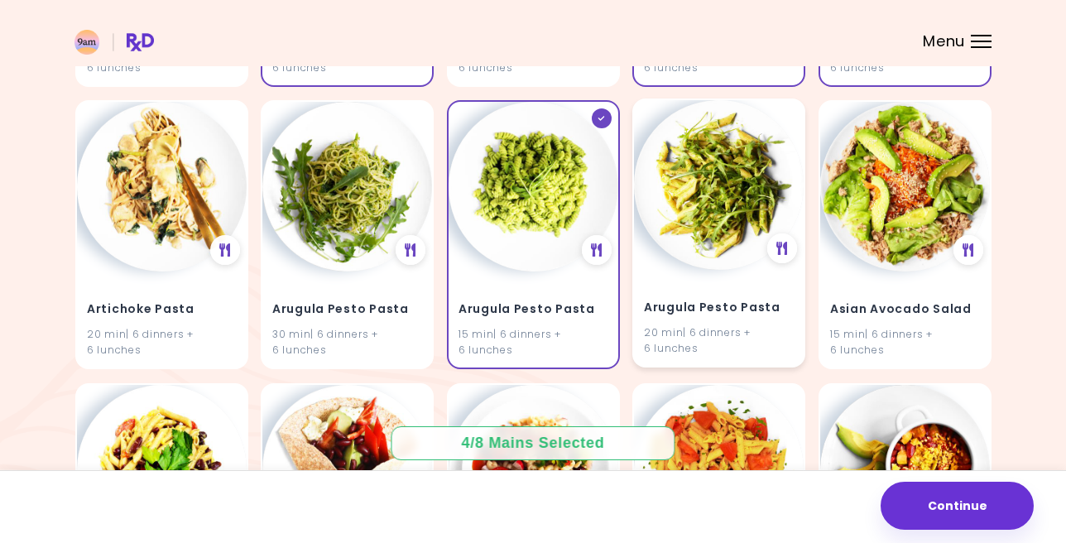
click at [690, 320] on div "Arugula Pesto Pasta 20 min | 6 dinners + 6 lunches" at bounding box center [719, 318] width 170 height 97
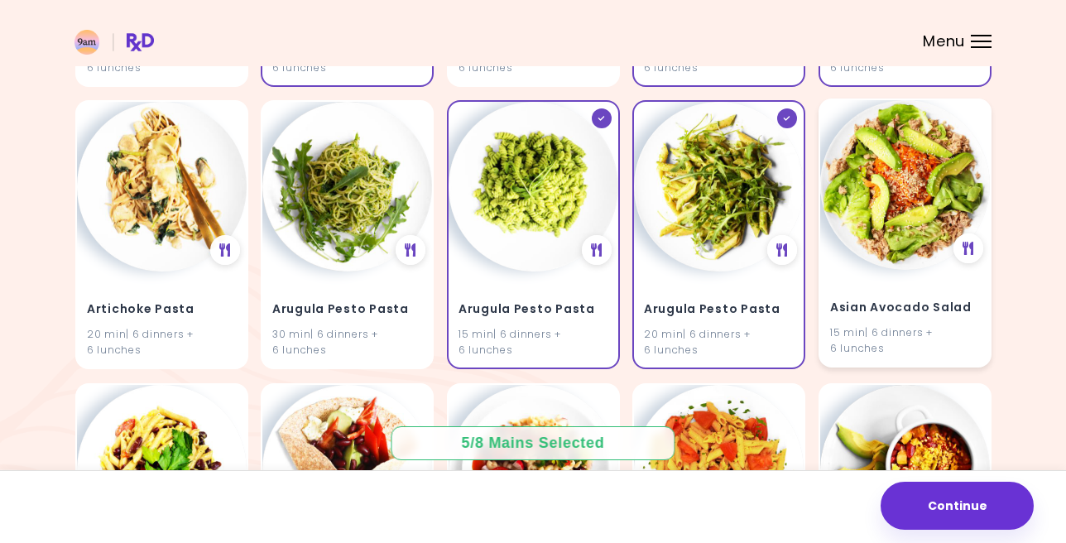
click at [875, 338] on div "15 min | 6 dinners + 6 lunches" at bounding box center [905, 339] width 150 height 31
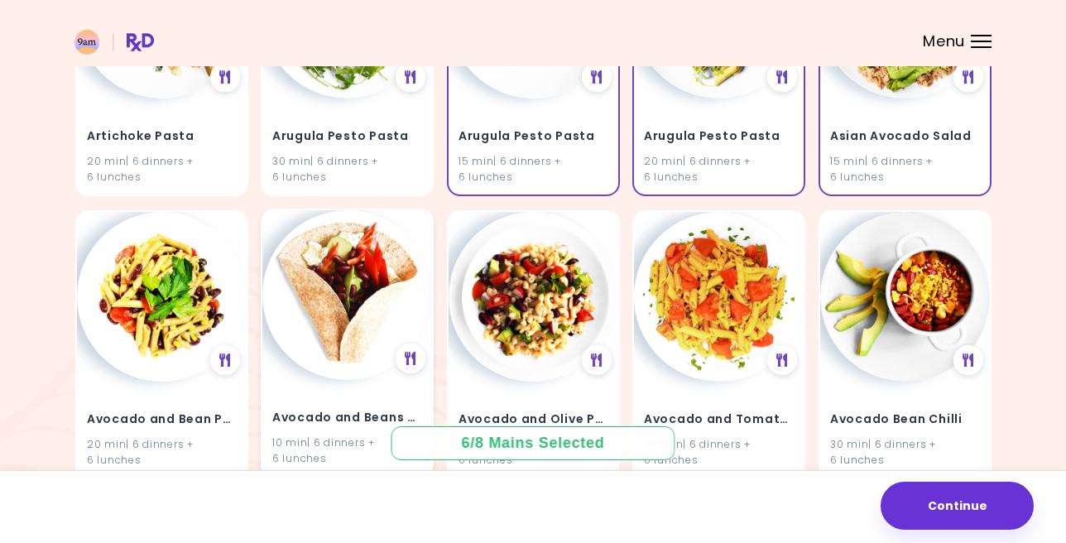
scroll to position [644, 0]
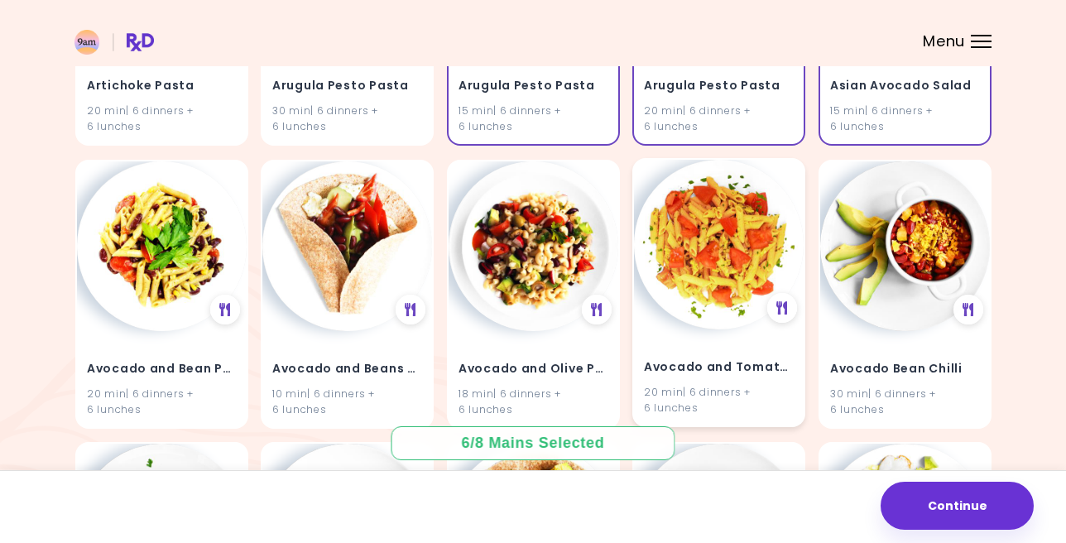
click at [714, 343] on div "Avocado and Tomato Pasta Salad 20 min | 6 dinners + 6 lunches" at bounding box center [719, 376] width 170 height 97
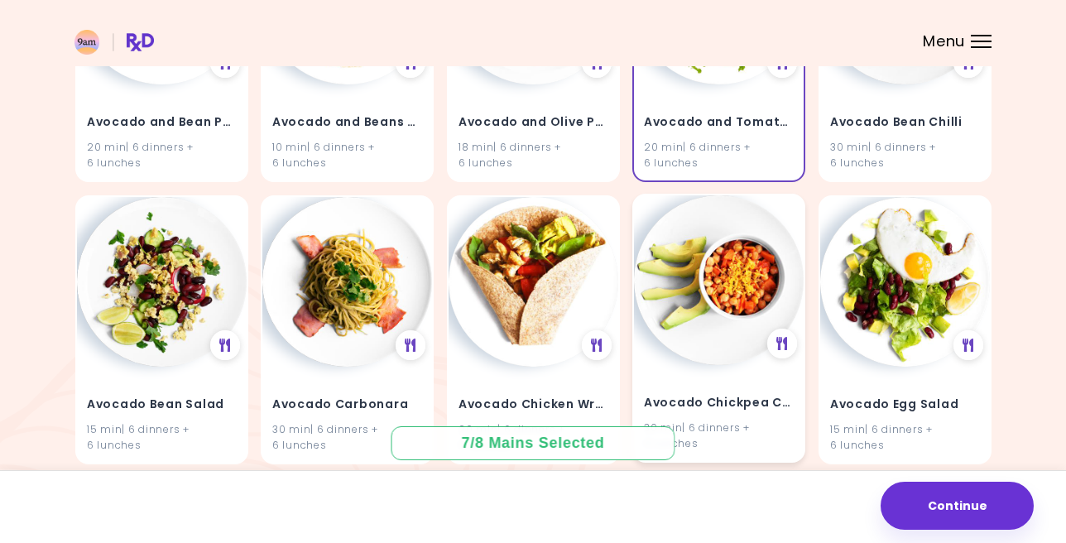
scroll to position [891, 0]
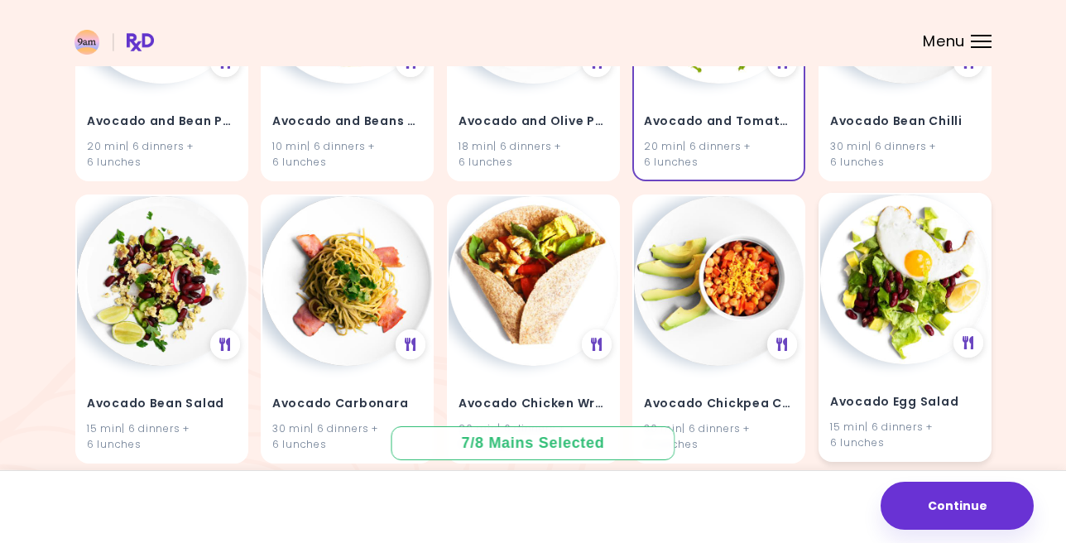
click at [860, 348] on div "Avocado Egg Salad 15 min | 6 dinners + 6 lunches" at bounding box center [904, 327] width 173 height 269
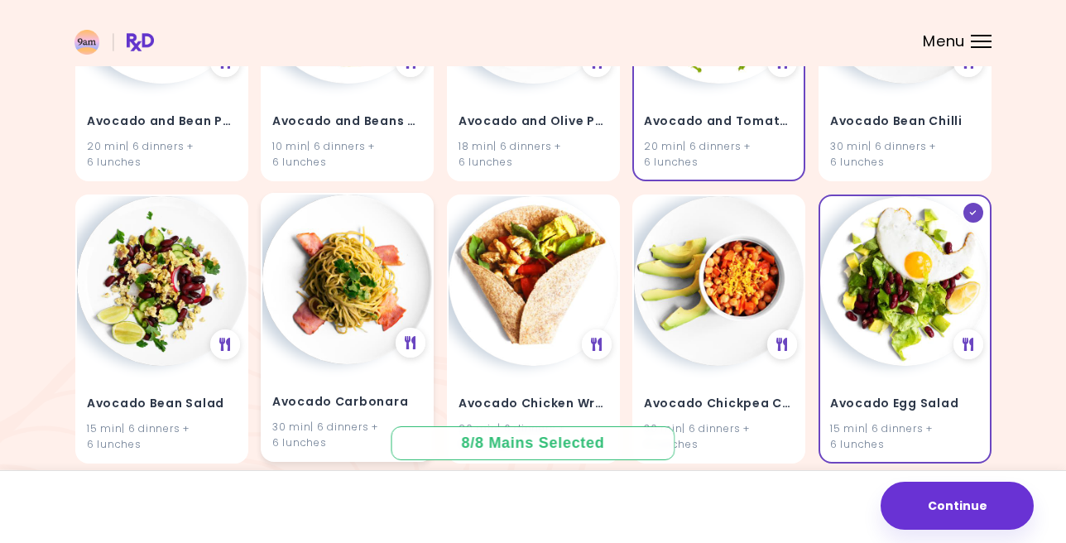
click at [332, 357] on img at bounding box center [347, 279] width 170 height 170
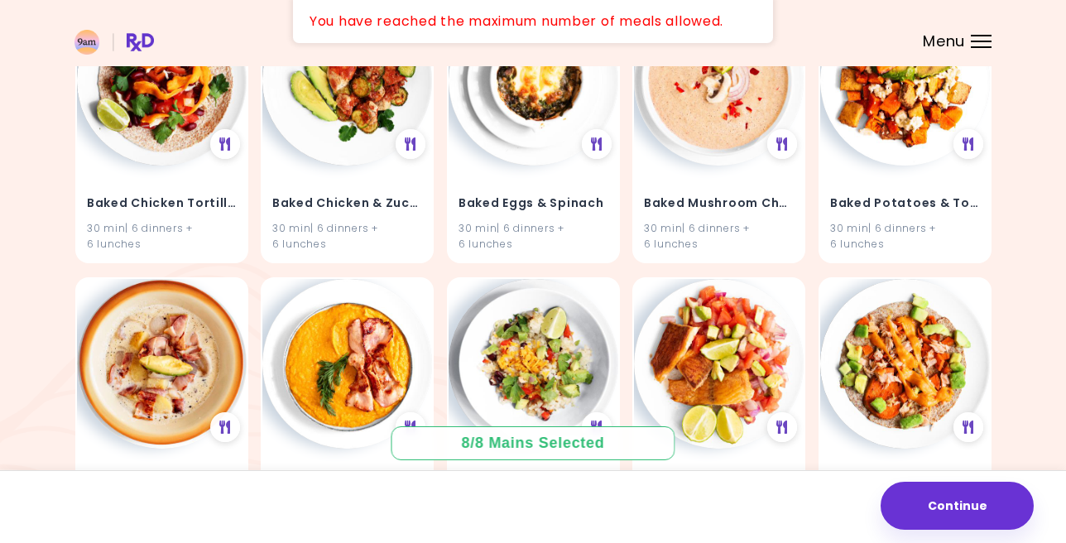
scroll to position [3150, 0]
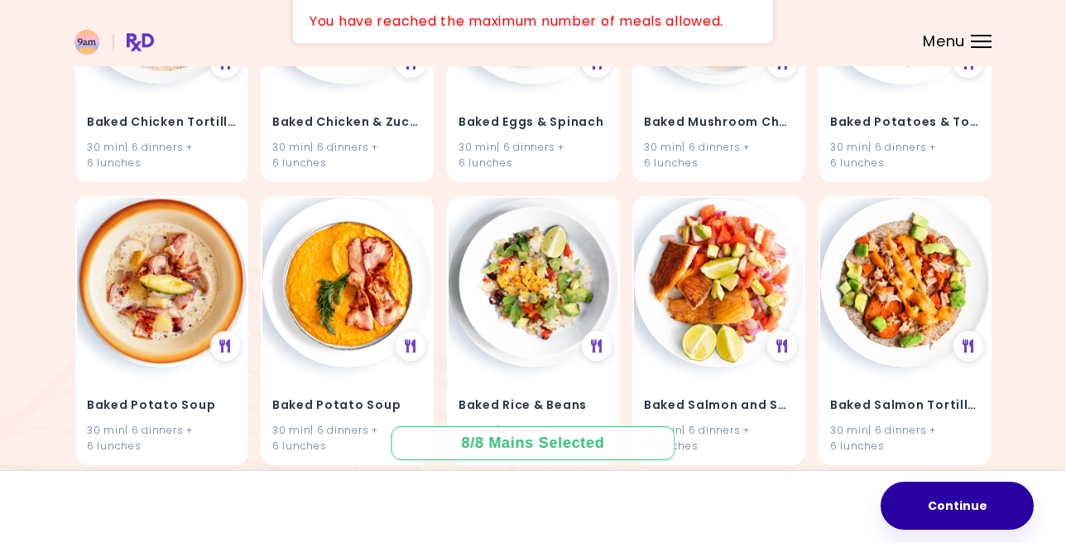
click at [962, 513] on button "Continue" at bounding box center [956, 506] width 153 height 48
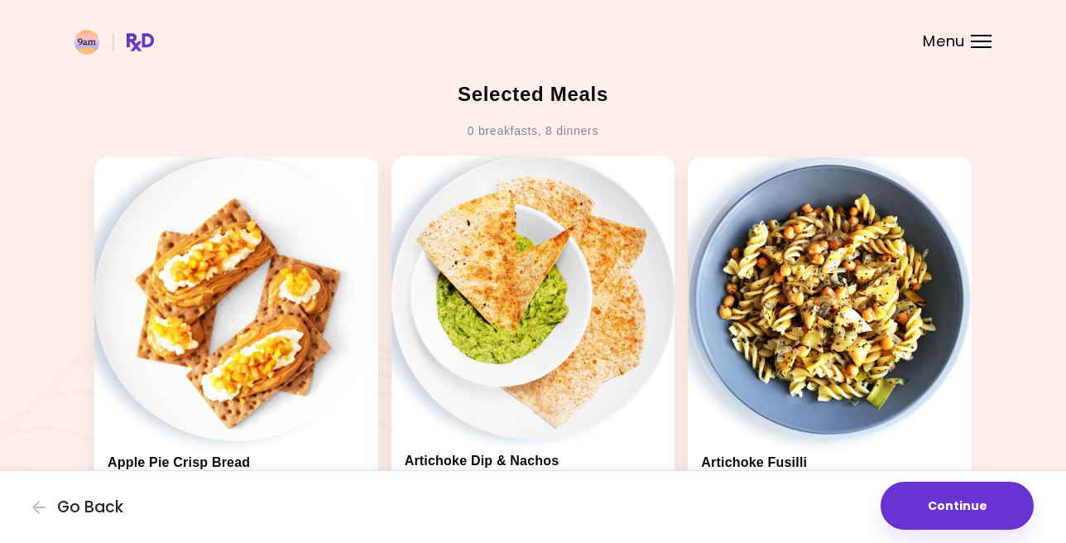
click at [546, 335] on img at bounding box center [533, 298] width 284 height 284
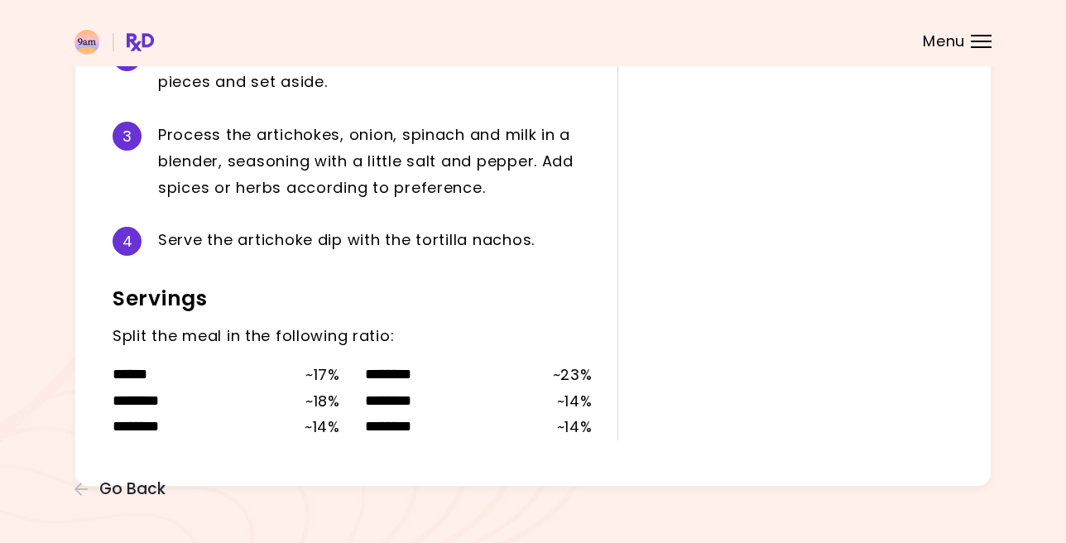
scroll to position [571, 0]
click at [129, 489] on span "Go Back" at bounding box center [132, 489] width 66 height 18
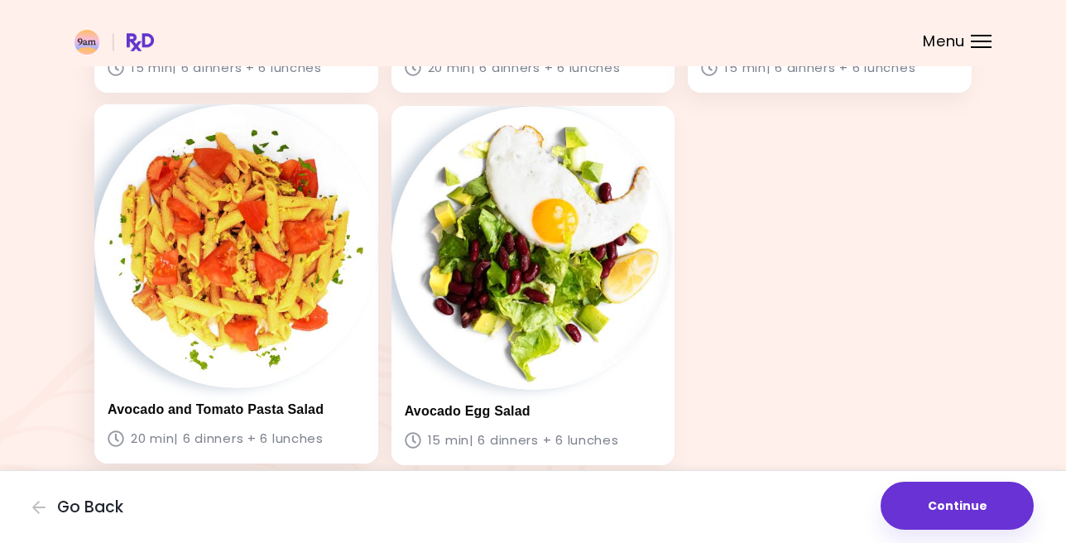
scroll to position [807, 0]
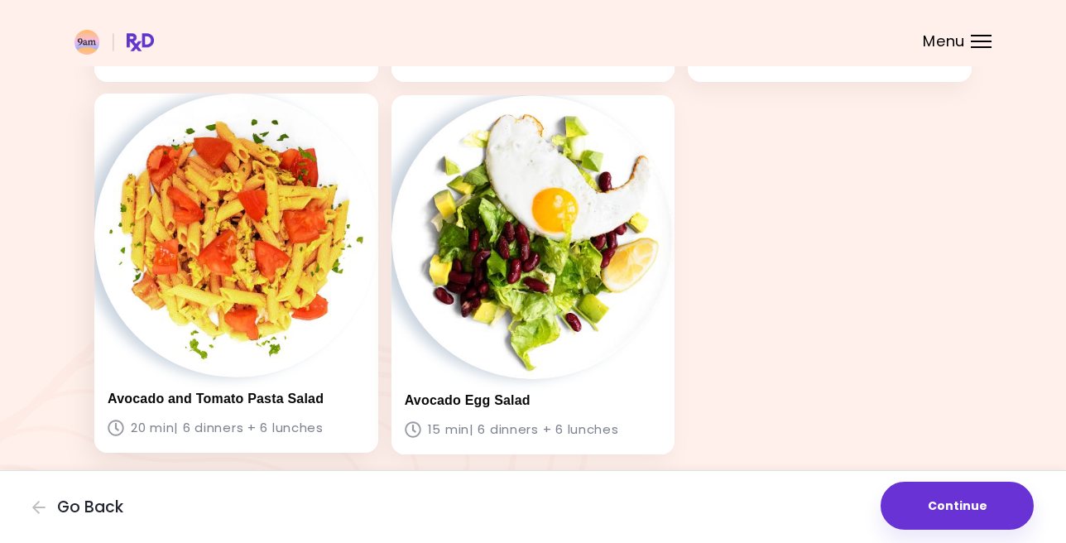
click at [287, 295] on img at bounding box center [236, 235] width 284 height 284
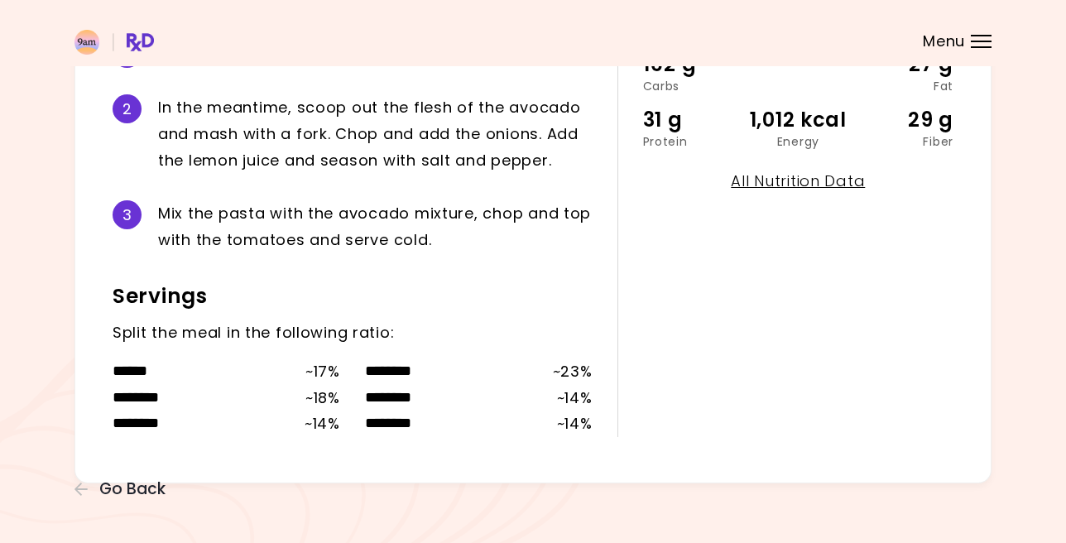
scroll to position [433, 0]
click at [127, 490] on span "Go Back" at bounding box center [132, 489] width 66 height 18
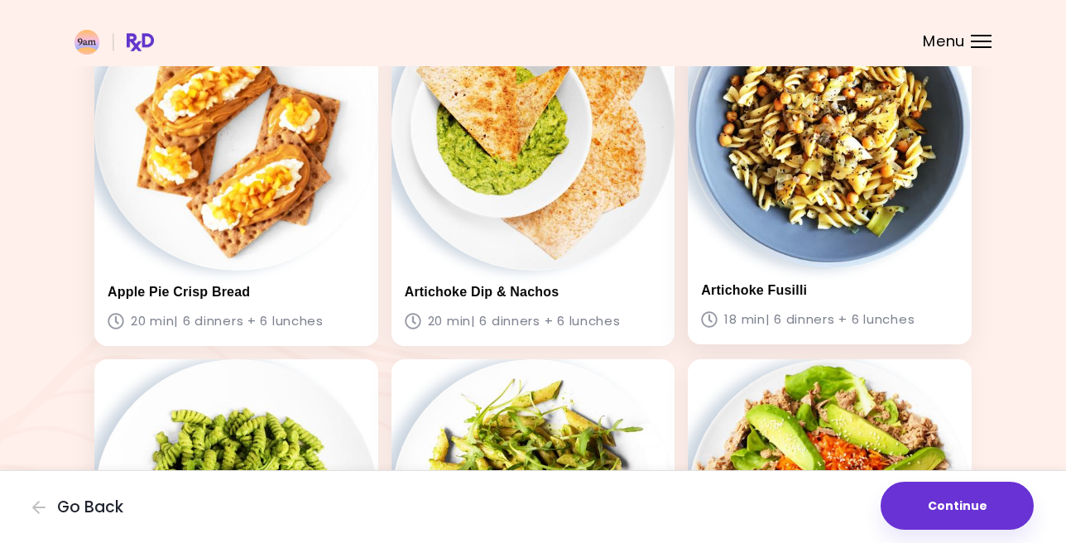
scroll to position [172, 0]
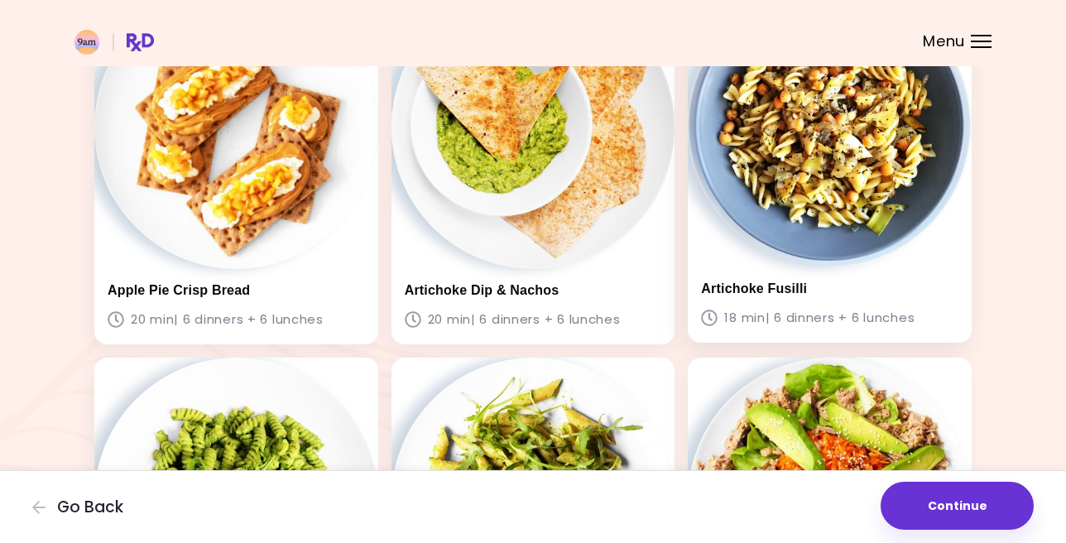
click at [835, 316] on p "18 min | 6 dinners + 6 lunches" at bounding box center [829, 317] width 257 height 23
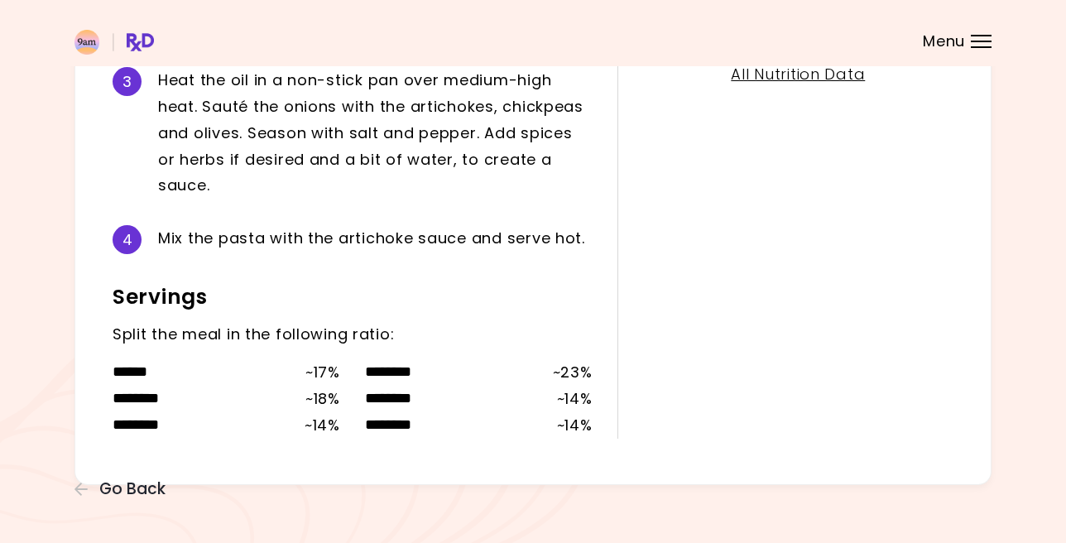
scroll to position [539, 0]
click at [109, 486] on span "Go Back" at bounding box center [132, 489] width 66 height 18
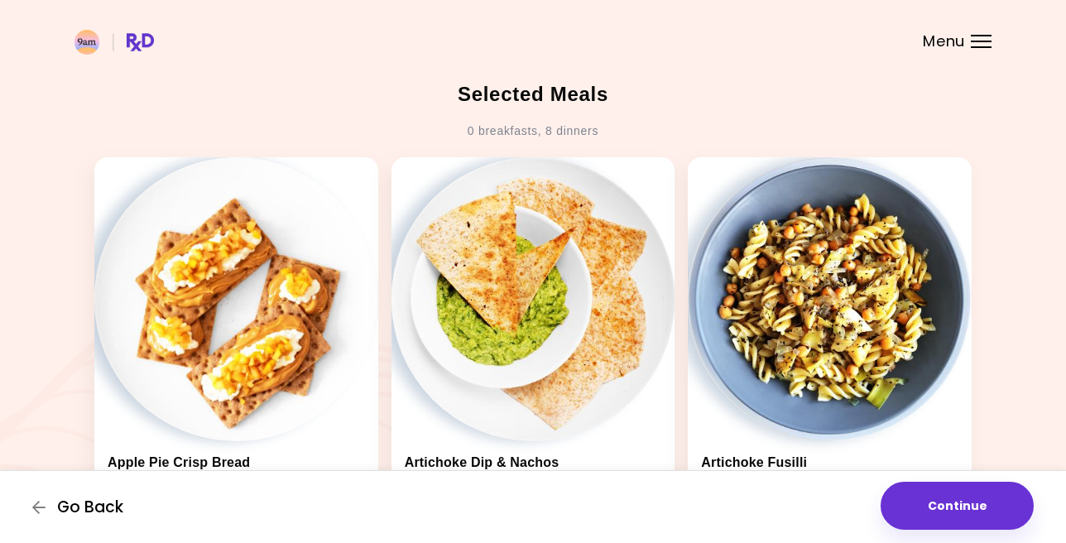
click at [65, 507] on span "Go Back" at bounding box center [90, 507] width 66 height 18
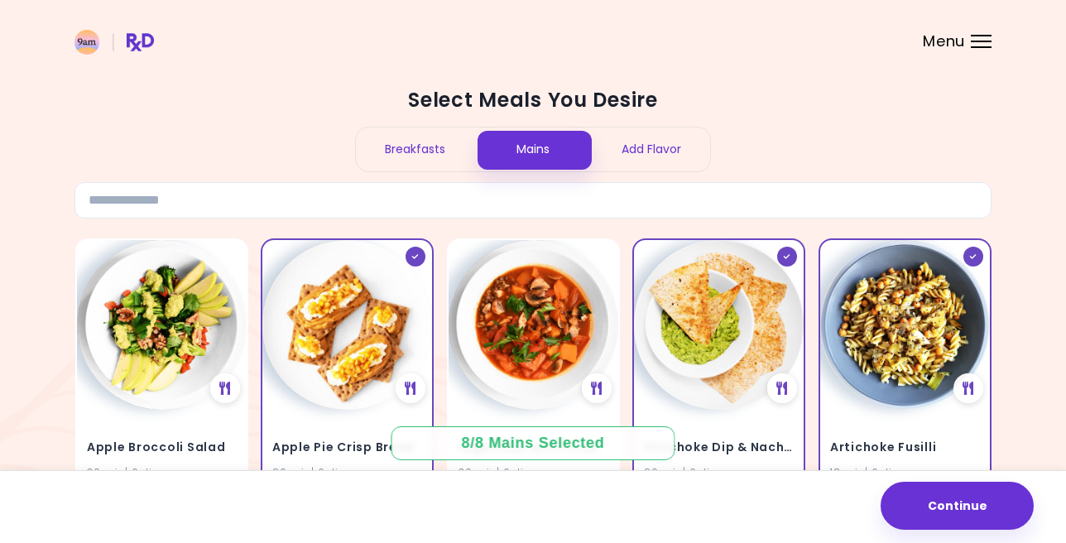
click at [420, 142] on div "Breakfasts" at bounding box center [415, 149] width 118 height 44
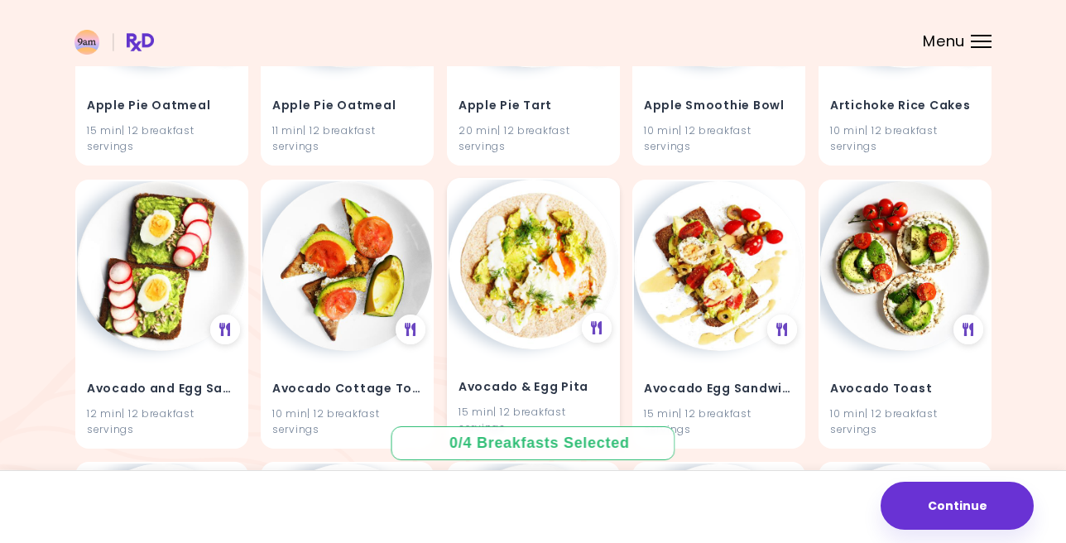
scroll to position [625, 0]
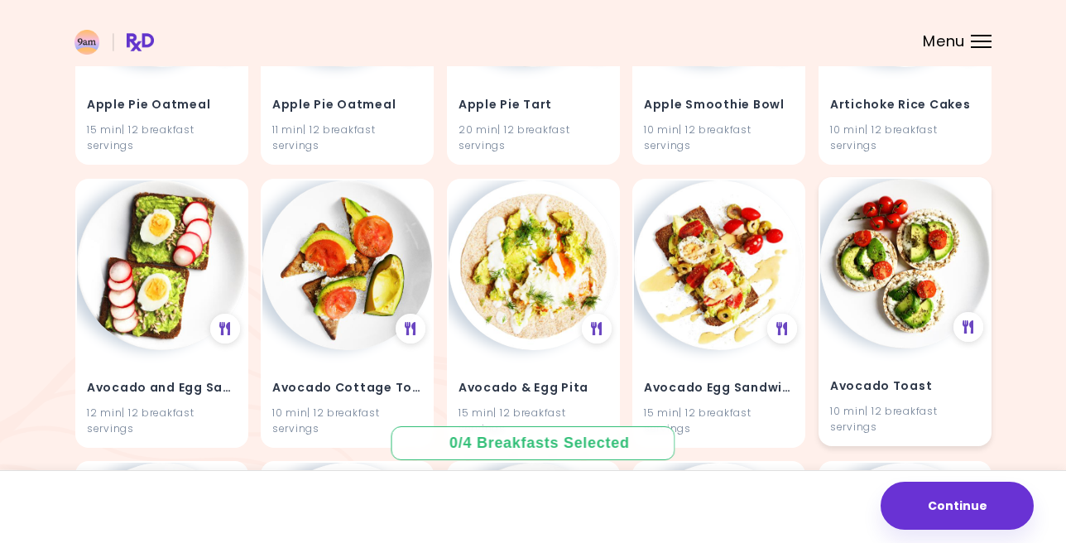
click at [890, 380] on h4 "Avocado Toast" at bounding box center [905, 386] width 150 height 26
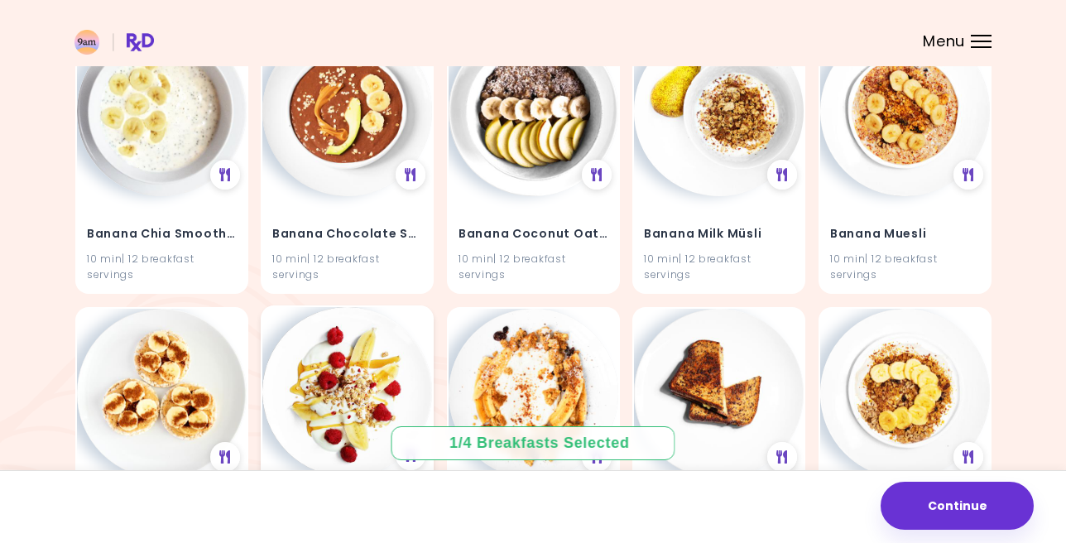
scroll to position [1345, 0]
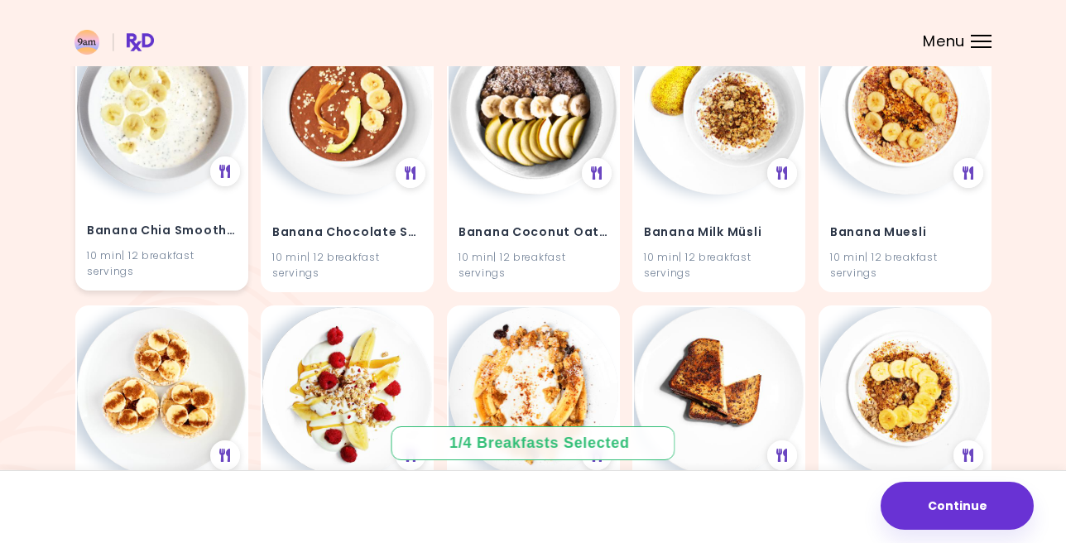
click at [148, 225] on h4 "Banana Chia Smoothie" at bounding box center [162, 231] width 150 height 26
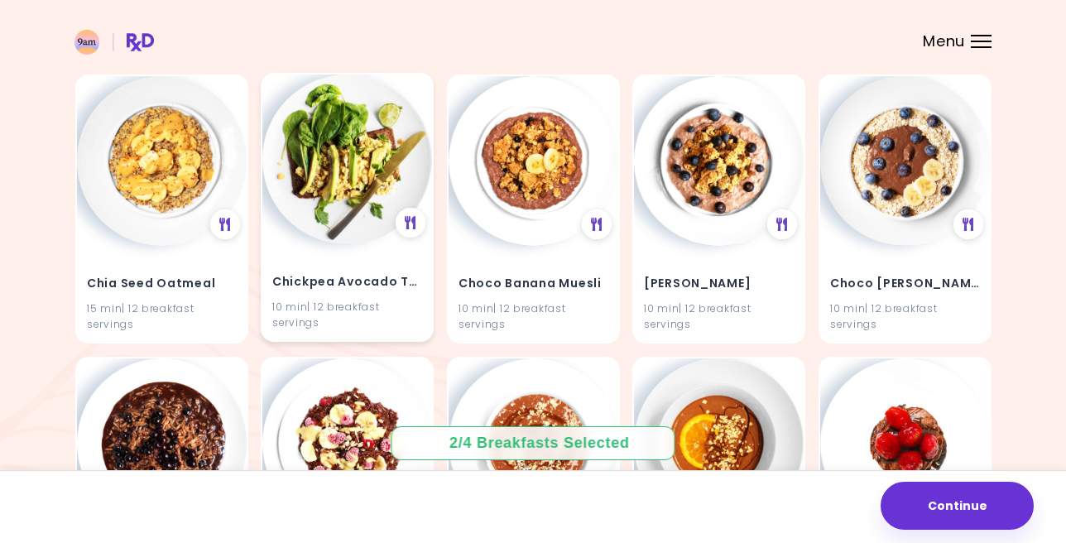
scroll to position [3270, 0]
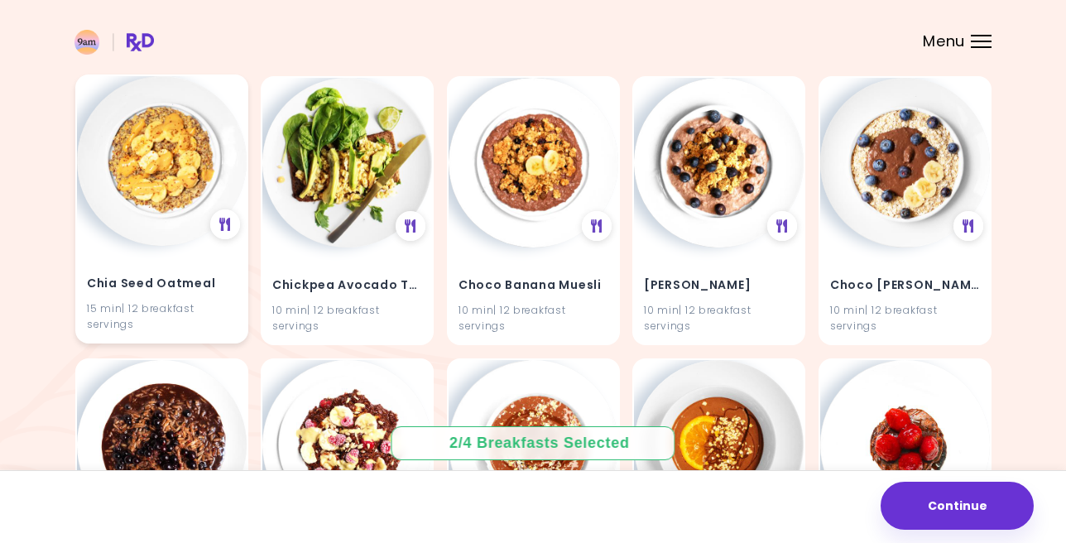
click at [192, 275] on h4 "Chia Seed Oatmeal" at bounding box center [162, 284] width 150 height 26
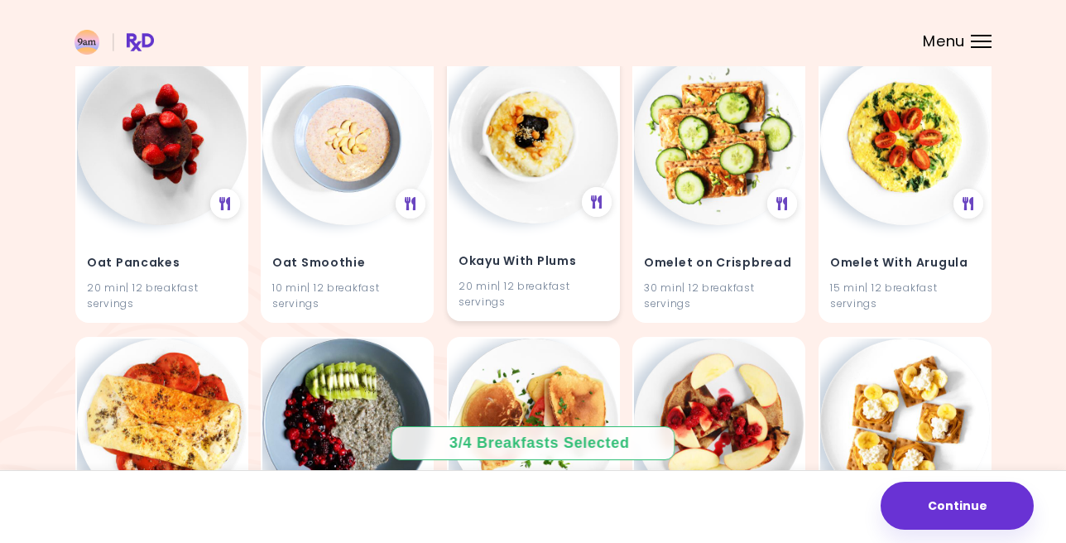
scroll to position [7818, 0]
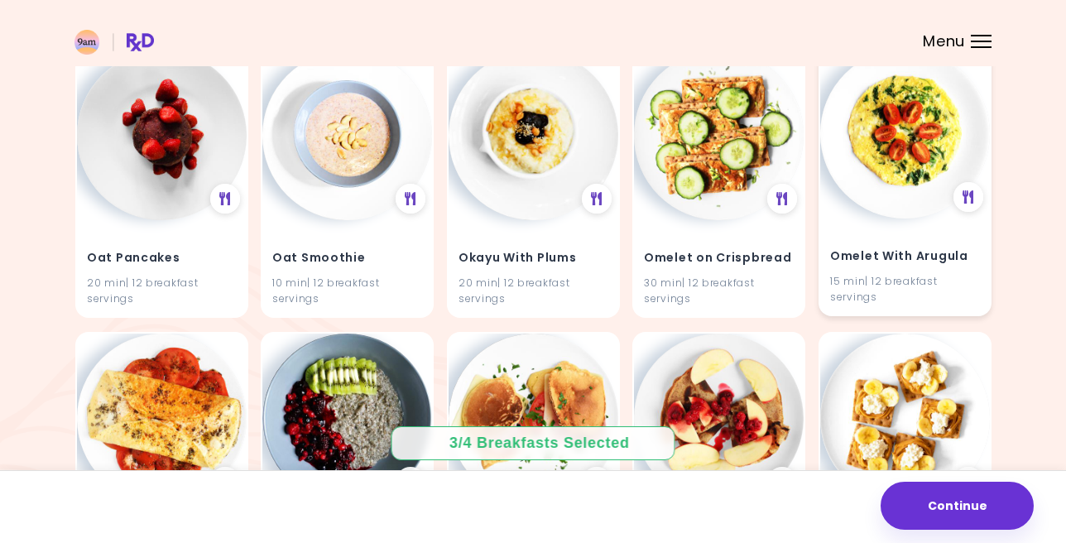
click at [913, 244] on h4 "Omelet With Arugula" at bounding box center [905, 257] width 150 height 26
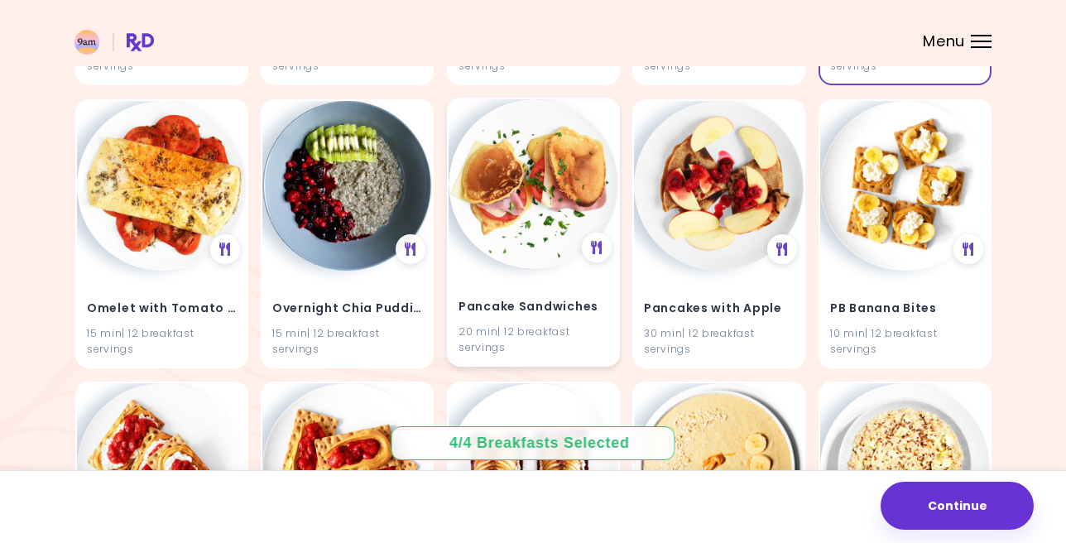
scroll to position [8051, 0]
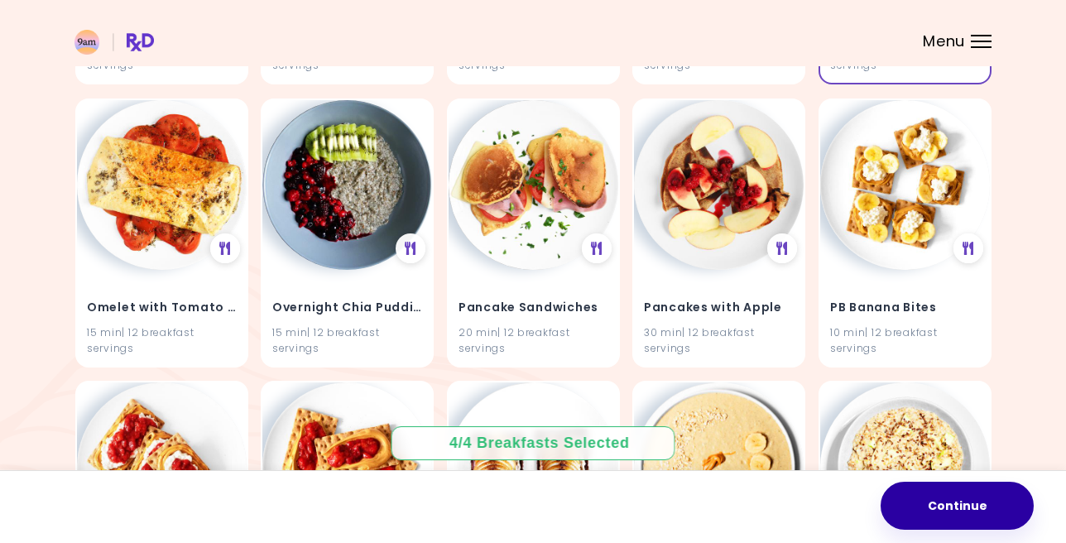
click at [953, 515] on button "Continue" at bounding box center [956, 506] width 153 height 48
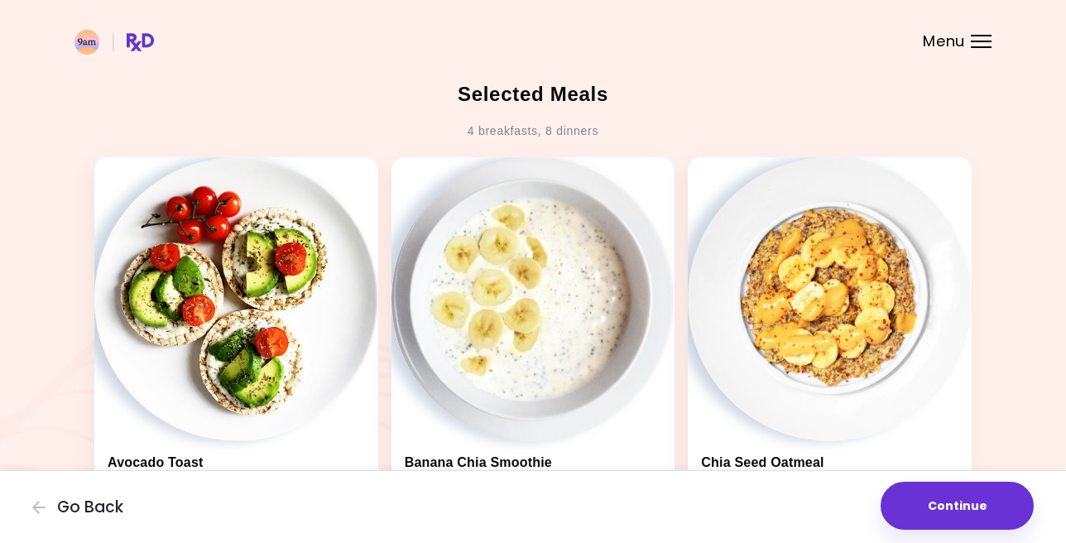
click at [953, 515] on button "Continue" at bounding box center [956, 506] width 153 height 48
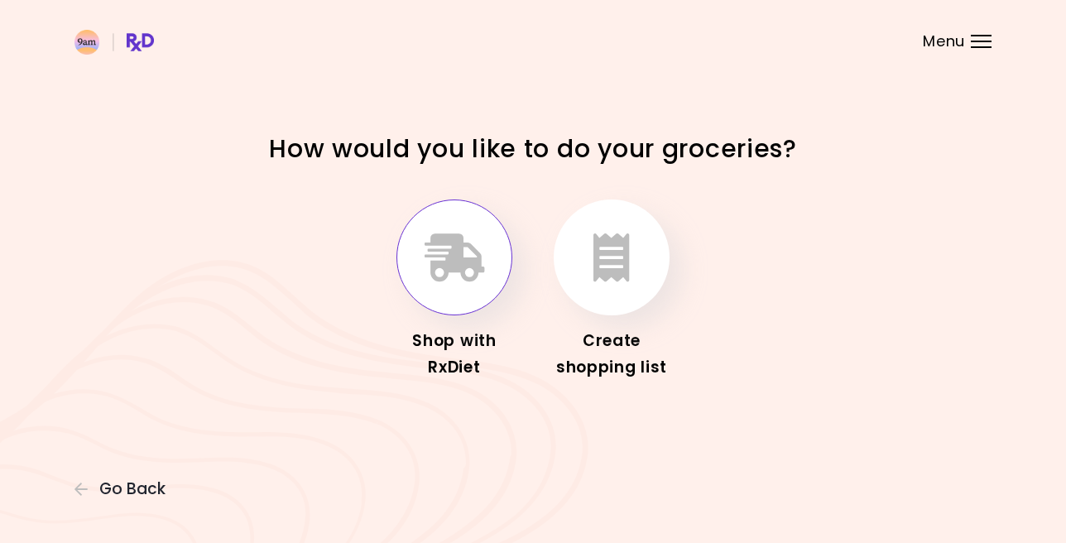
click at [464, 266] on icon "button" at bounding box center [454, 257] width 60 height 48
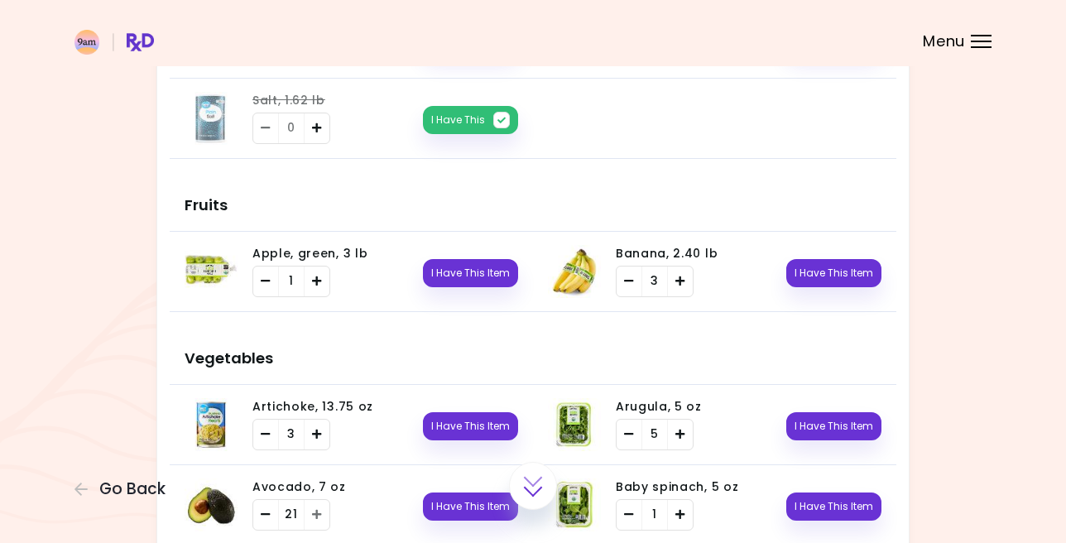
scroll to position [337, 0]
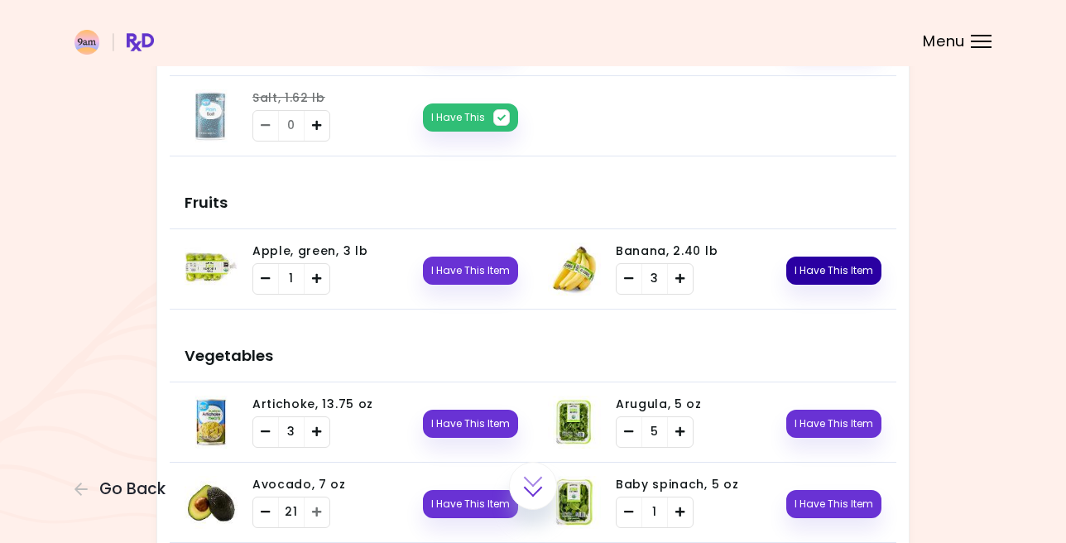
click at [838, 268] on button "I Have This Item" at bounding box center [833, 271] width 95 height 28
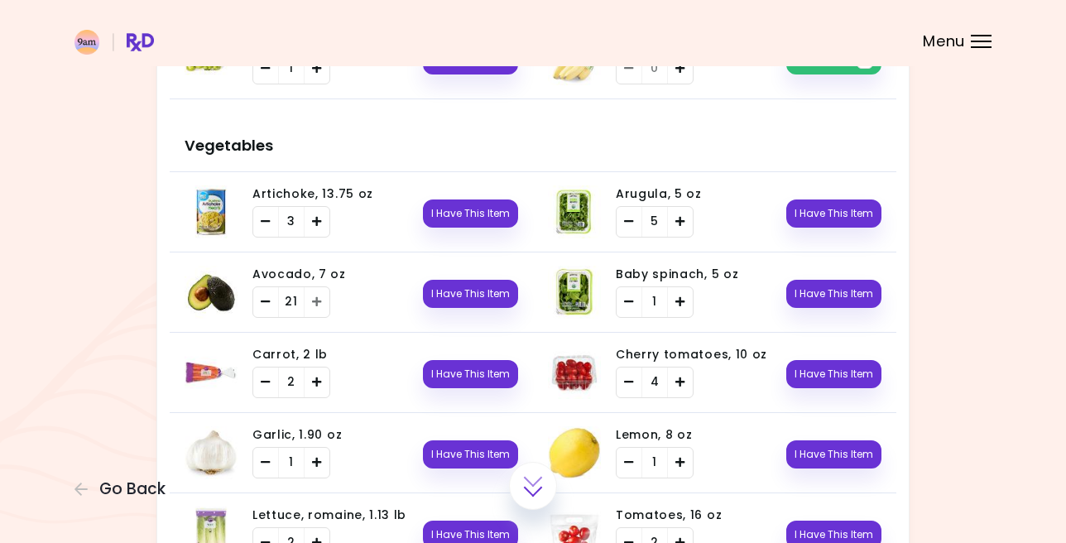
scroll to position [577, 0]
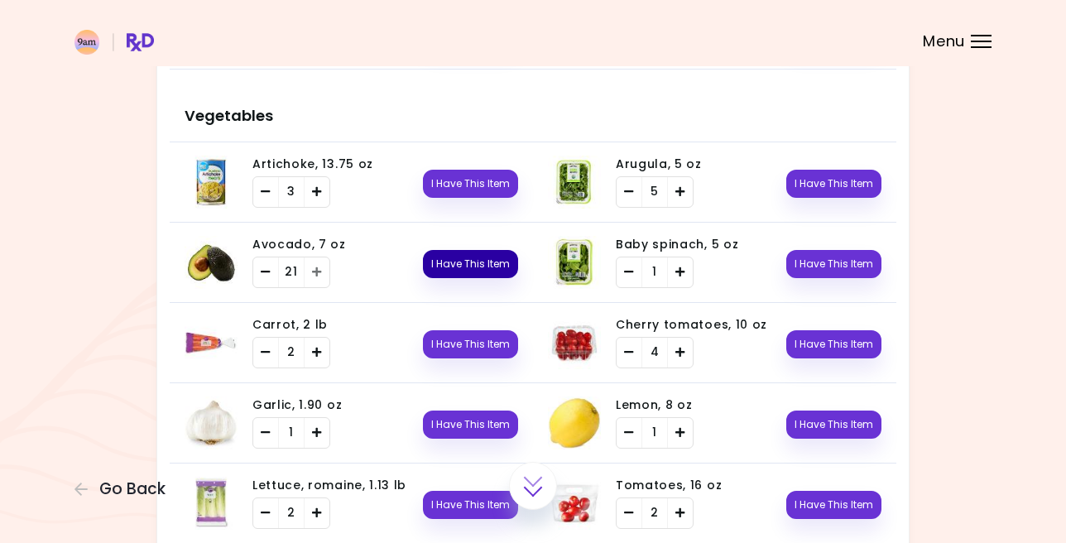
click at [477, 259] on button "I Have This Item" at bounding box center [470, 264] width 95 height 28
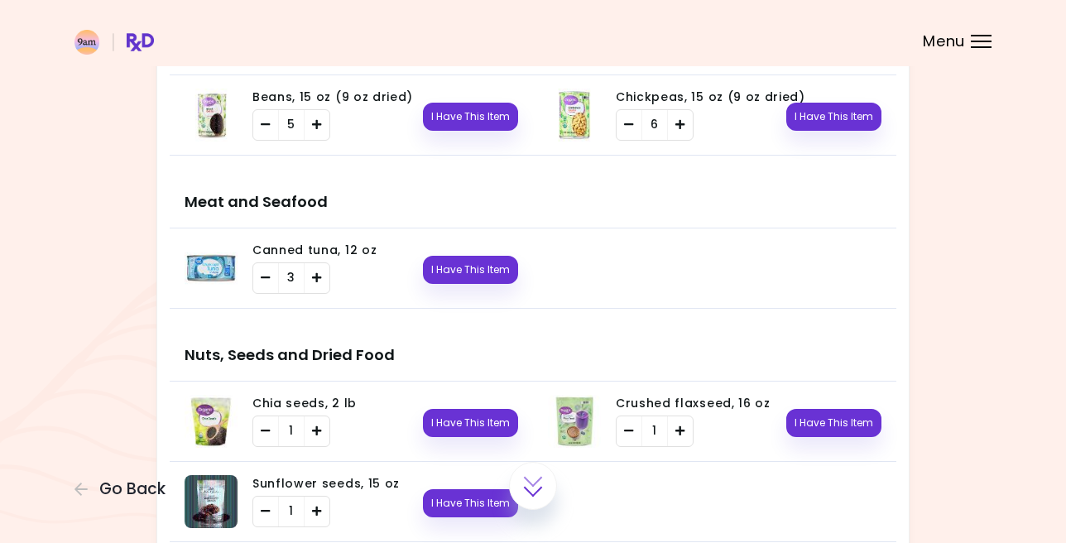
scroll to position [1202, 0]
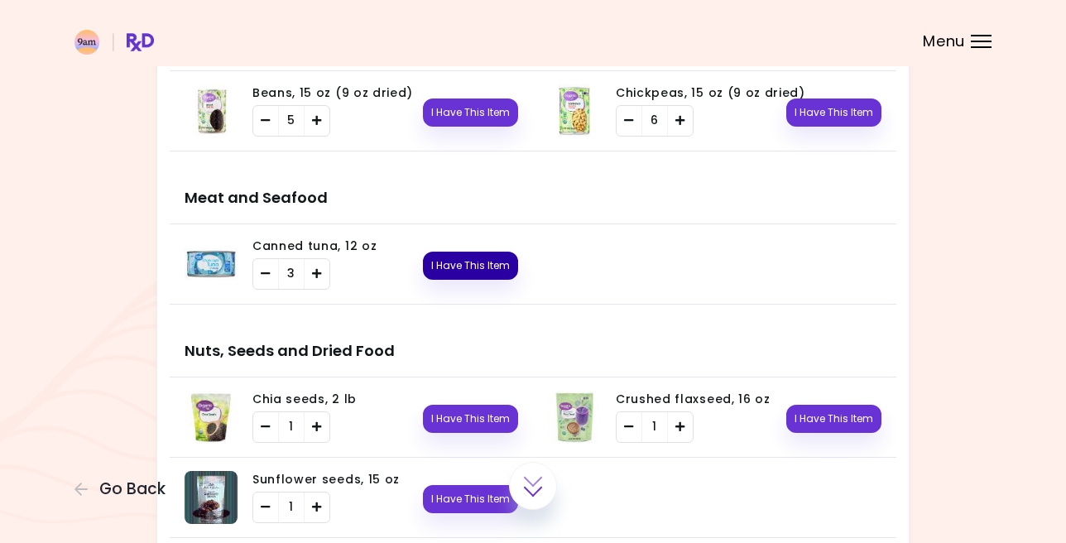
click at [483, 261] on button "I Have This Item" at bounding box center [470, 266] width 95 height 28
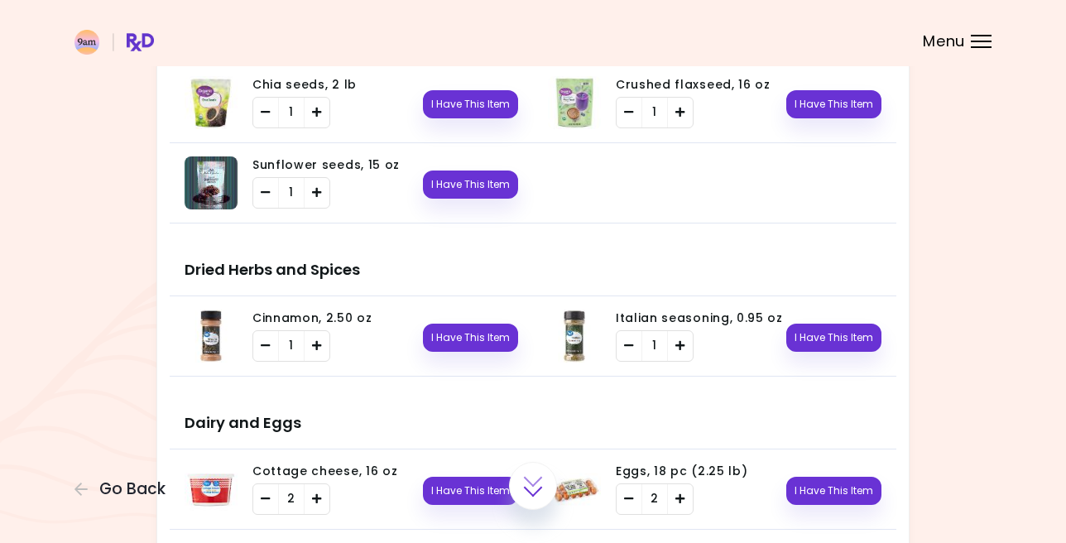
scroll to position [1520, 0]
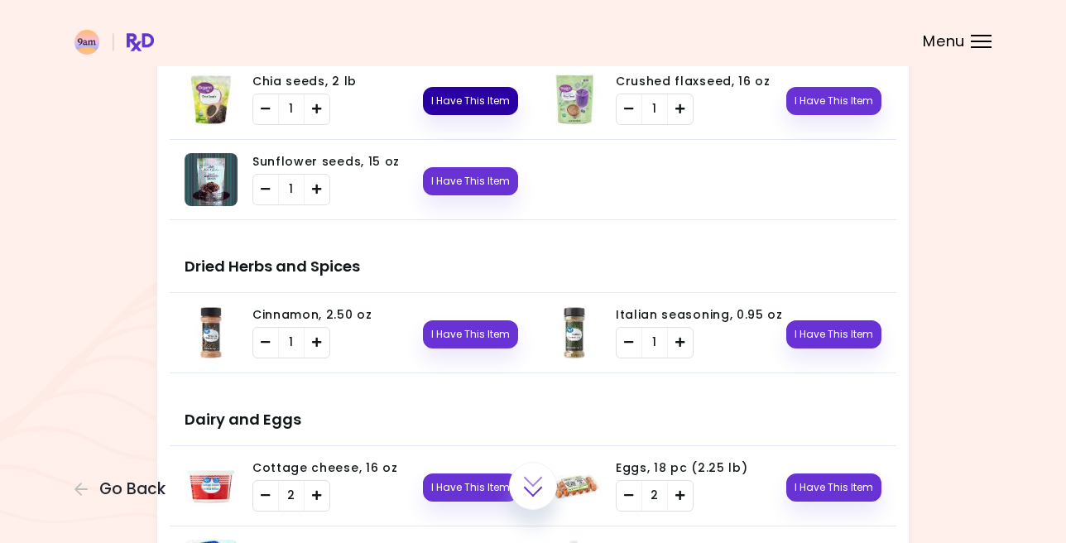
click at [487, 96] on button "I Have This Item" at bounding box center [470, 101] width 95 height 28
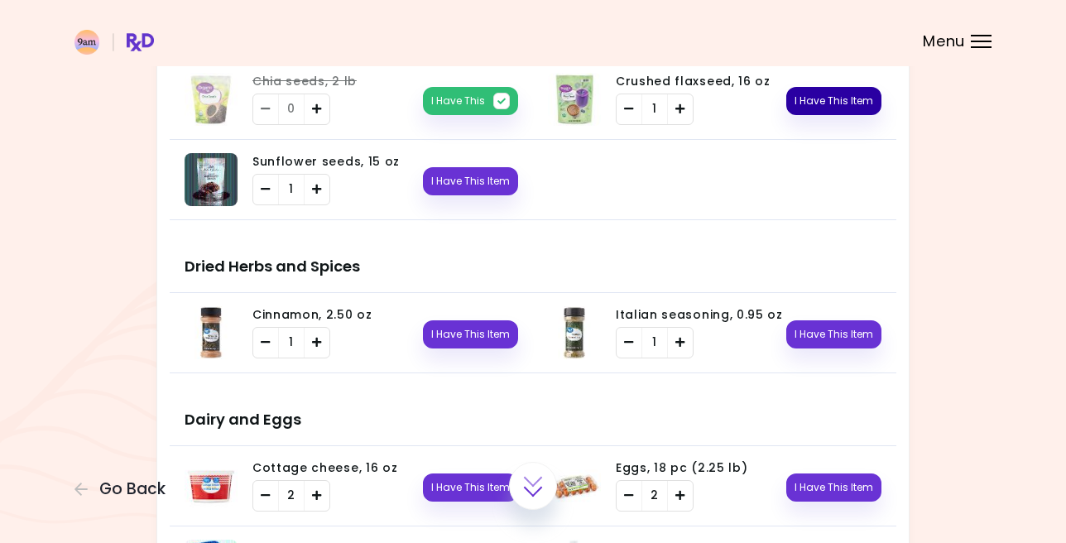
click at [841, 104] on button "I Have This Item" at bounding box center [833, 101] width 95 height 28
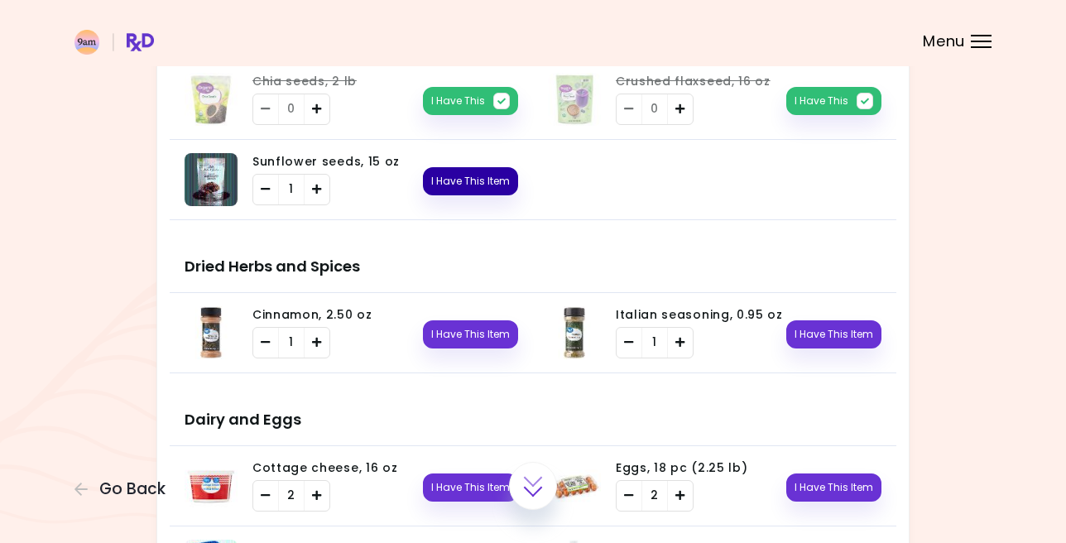
click at [490, 180] on button "I Have This Item" at bounding box center [470, 181] width 95 height 28
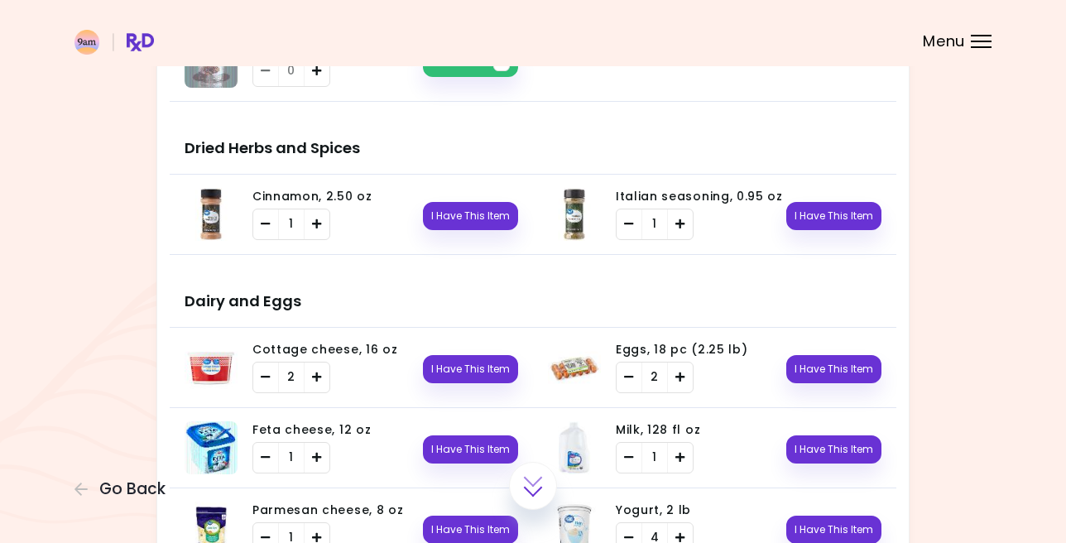
scroll to position [1656, 0]
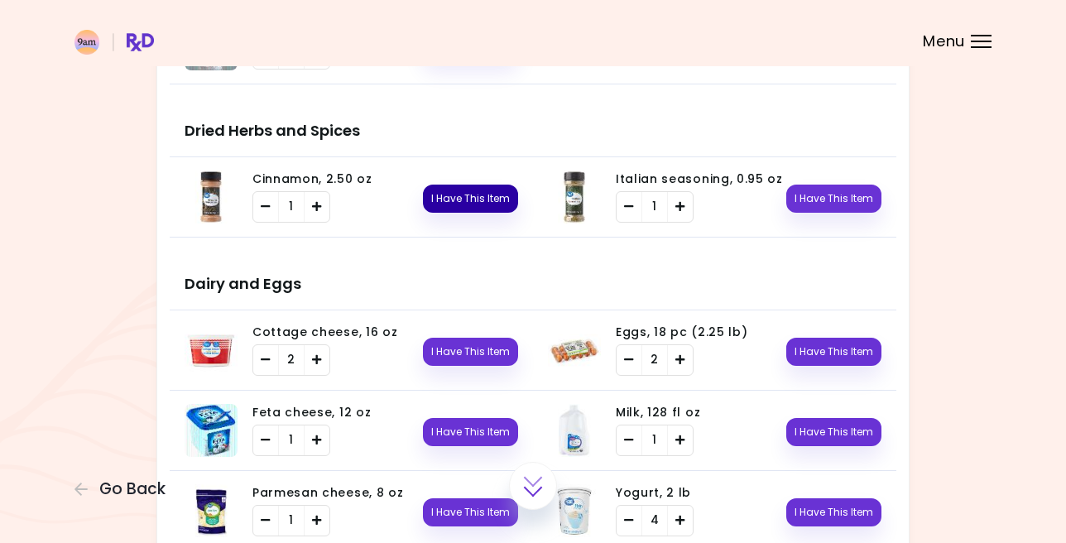
click at [470, 202] on button "I Have This Item" at bounding box center [470, 199] width 95 height 28
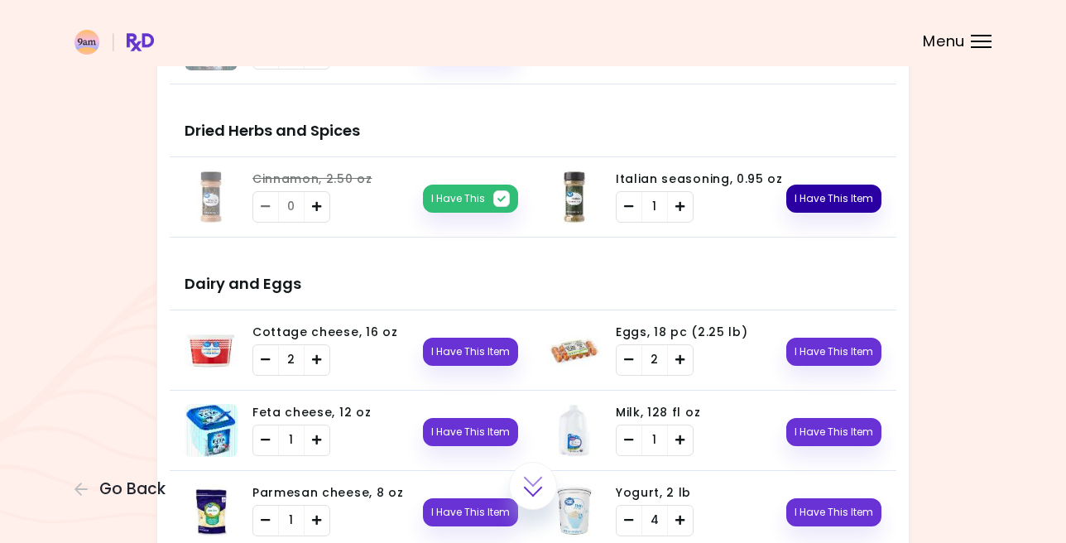
click at [819, 194] on button "I Have This Item" at bounding box center [833, 199] width 95 height 28
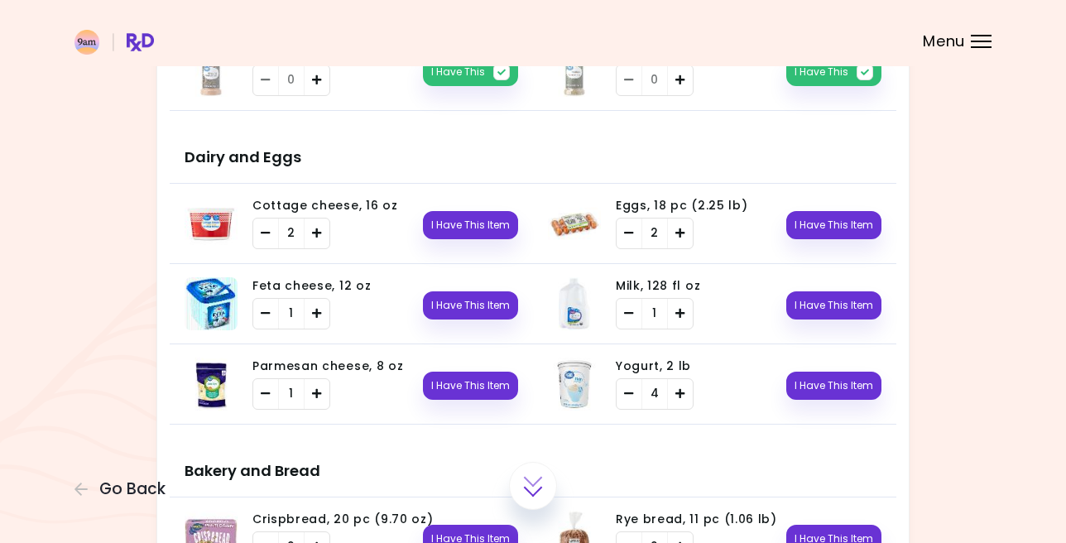
scroll to position [1805, 0]
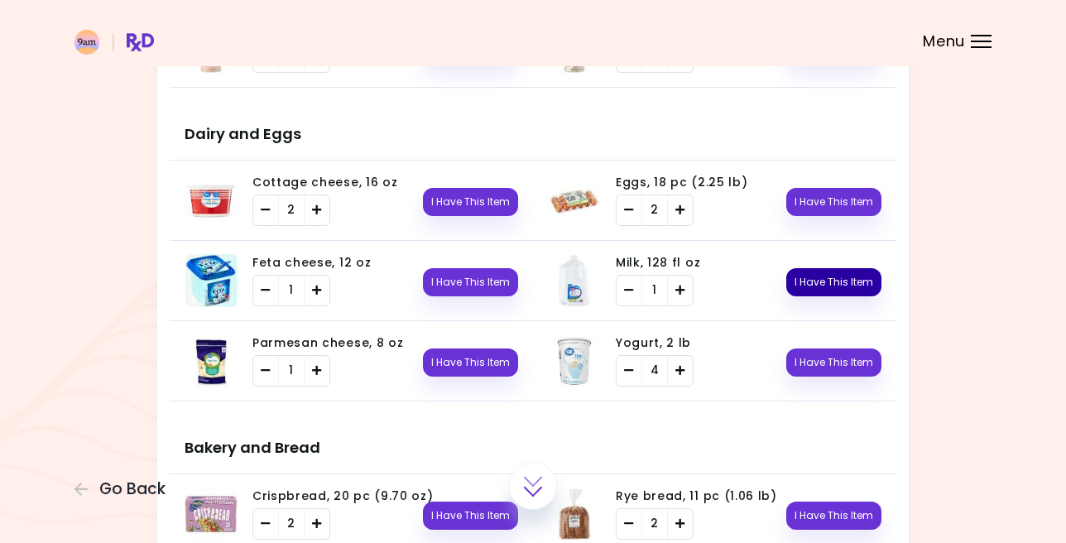
click at [841, 284] on button "I Have This Item" at bounding box center [833, 282] width 95 height 28
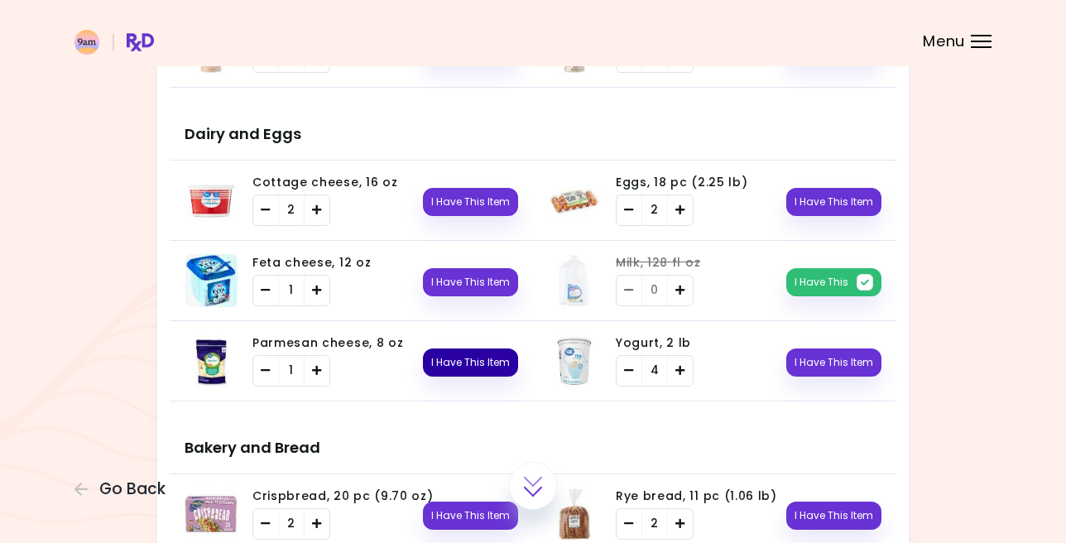
click at [484, 366] on button "I Have This Item" at bounding box center [470, 362] width 95 height 28
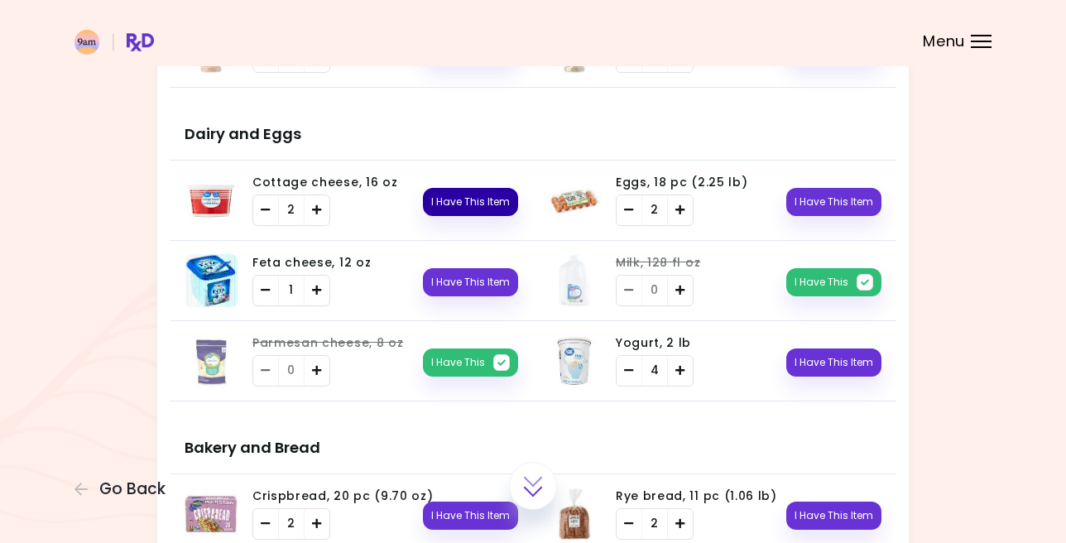
click at [472, 198] on button "I Have This Item" at bounding box center [470, 202] width 95 height 28
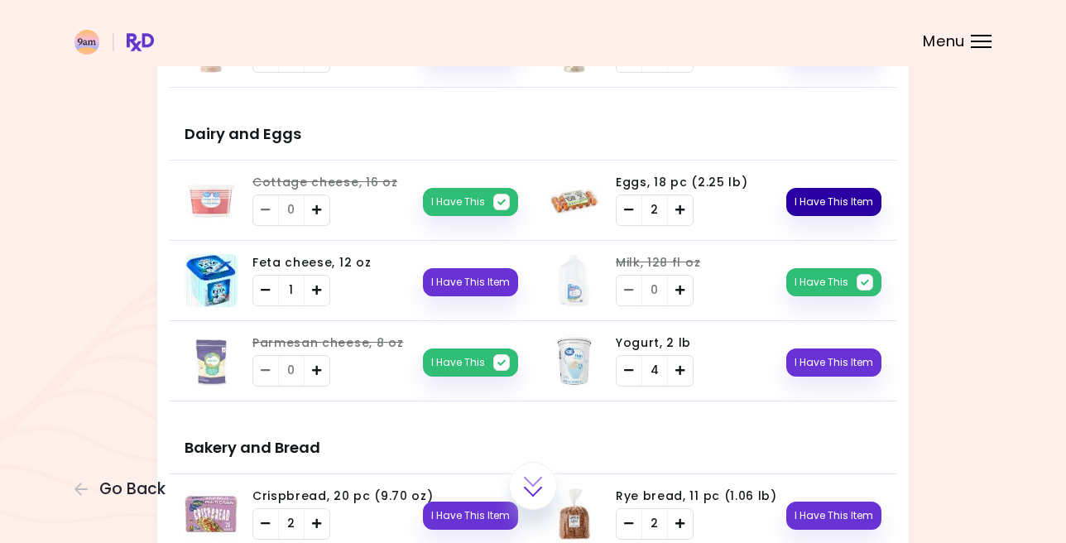
click at [834, 201] on button "I Have This Item" at bounding box center [833, 202] width 95 height 28
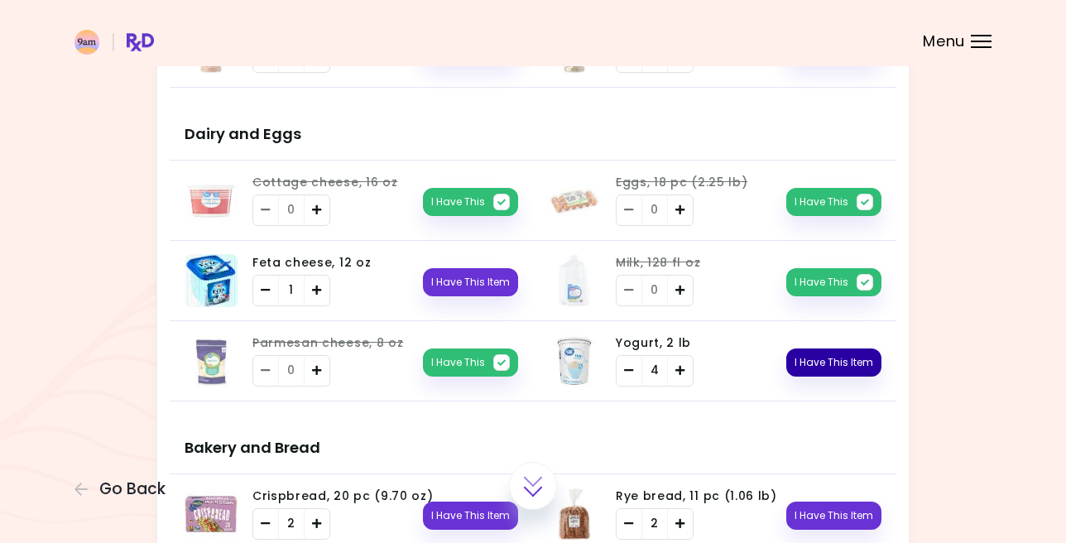
click at [843, 363] on button "I Have This Item" at bounding box center [833, 362] width 95 height 28
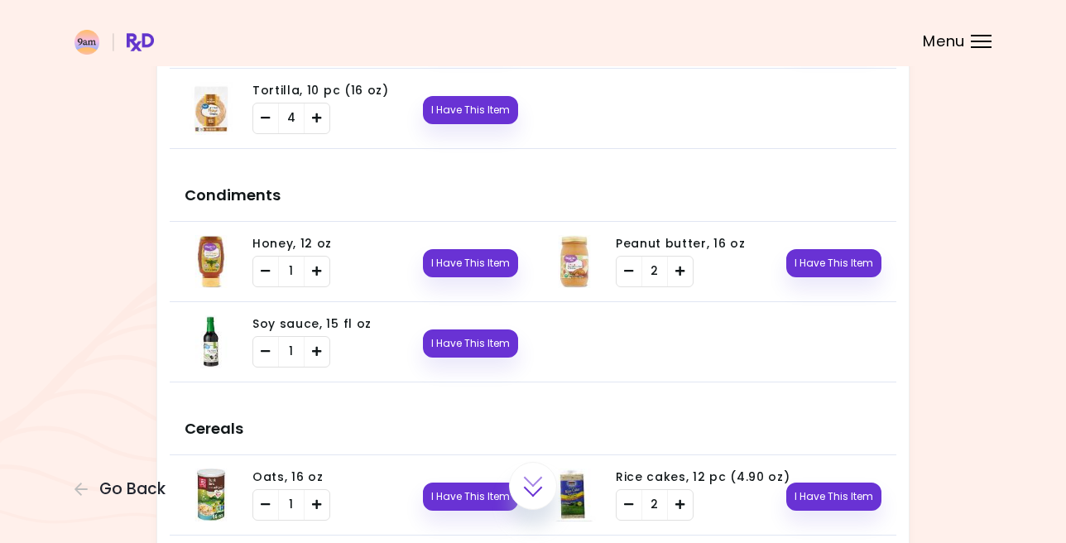
scroll to position [2309, 0]
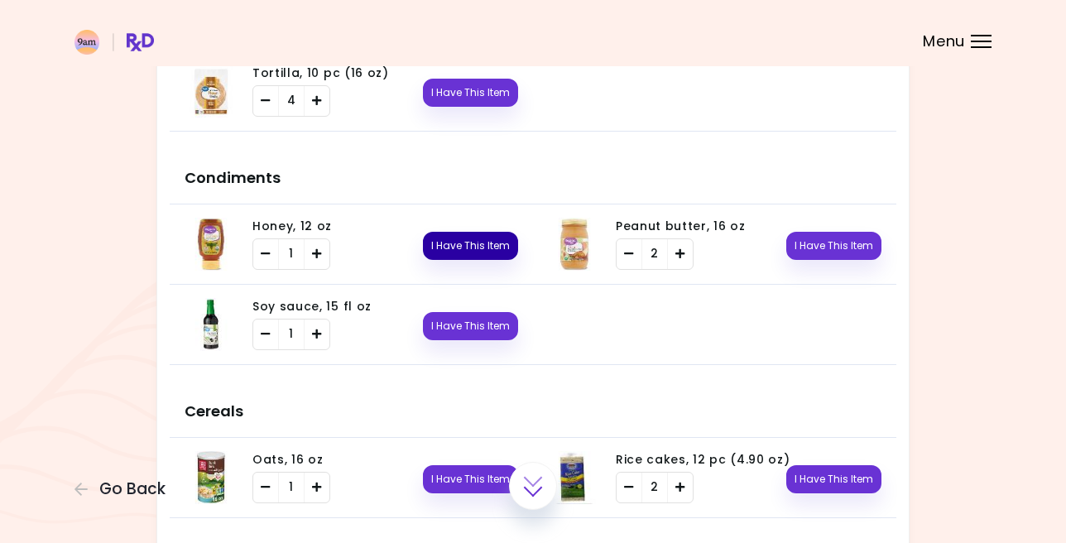
click at [471, 244] on button "I Have This Item" at bounding box center [470, 246] width 95 height 28
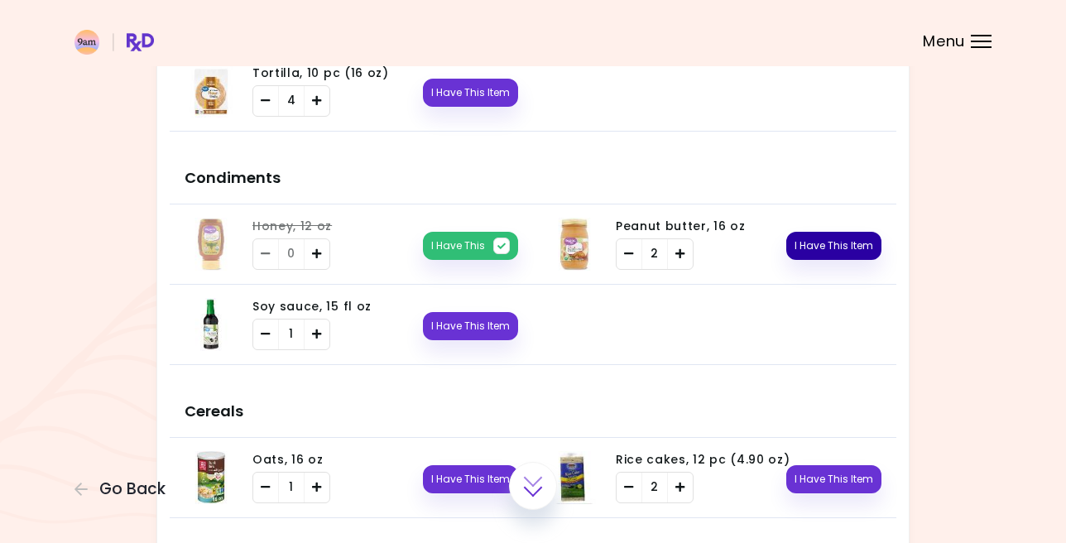
click at [842, 244] on button "I Have This Item" at bounding box center [833, 246] width 95 height 28
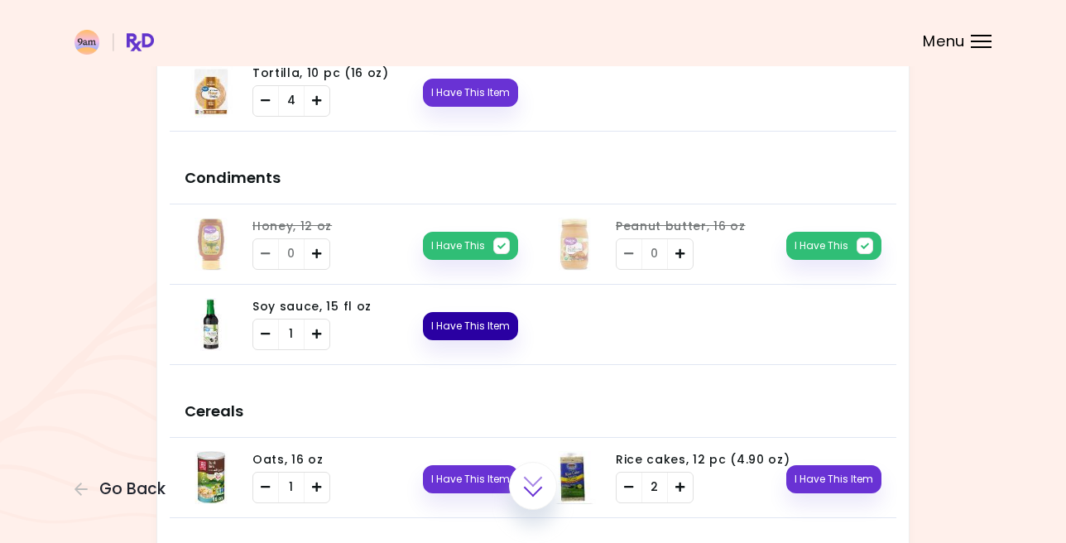
click at [476, 329] on button "I Have This Item" at bounding box center [470, 326] width 95 height 28
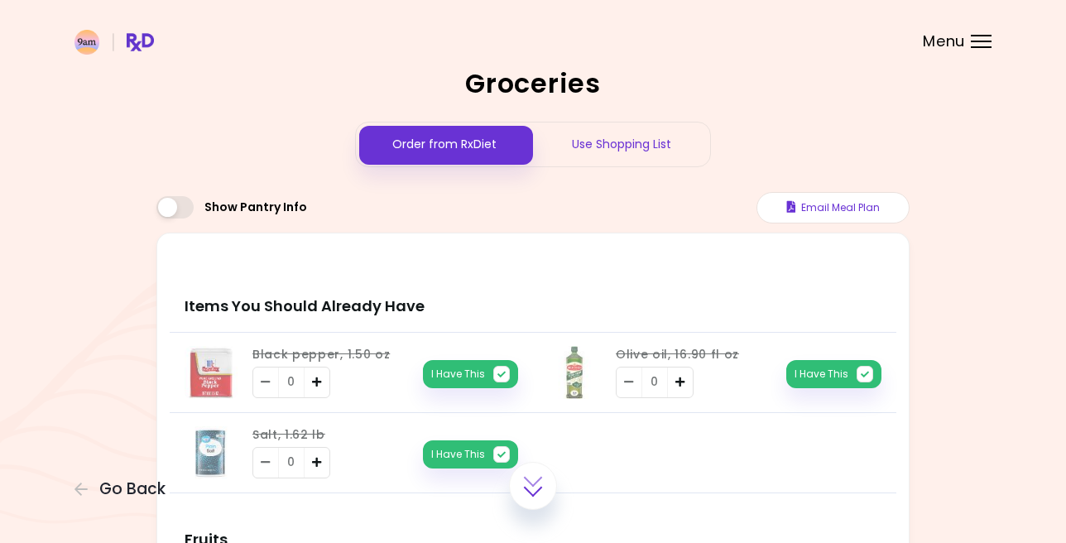
scroll to position [0, 0]
click at [583, 141] on div "Use Shopping List" at bounding box center [621, 144] width 177 height 44
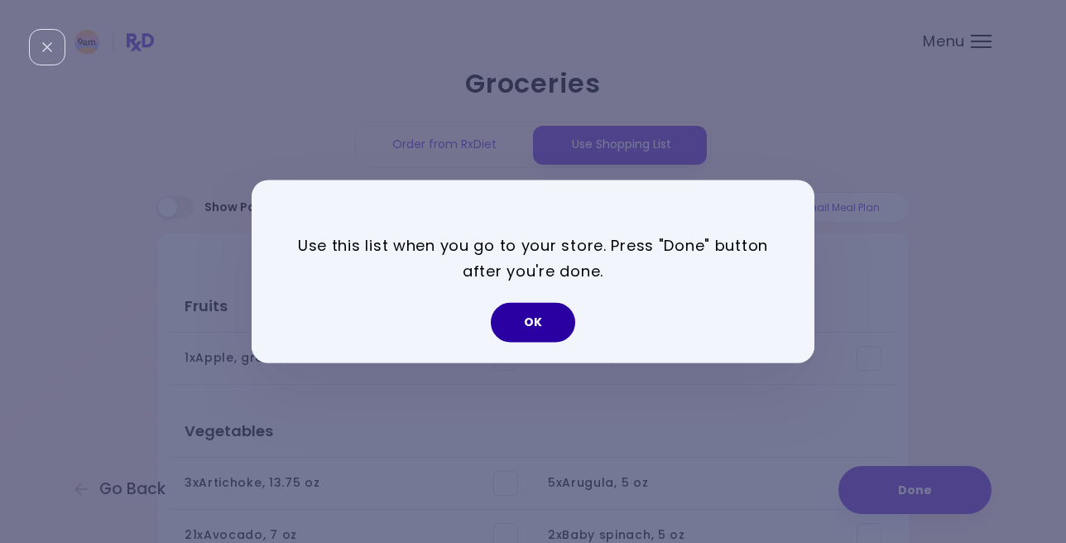
click at [536, 325] on button "OK" at bounding box center [533, 323] width 84 height 40
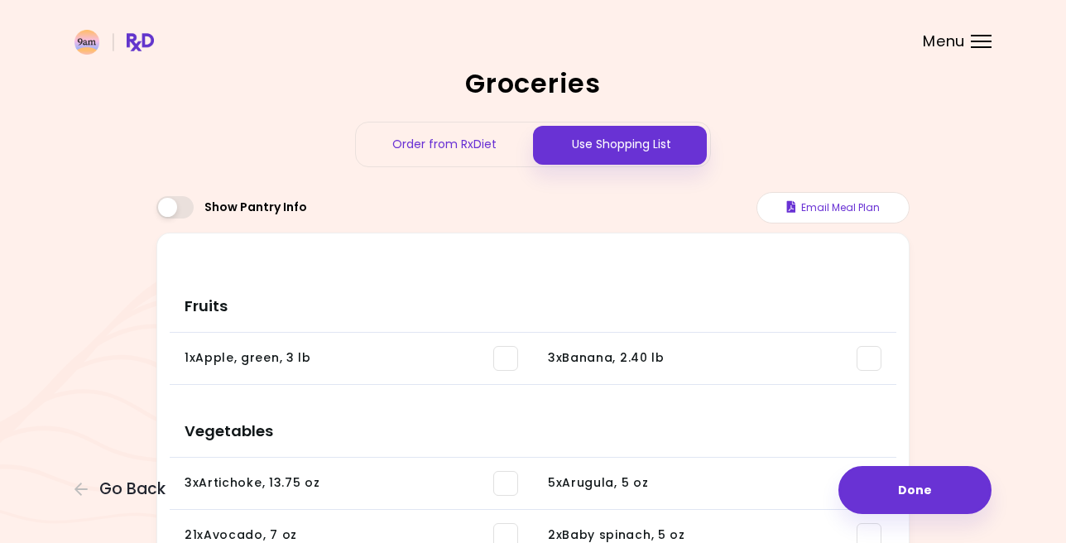
click at [180, 210] on span at bounding box center [174, 207] width 37 height 22
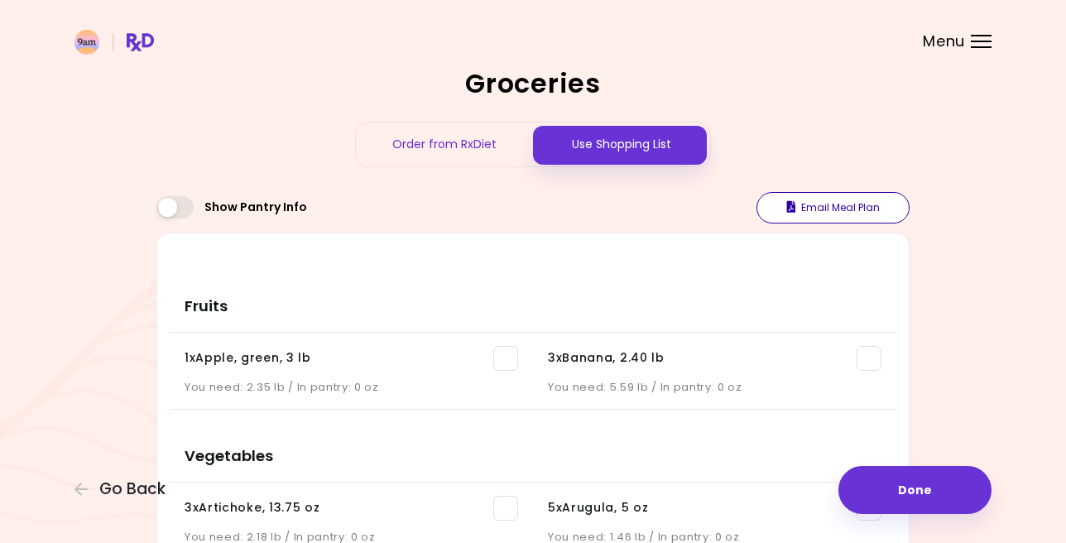
click at [859, 217] on button "Email Meal Plan" at bounding box center [832, 207] width 153 height 31
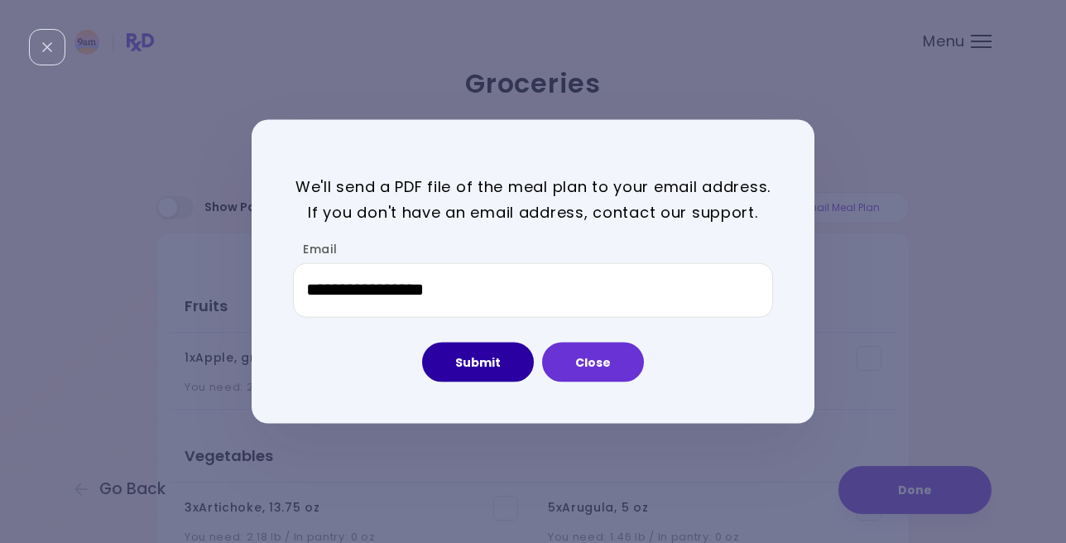
click at [498, 352] on button "Submit" at bounding box center [478, 362] width 112 height 40
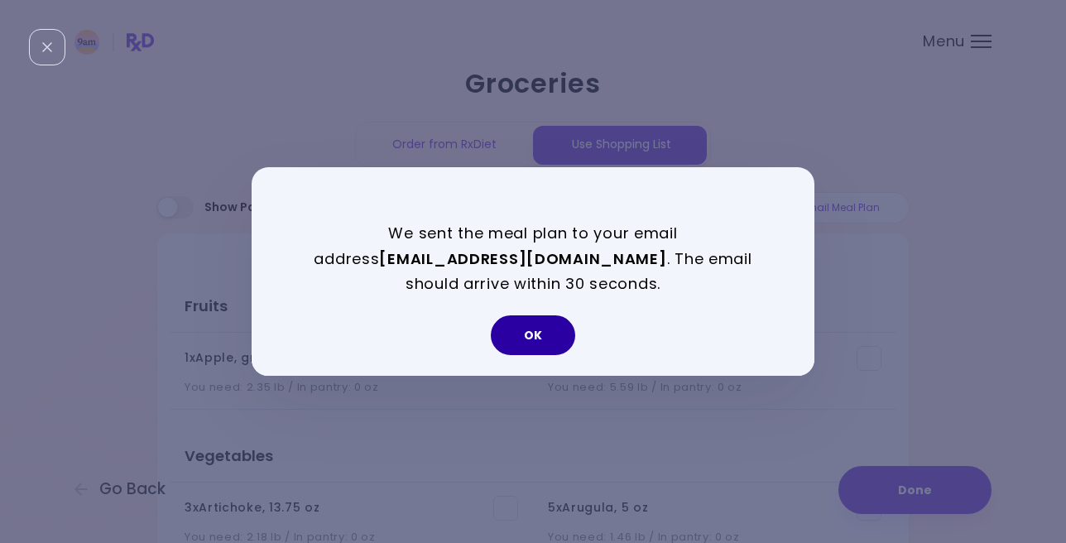
click at [538, 337] on button "OK" at bounding box center [533, 335] width 84 height 40
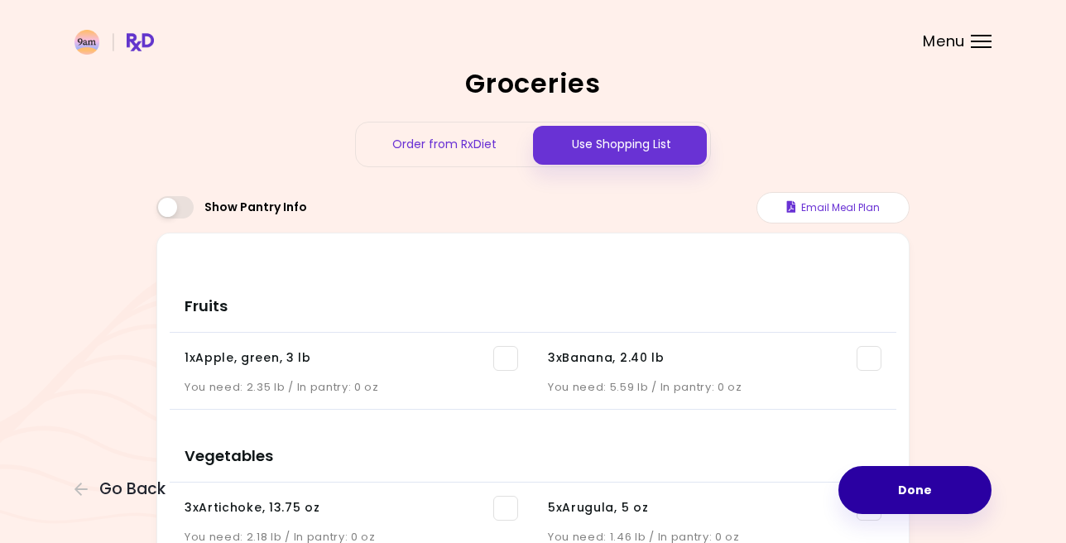
click at [914, 506] on button "Done" at bounding box center [914, 490] width 153 height 48
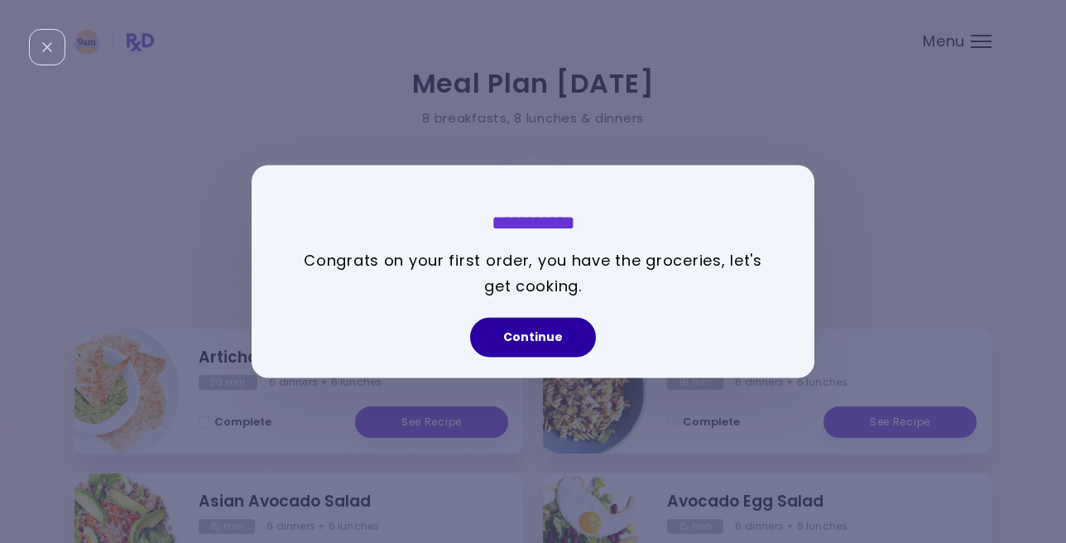
click at [550, 342] on button "Continue" at bounding box center [533, 338] width 126 height 40
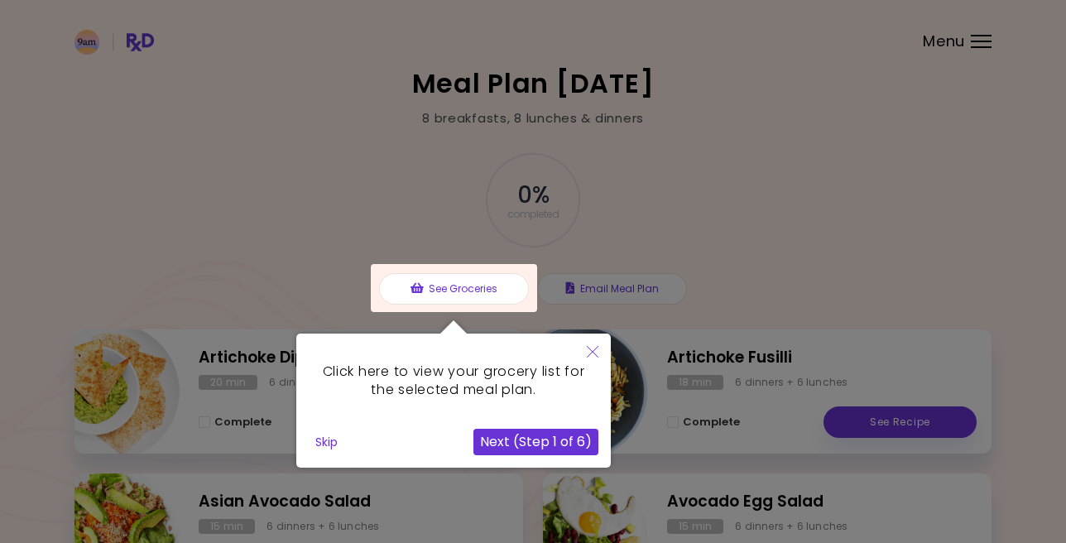
click at [560, 437] on button "Next (Step 1 of 6)" at bounding box center [535, 442] width 125 height 26
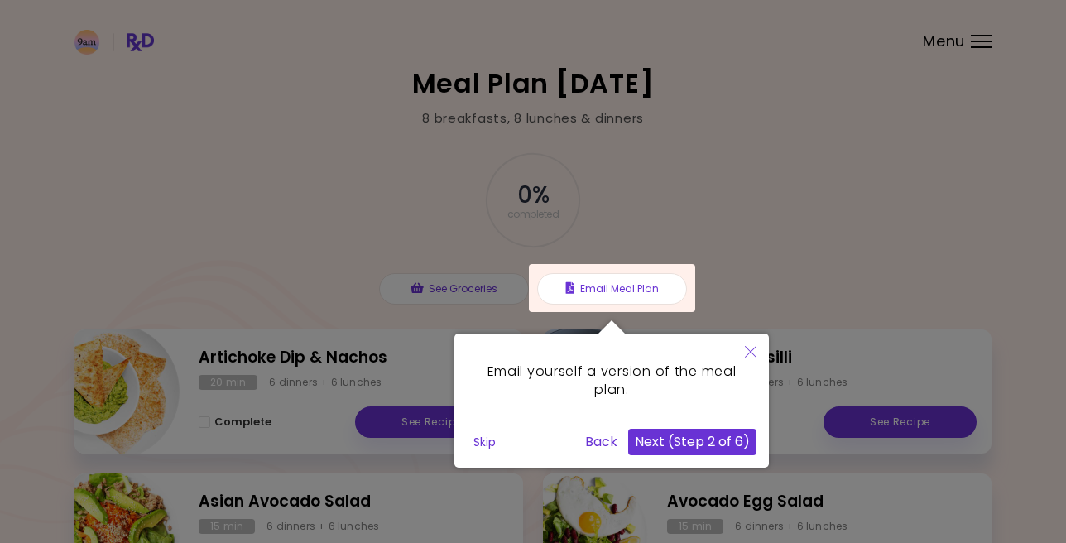
click at [679, 440] on button "Next (Step 2 of 6)" at bounding box center [692, 442] width 128 height 26
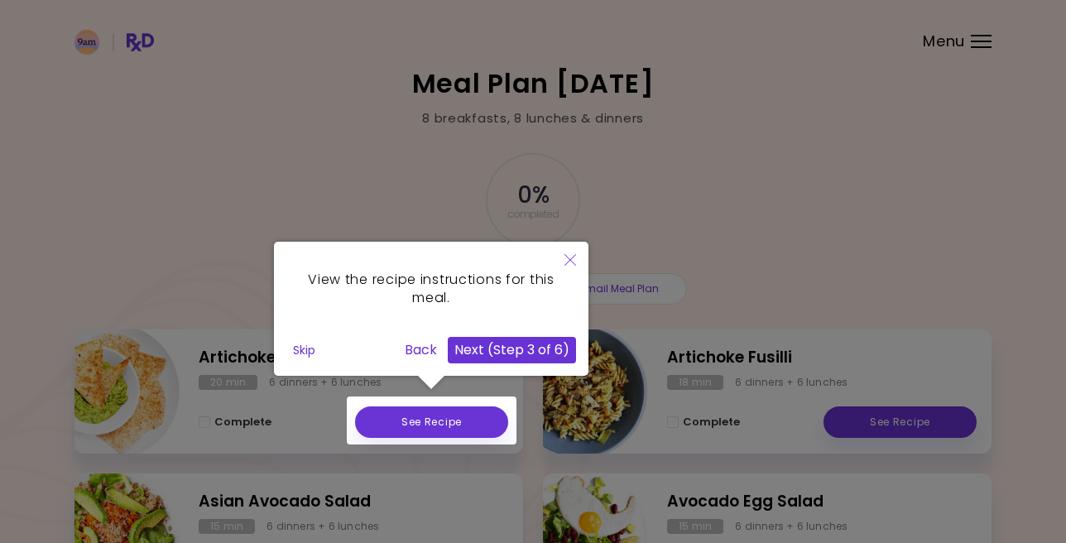
click at [548, 348] on button "Next (Step 3 of 6)" at bounding box center [512, 350] width 128 height 26
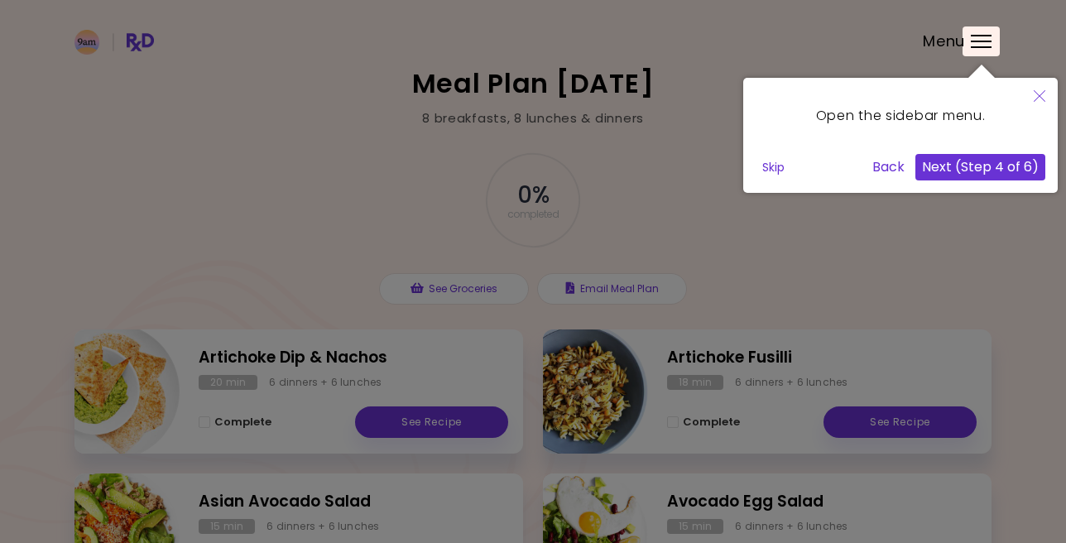
click at [1001, 177] on button "Next (Step 4 of 6)" at bounding box center [980, 167] width 130 height 26
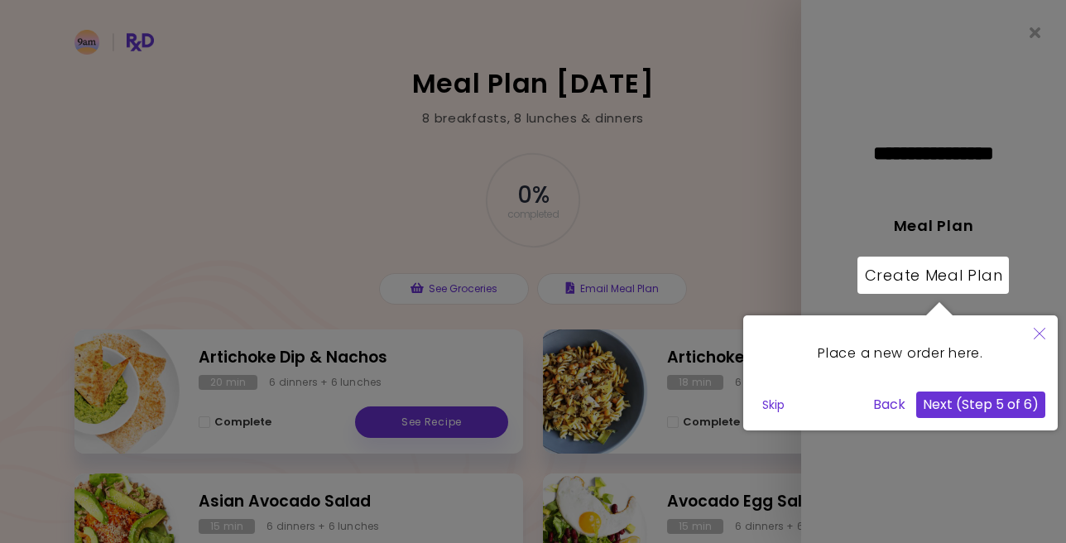
click at [981, 405] on button "Next (Step 5 of 6)" at bounding box center [980, 404] width 129 height 26
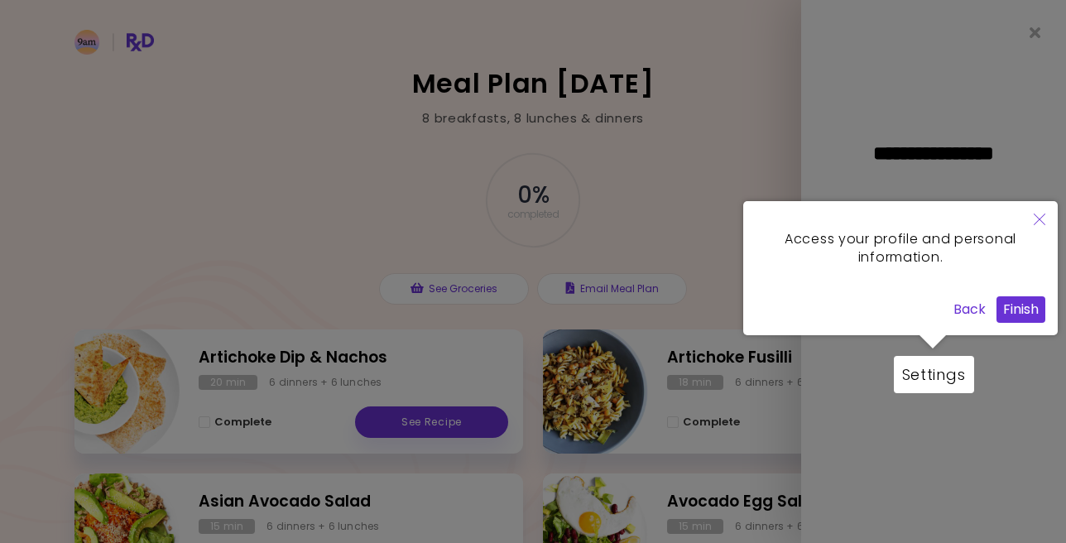
click at [1020, 304] on button "Finish" at bounding box center [1020, 309] width 49 height 26
